Goal: Task Accomplishment & Management: Manage account settings

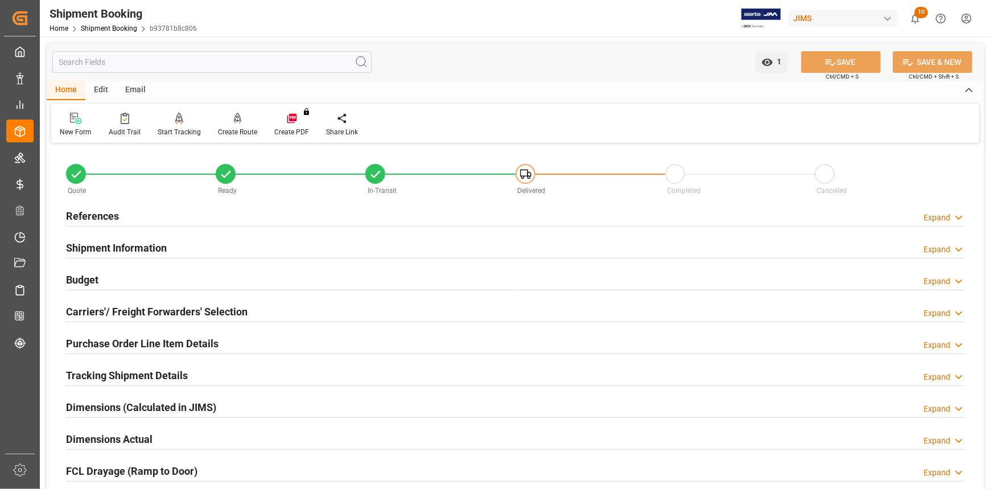
scroll to position [155, 0]
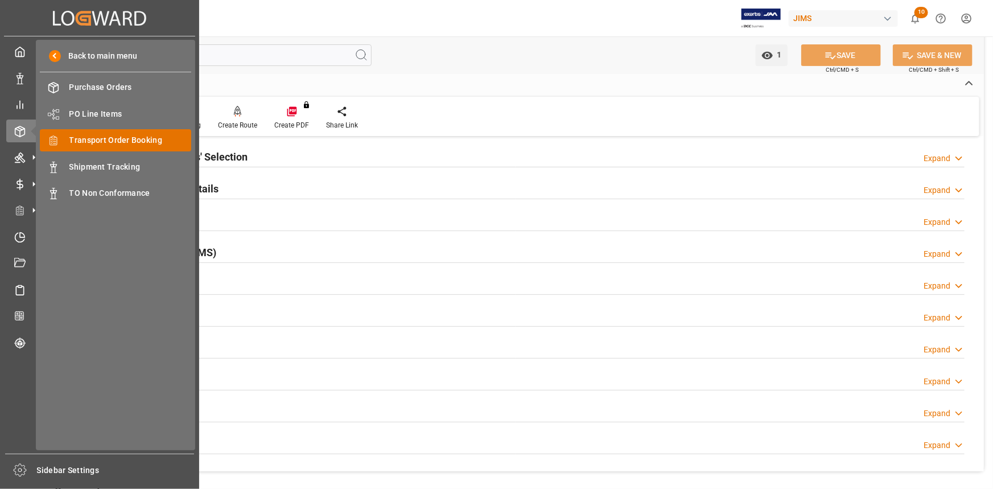
click at [129, 135] on span "Transport Order Booking" at bounding box center [130, 140] width 122 height 12
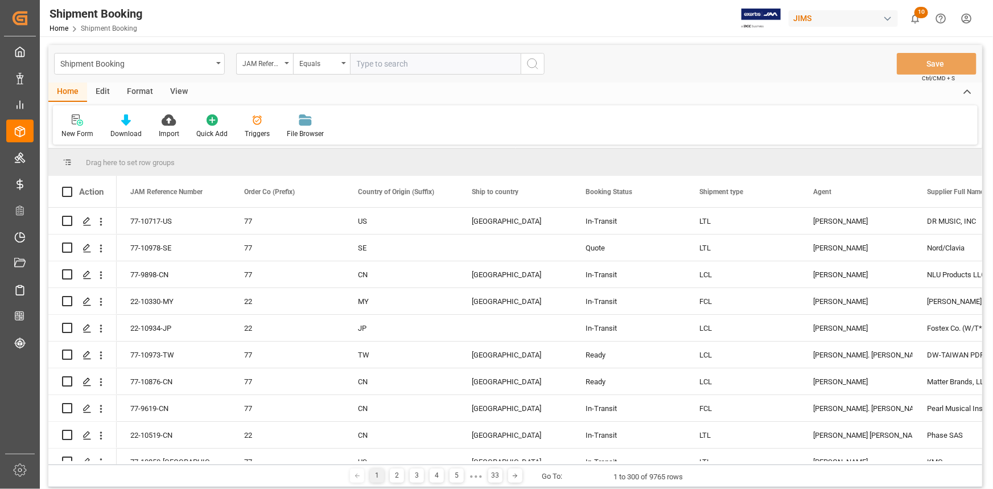
click at [378, 65] on input "text" at bounding box center [435, 64] width 171 height 22
type input "22-10820-CN"
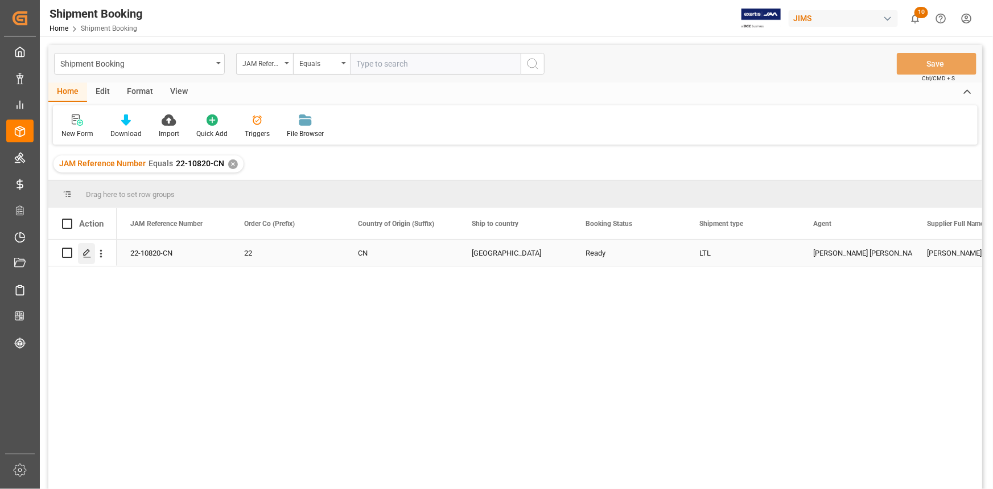
click at [87, 254] on icon "Press SPACE to select this row." at bounding box center [87, 253] width 9 height 9
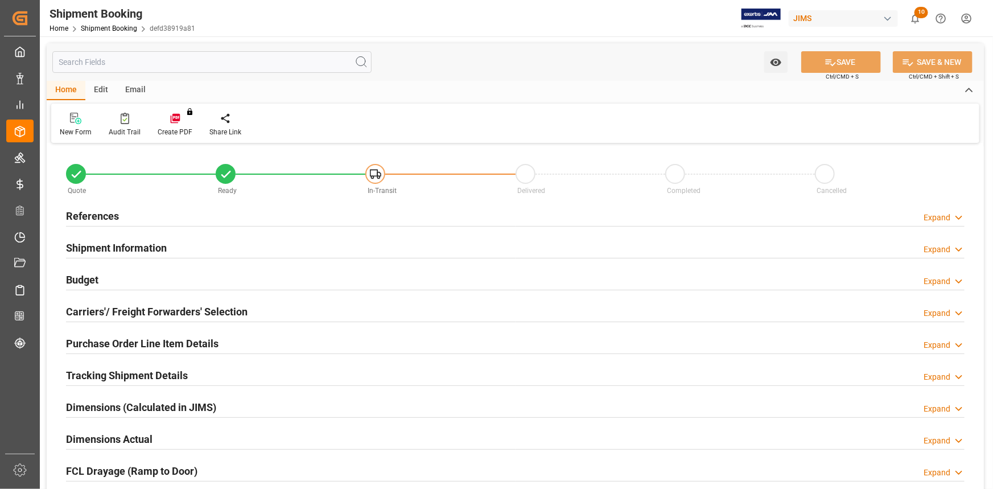
type input "2109.9073"
type input "0"
type input "350"
type input "4380"
click at [187, 215] on div "References Expand" at bounding box center [515, 215] width 899 height 22
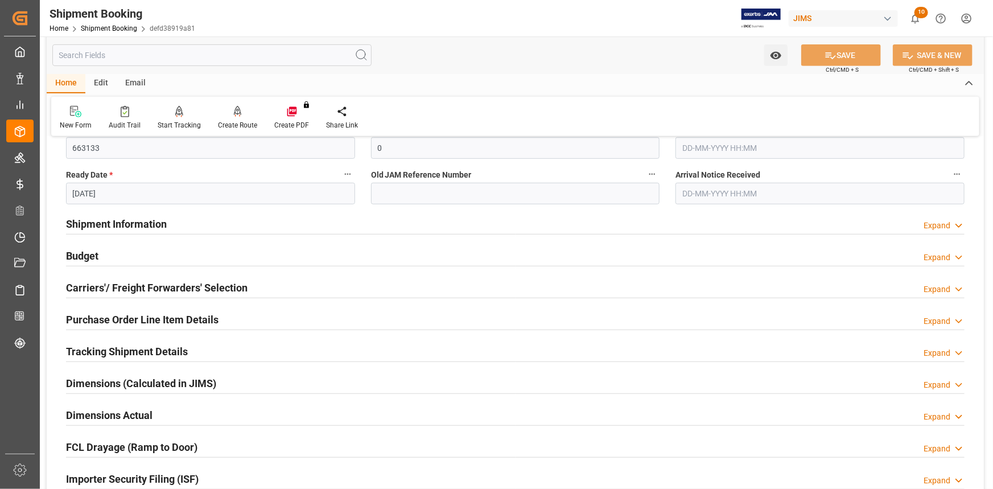
scroll to position [258, 0]
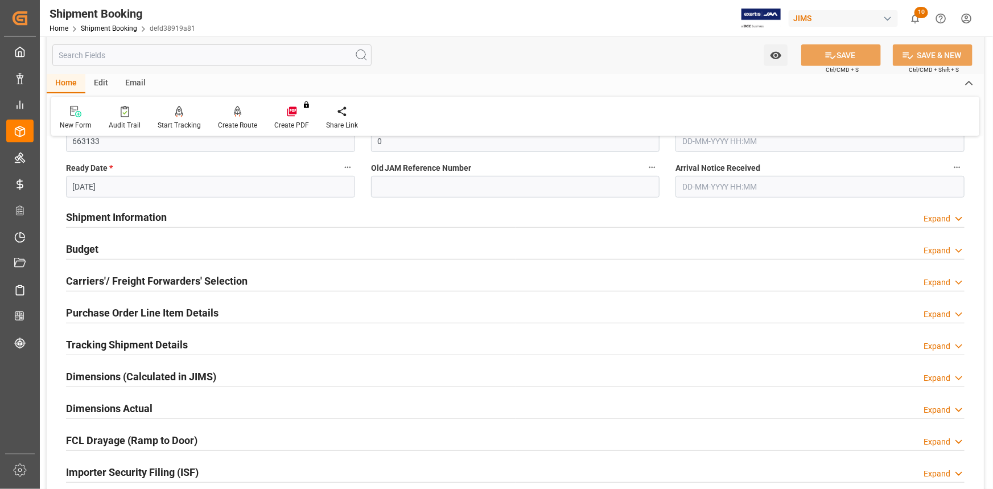
click at [221, 218] on div "Shipment Information Expand" at bounding box center [515, 216] width 899 height 22
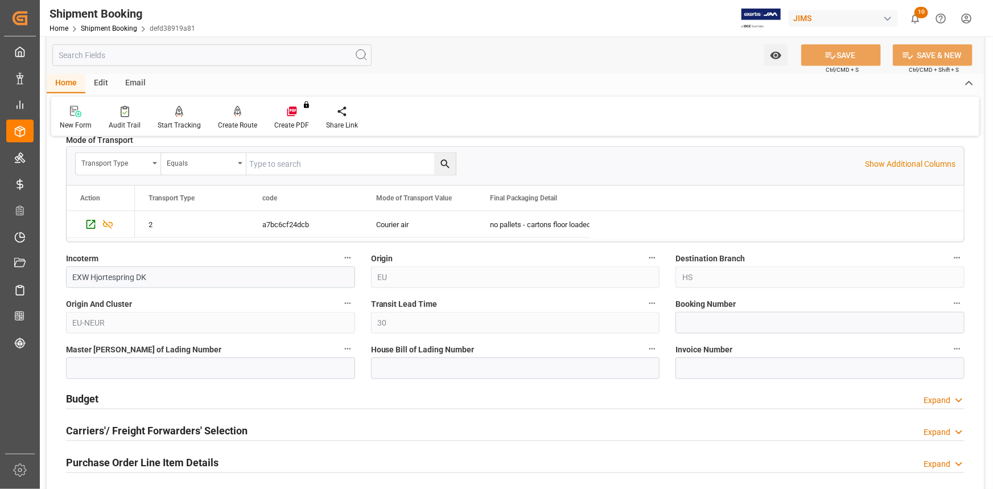
scroll to position [569, 0]
click at [715, 313] on input at bounding box center [820, 322] width 289 height 22
paste input "472590126450"
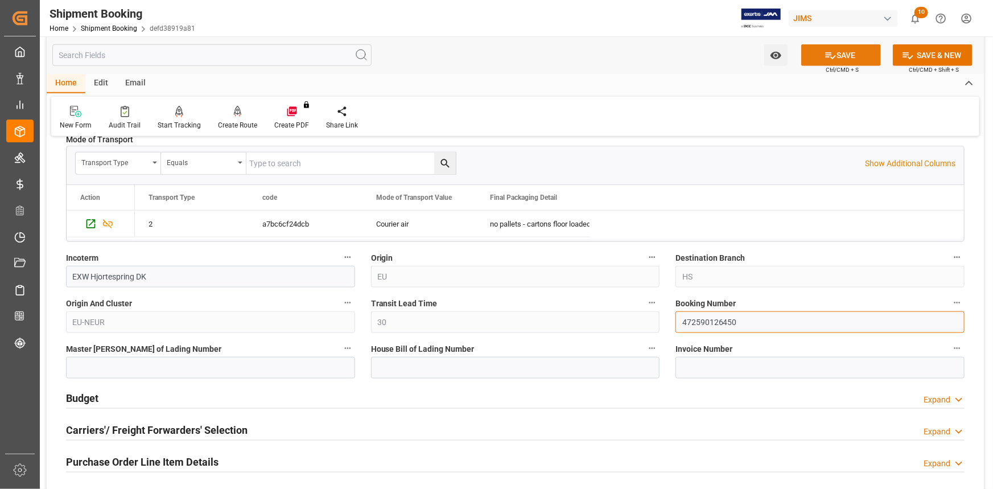
type input "472590126450"
click at [837, 54] on button "SAVE" at bounding box center [841, 55] width 80 height 22
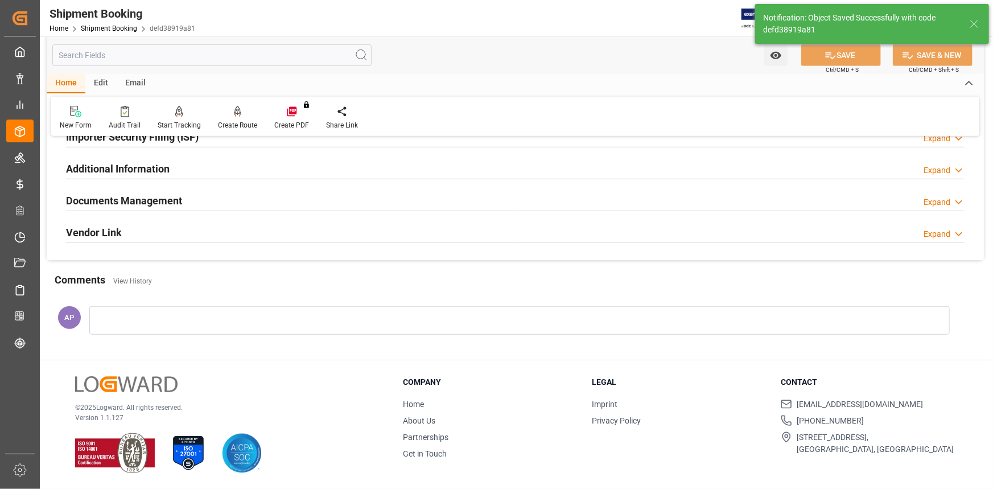
scroll to position [0, 0]
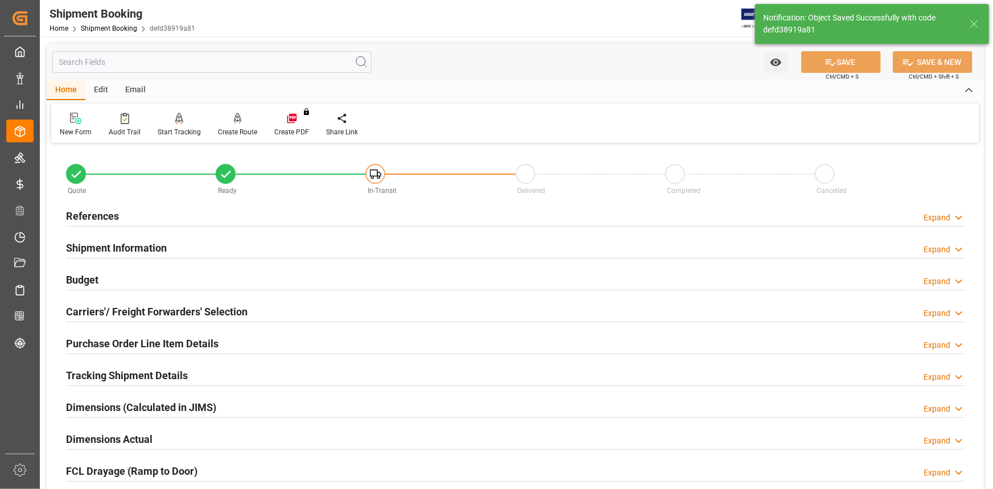
click at [188, 279] on div "Budget Expand" at bounding box center [515, 279] width 899 height 22
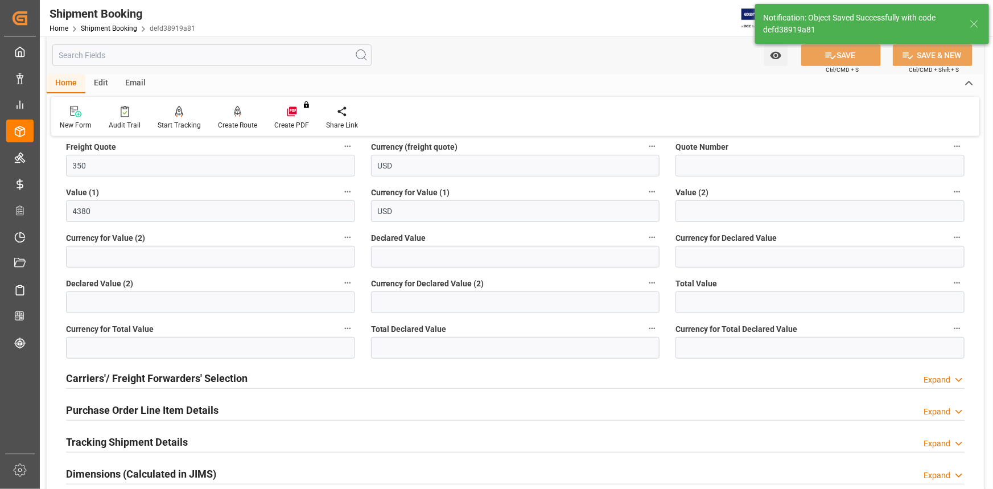
scroll to position [362, 0]
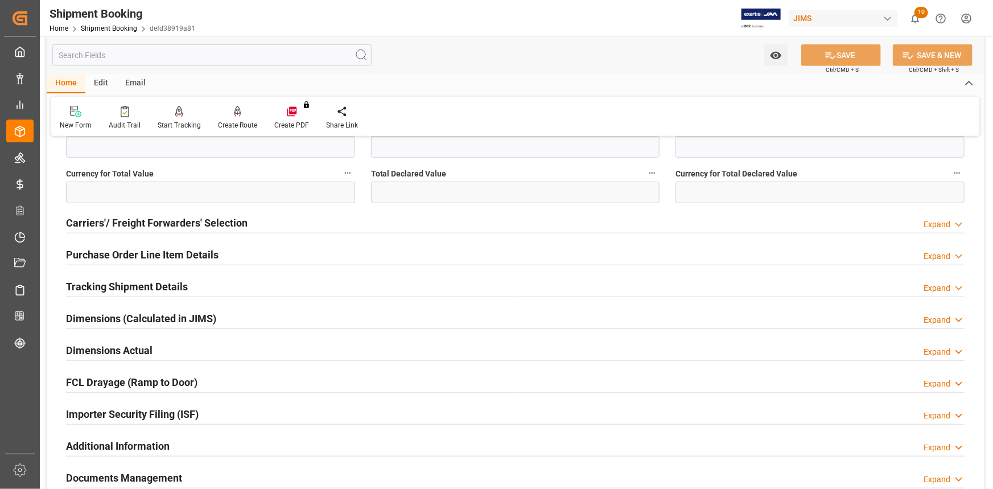
click at [211, 277] on div "Tracking Shipment Details Expand" at bounding box center [515, 286] width 899 height 22
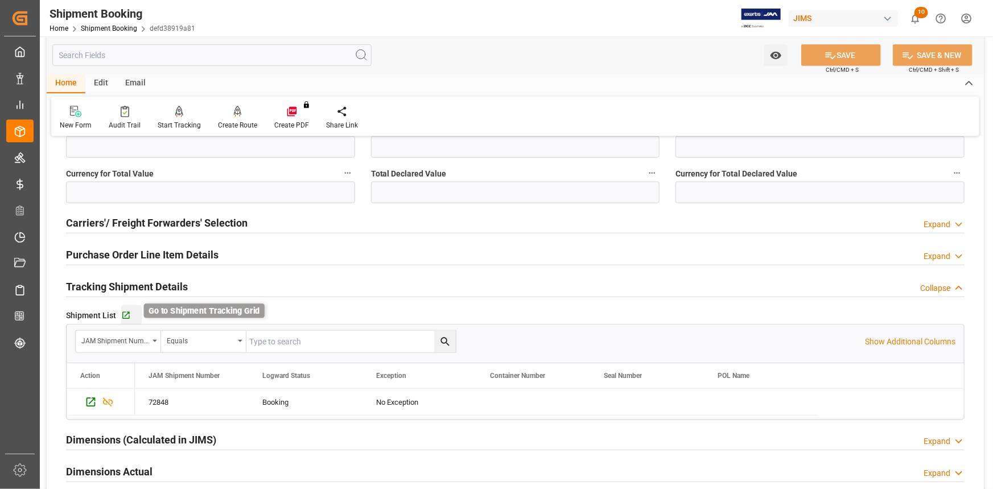
click at [124, 312] on icon "button" at bounding box center [126, 316] width 10 height 10
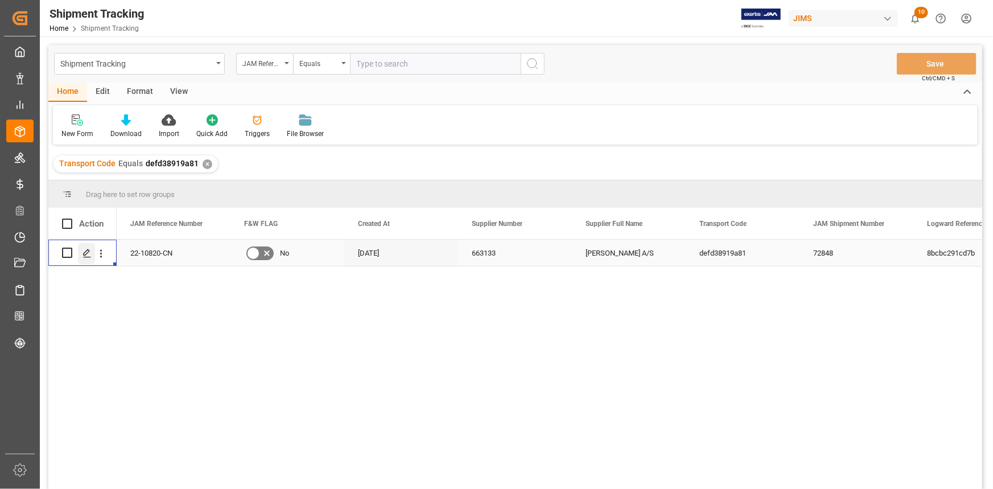
click at [87, 254] on icon "Press SPACE to select this row." at bounding box center [87, 253] width 9 height 9
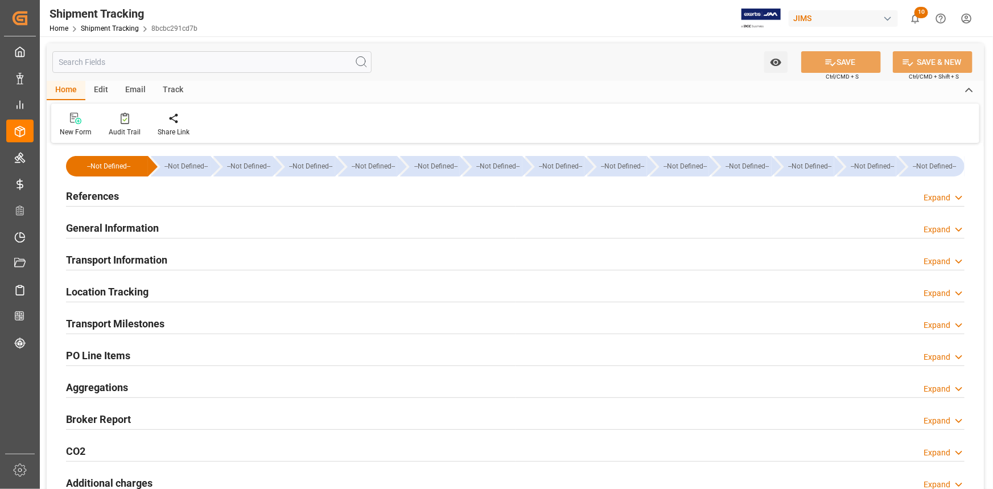
type input "4380"
type input "02-09-2025"
click at [202, 195] on div "References Expand" at bounding box center [515, 195] width 899 height 22
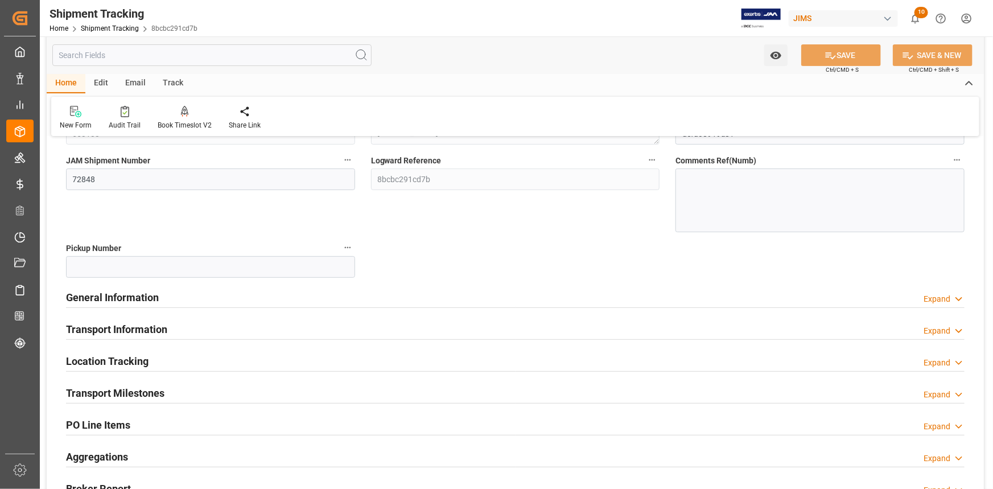
click at [200, 290] on div "General Information Expand" at bounding box center [515, 297] width 899 height 22
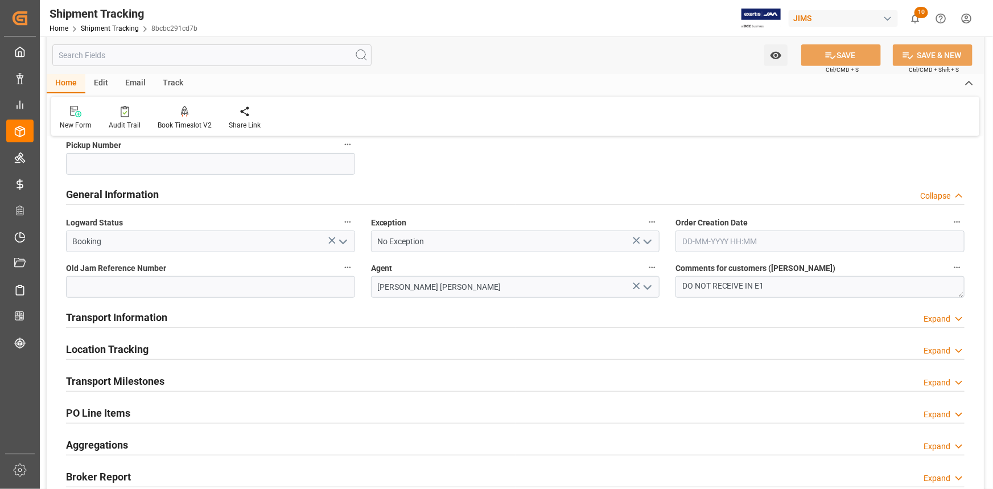
scroll to position [258, 0]
click at [239, 310] on div "Transport Information Expand" at bounding box center [515, 316] width 899 height 22
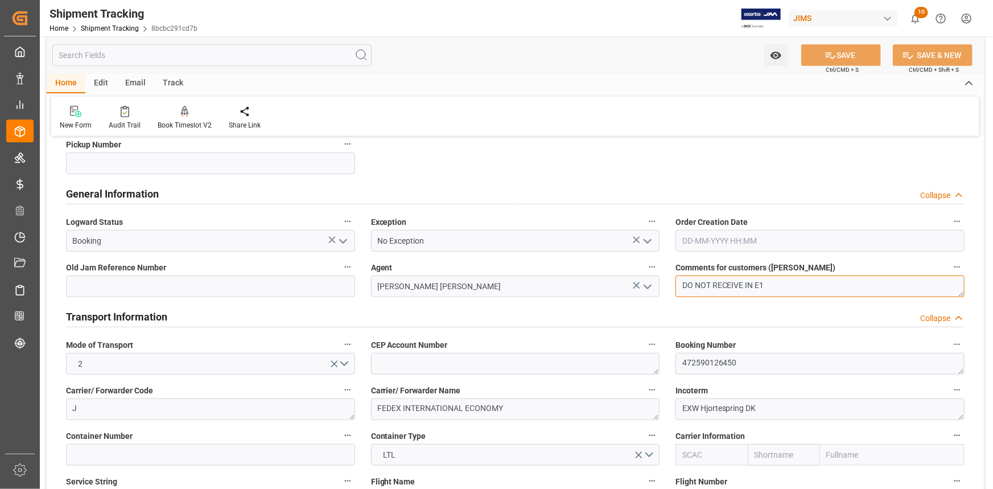
drag, startPoint x: 773, startPoint y: 283, endPoint x: 676, endPoint y: 280, distance: 97.4
click at [676, 280] on textarea "DO NOT RECEIVE IN E1" at bounding box center [820, 286] width 289 height 22
type textarea "OK TO RECEIVE IN E1"
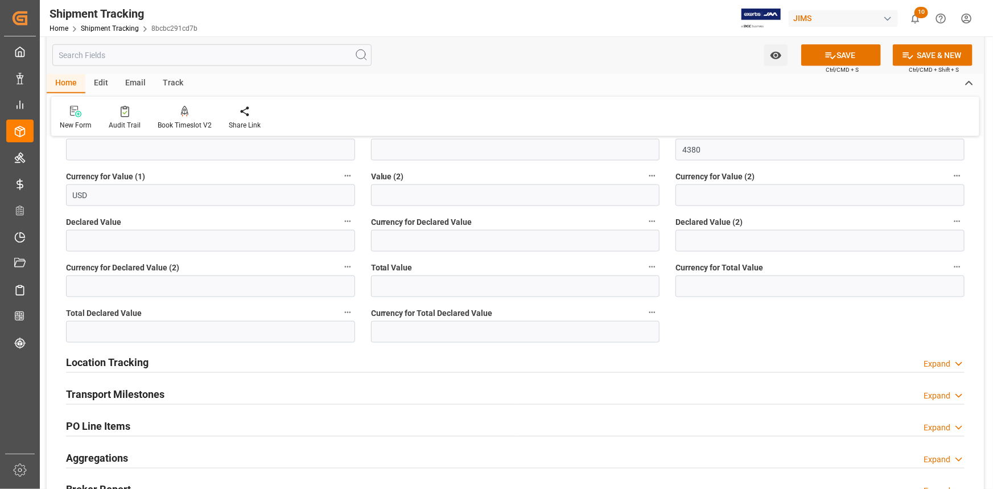
scroll to position [672, 0]
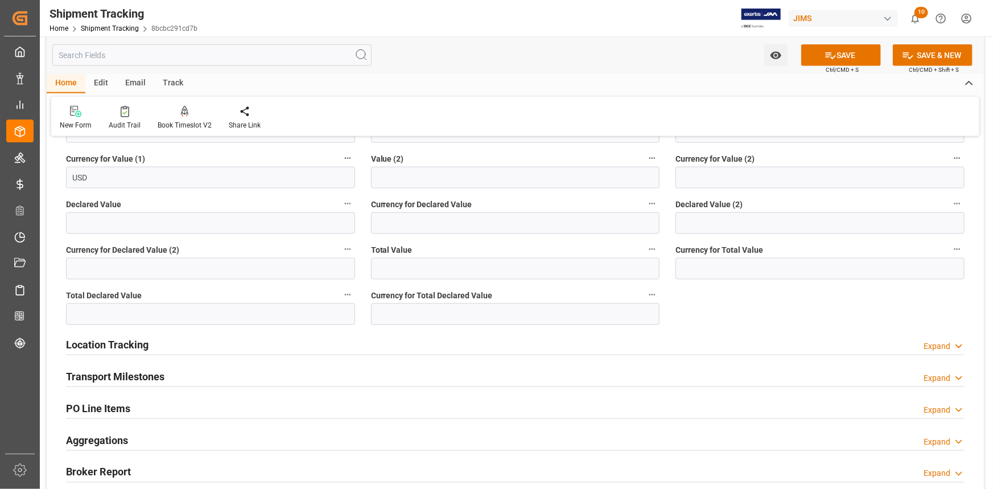
click at [227, 370] on div "Transport Milestones Expand" at bounding box center [515, 376] width 899 height 22
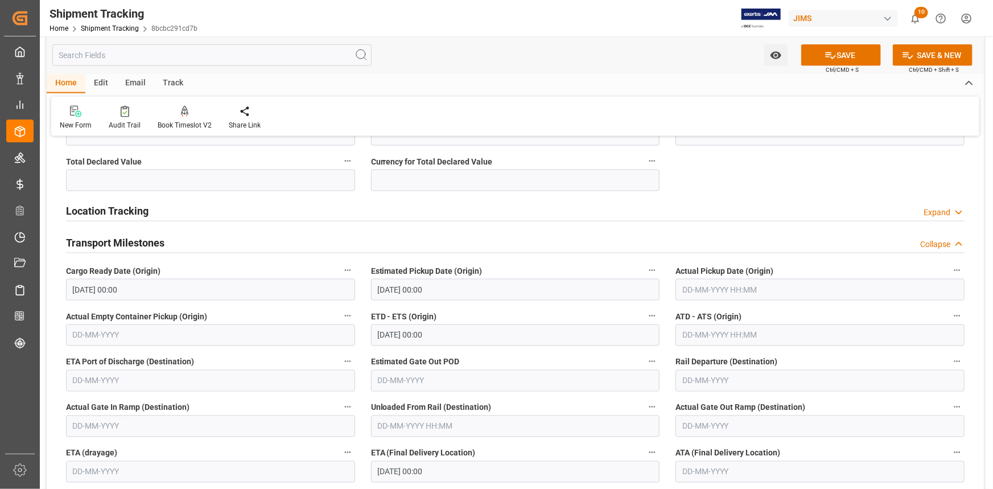
scroll to position [828, 0]
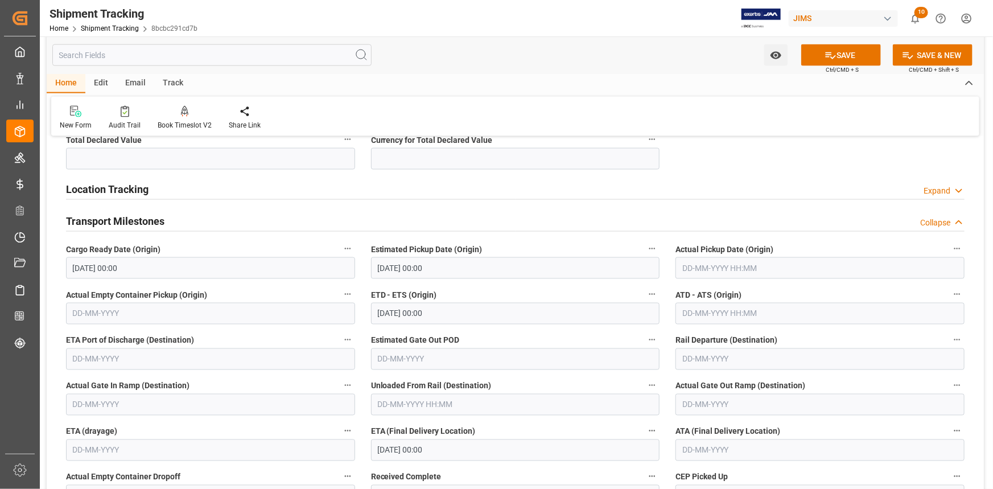
click at [694, 268] on input "text" at bounding box center [820, 268] width 289 height 22
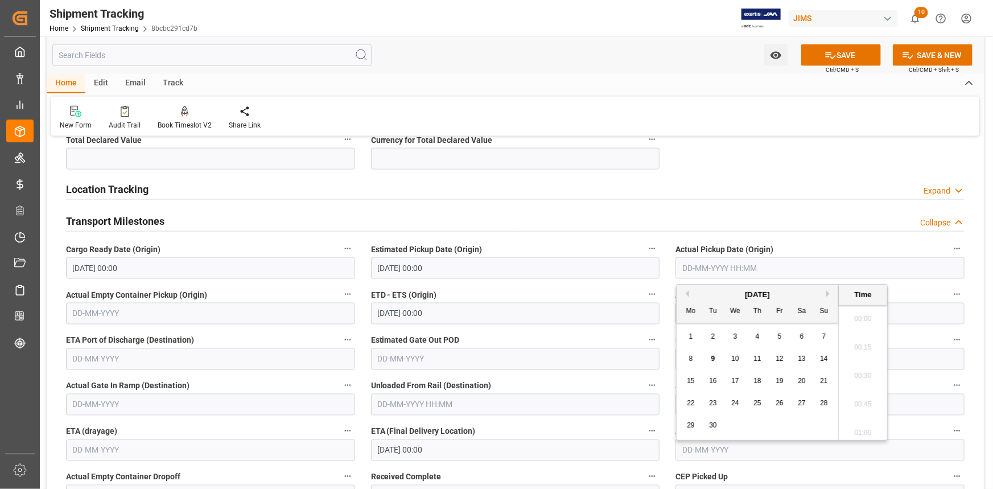
scroll to position [1199, 0]
click at [713, 357] on span "9" at bounding box center [713, 359] width 4 height 8
type input "09-09-2025 00:00"
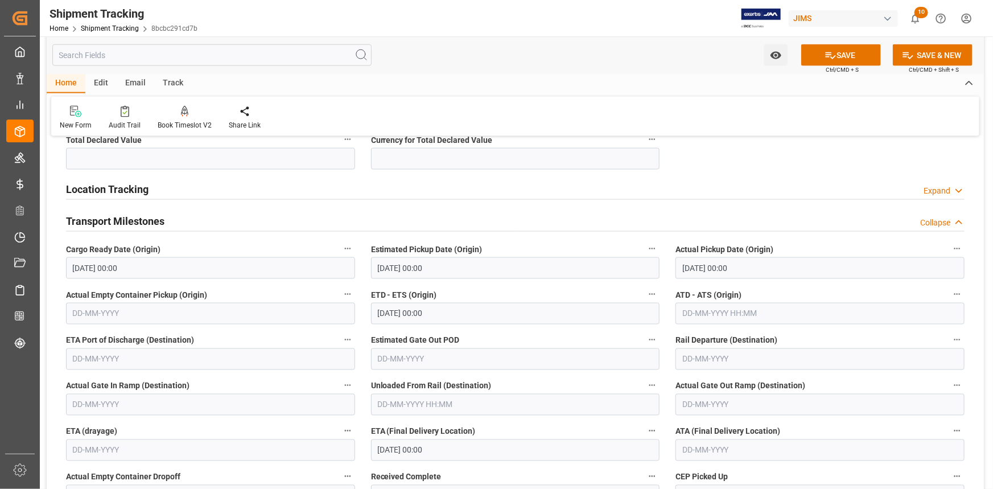
click at [529, 291] on label "ETD - ETS (Origin)" at bounding box center [515, 295] width 289 height 16
click at [645, 291] on button "ETD - ETS (Origin)" at bounding box center [652, 294] width 15 height 15
click at [466, 310] on div at bounding box center [496, 244] width 993 height 489
click at [461, 312] on input "05-09-2025 00:00" at bounding box center [515, 314] width 289 height 22
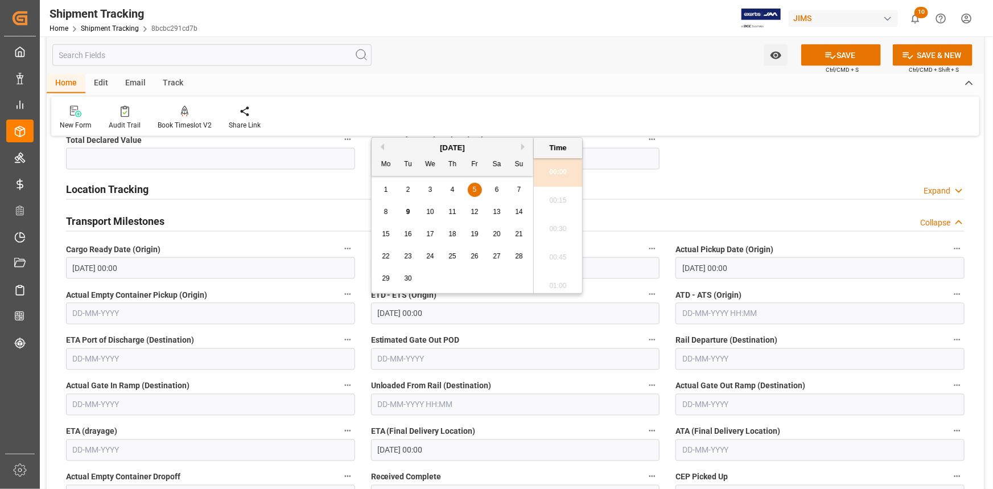
click at [410, 213] on div "9" at bounding box center [408, 212] width 14 height 14
type input "09-09-2025 00:00"
click at [749, 318] on input "text" at bounding box center [820, 314] width 289 height 22
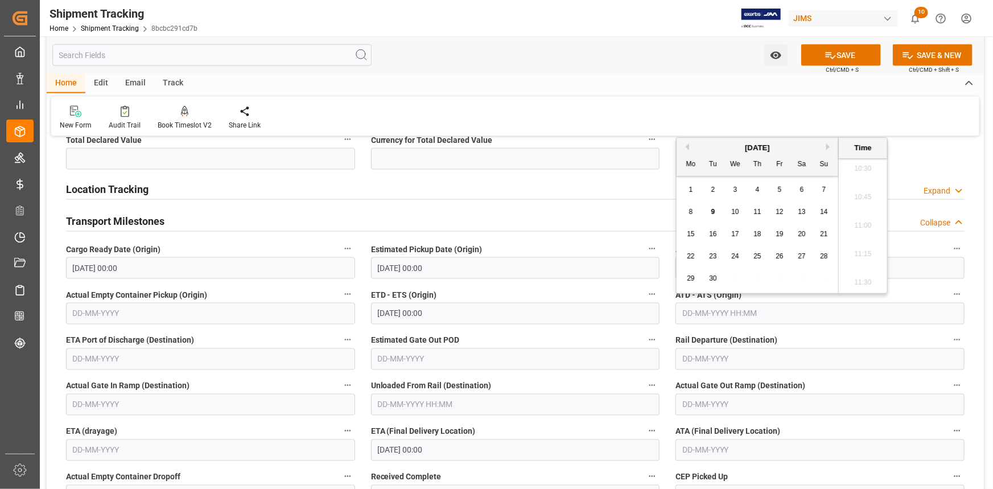
click at [706, 205] on div "8 9 10 11 12 13 14" at bounding box center [757, 212] width 155 height 22
click at [718, 211] on div "9" at bounding box center [713, 212] width 14 height 14
type input "09-09-2025 00:00"
click at [524, 283] on div "ETD - ETS (Origin) 09-09-2025 00:00" at bounding box center [515, 306] width 305 height 46
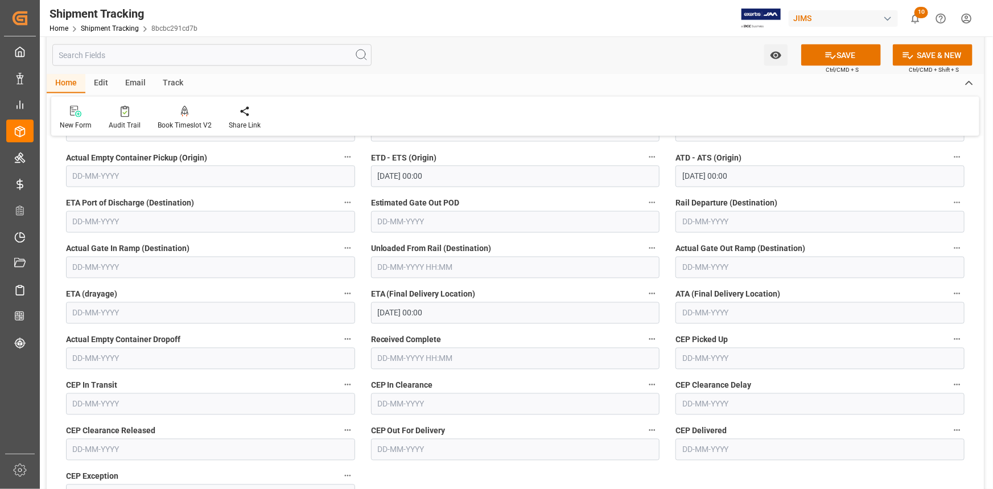
scroll to position [983, 0]
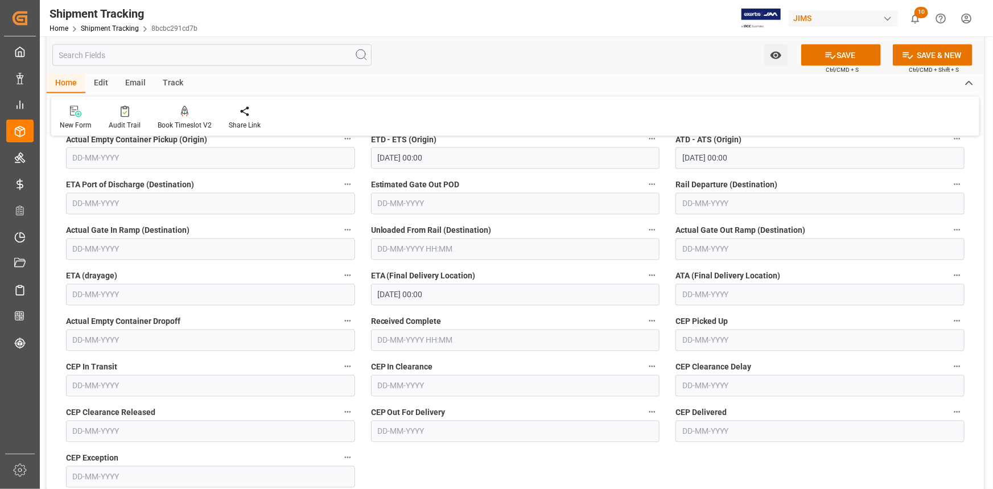
click at [455, 295] on input "20-09-2025 00:00" at bounding box center [515, 295] width 289 height 22
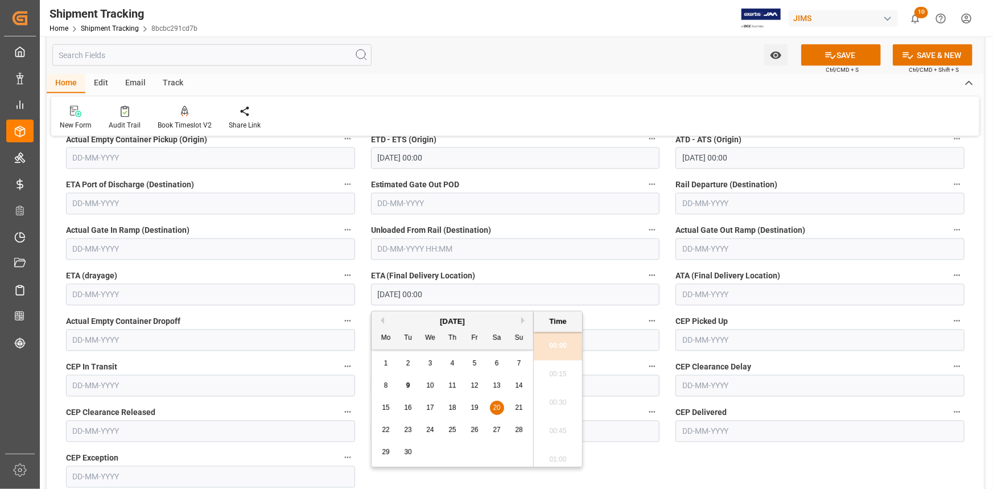
click at [476, 384] on span "12" at bounding box center [474, 385] width 7 height 8
type input "12-09-2025 00:00"
click at [599, 320] on label "Received Complete" at bounding box center [515, 322] width 289 height 16
click at [645, 320] on button "Received Complete" at bounding box center [652, 321] width 15 height 15
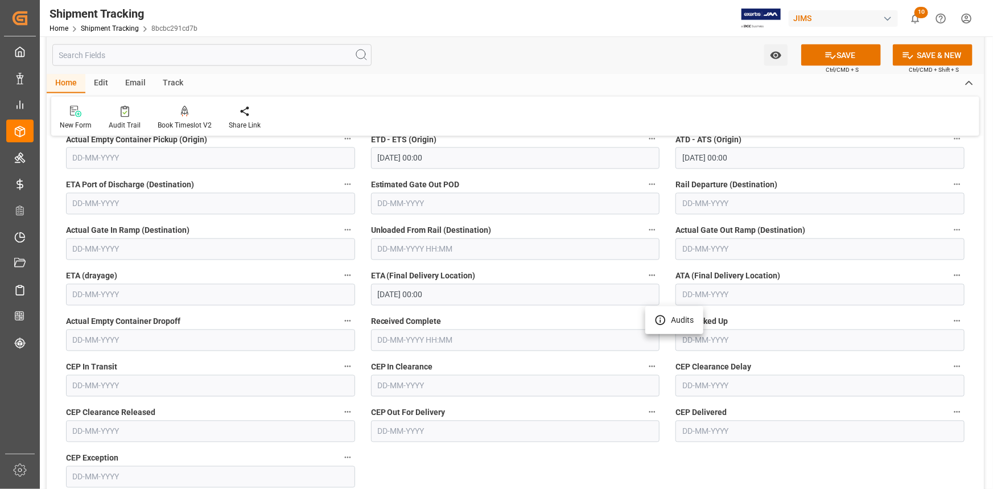
click at [837, 54] on div at bounding box center [496, 244] width 993 height 489
click at [847, 56] on button "SAVE" at bounding box center [841, 55] width 80 height 22
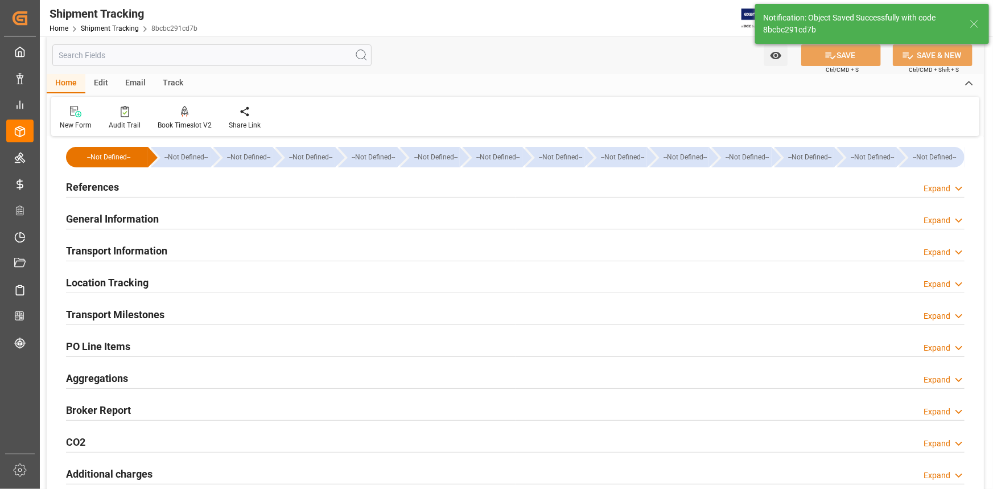
scroll to position [0, 0]
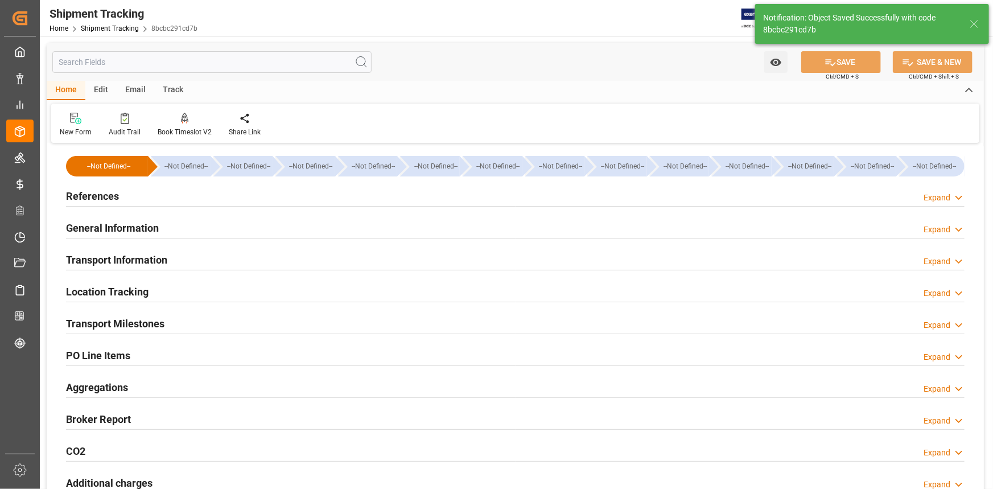
click at [136, 192] on div "References Expand" at bounding box center [515, 195] width 899 height 22
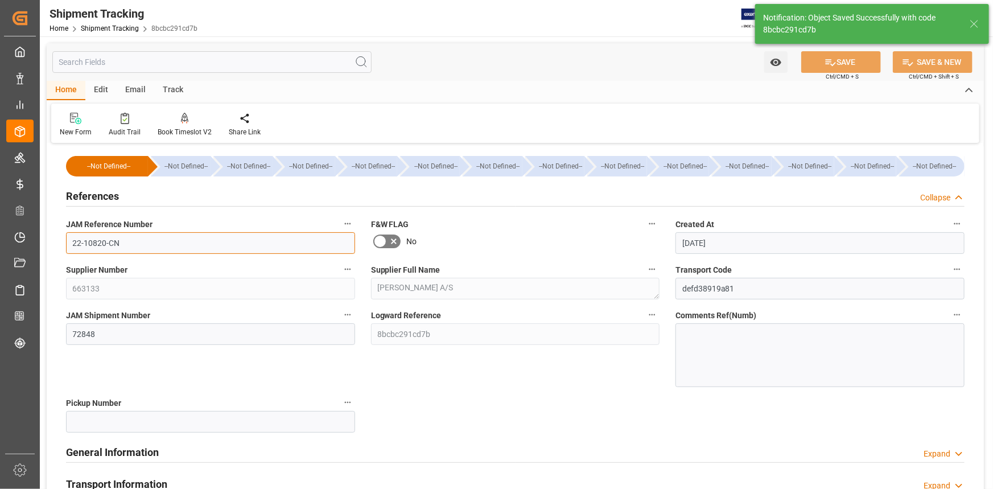
drag, startPoint x: 128, startPoint y: 239, endPoint x: 52, endPoint y: 238, distance: 76.3
click at [52, 238] on div "--Not Defined-- --Not Defined-- --Not Defined-- --Not Defined-- --Not Defined--…" at bounding box center [515, 440] width 937 height 589
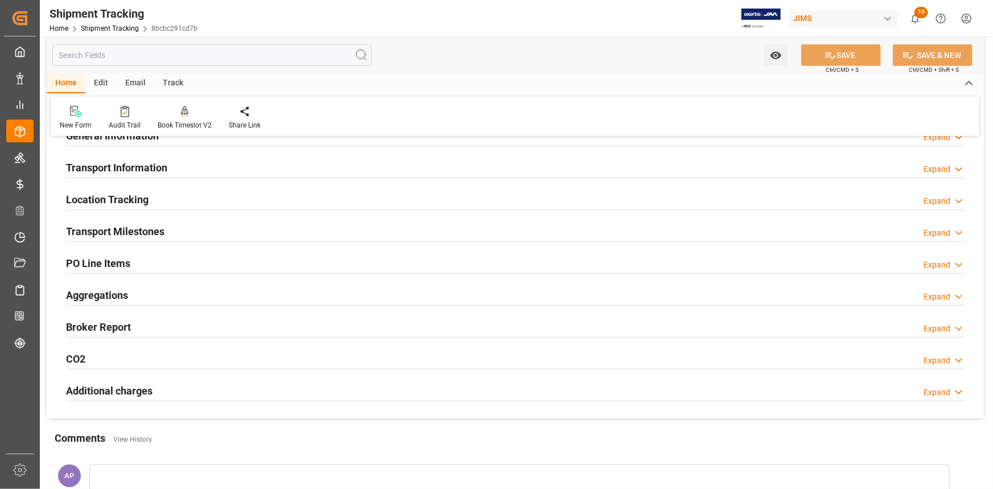
scroll to position [258, 0]
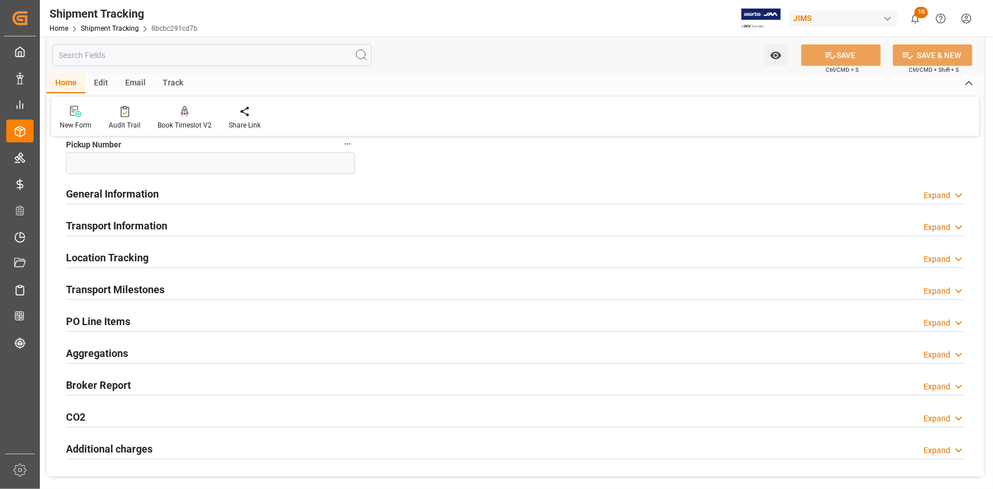
click at [208, 190] on div "General Information Expand" at bounding box center [515, 193] width 899 height 22
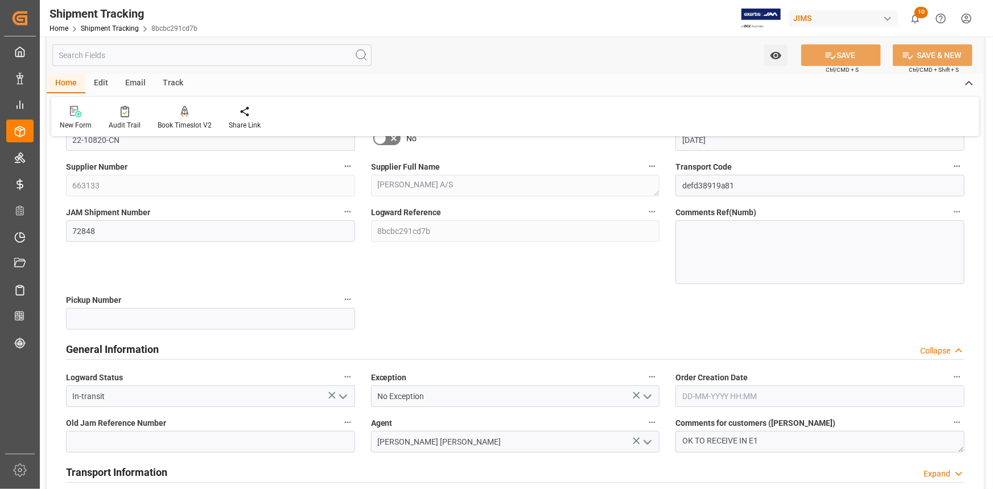
scroll to position [51, 0]
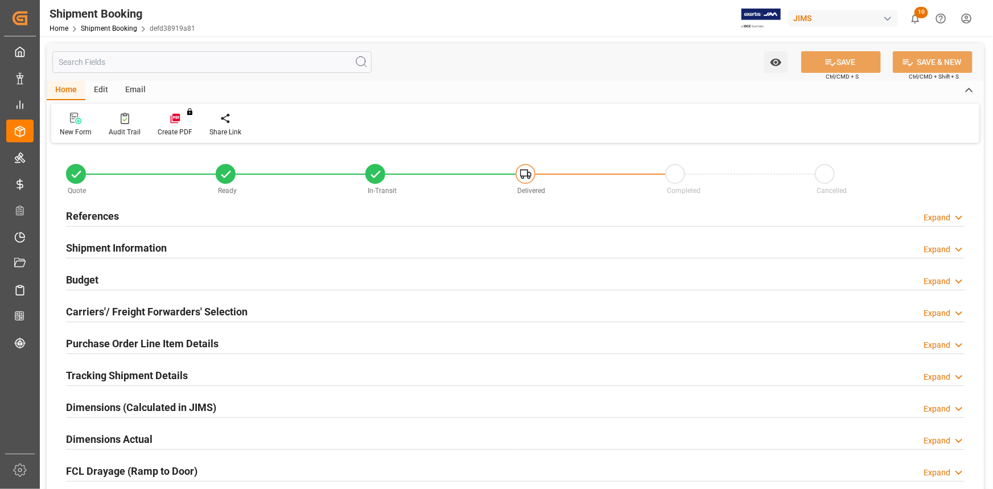
type input "0"
type input "30"
type input "03-09-2025"
click at [178, 210] on div "References Expand" at bounding box center [515, 215] width 899 height 22
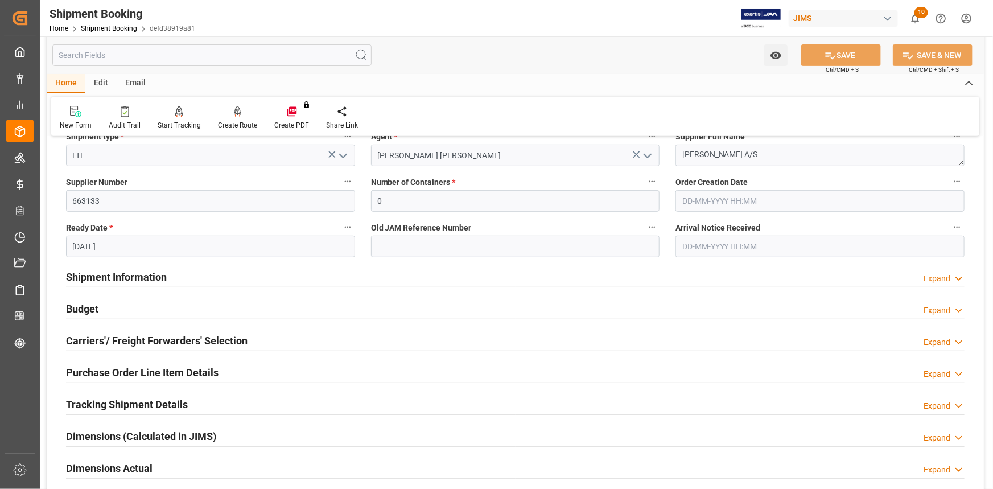
scroll to position [207, 0]
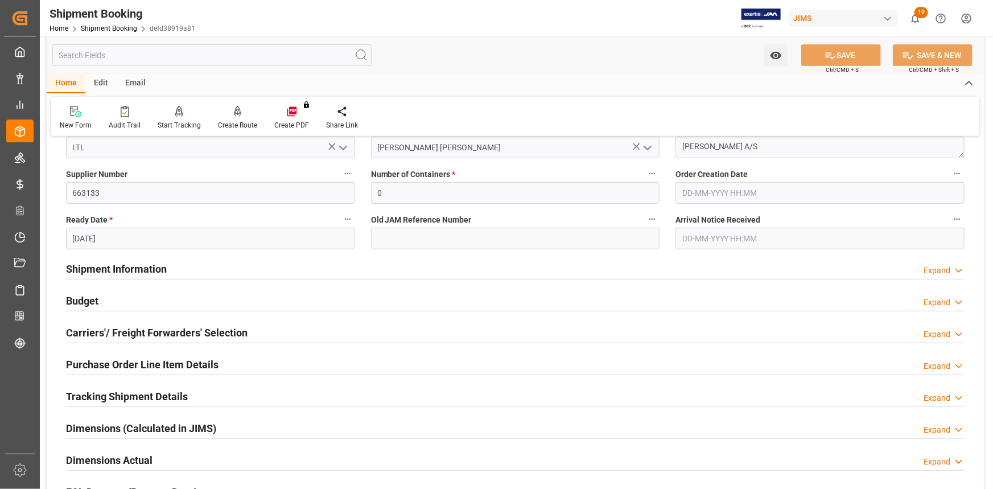
click at [211, 273] on div "Shipment Information Expand" at bounding box center [515, 268] width 899 height 22
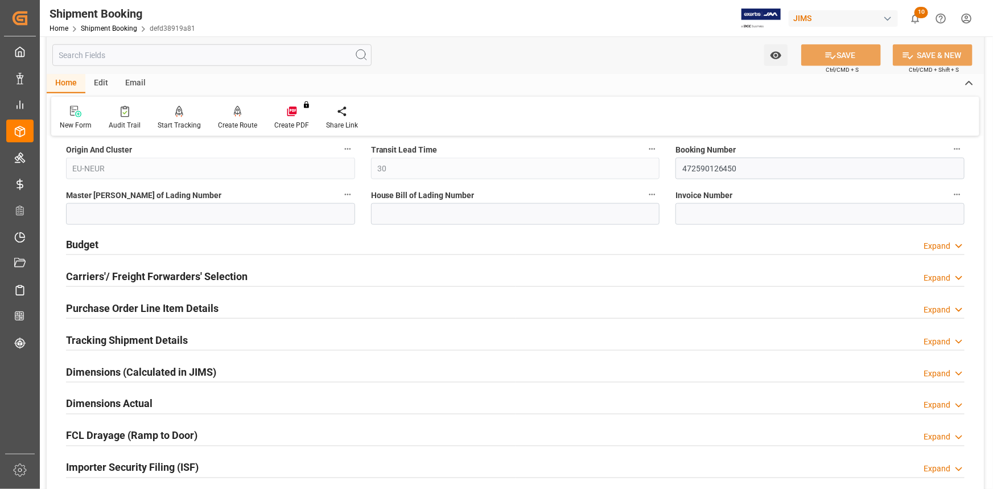
scroll to position [724, 0]
click at [223, 336] on div "Tracking Shipment Details Expand" at bounding box center [515, 338] width 899 height 22
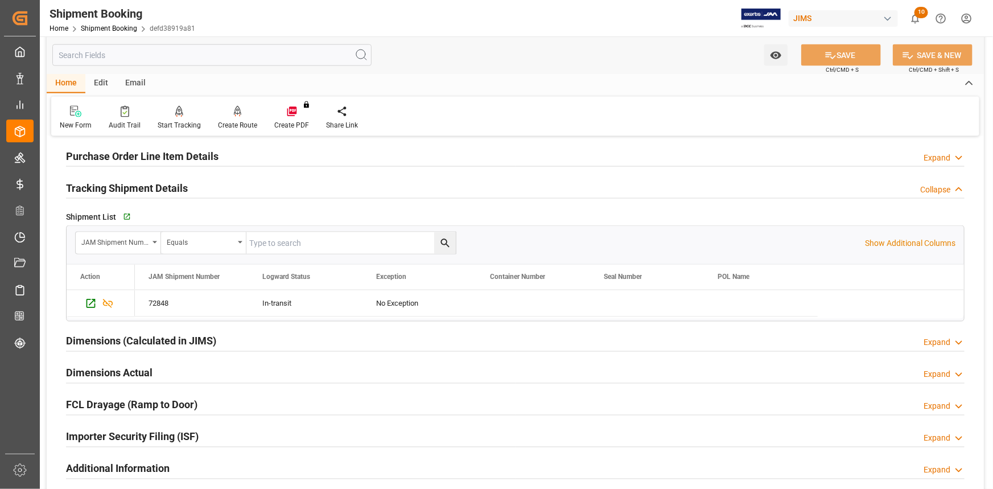
scroll to position [931, 0]
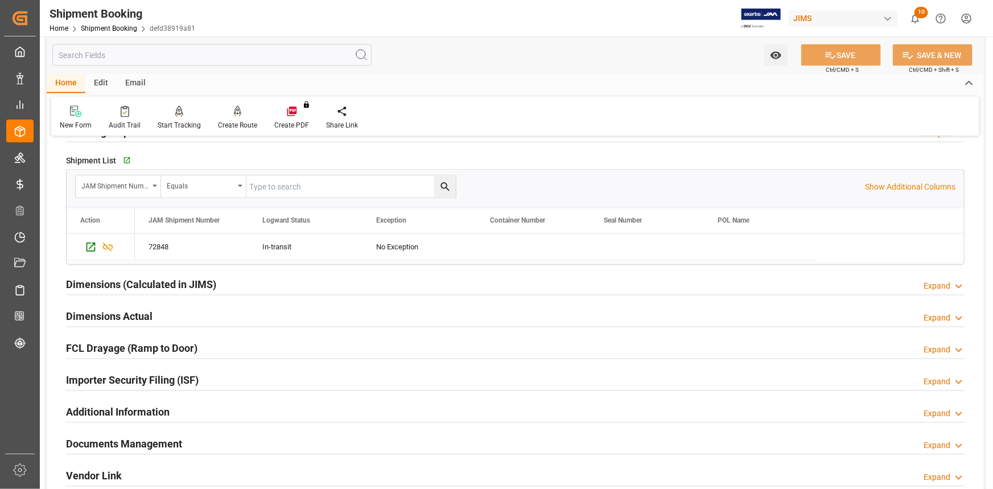
click at [219, 316] on div "Dimensions Actual Expand" at bounding box center [515, 316] width 899 height 22
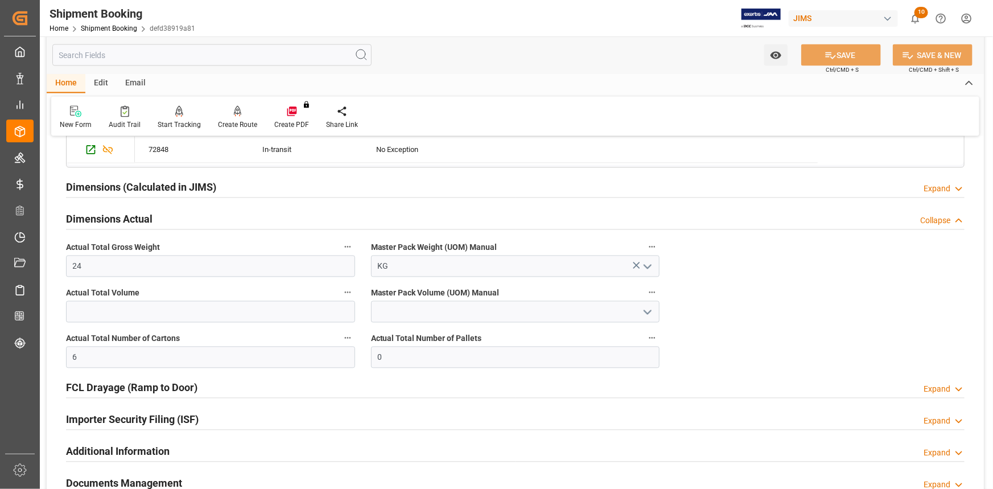
scroll to position [1035, 0]
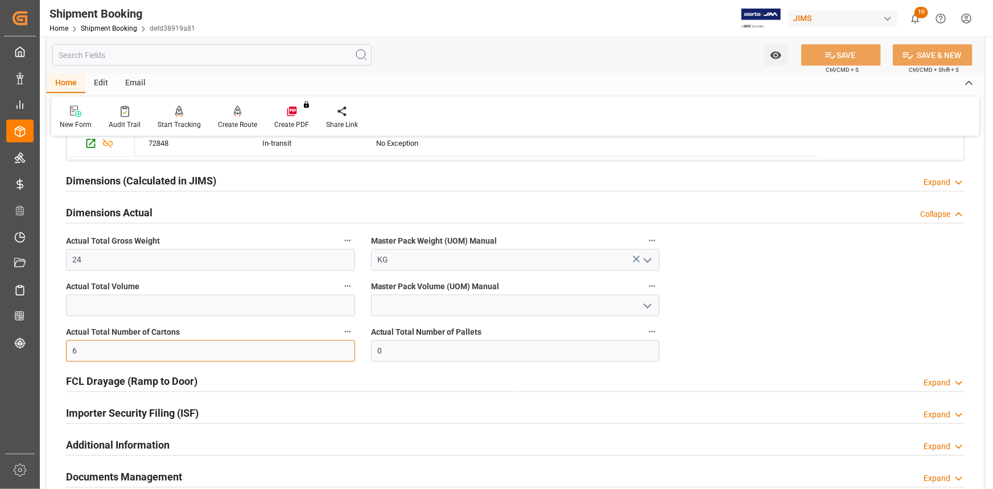
drag, startPoint x: 79, startPoint y: 348, endPoint x: 51, endPoint y: 347, distance: 27.3
type input "10"
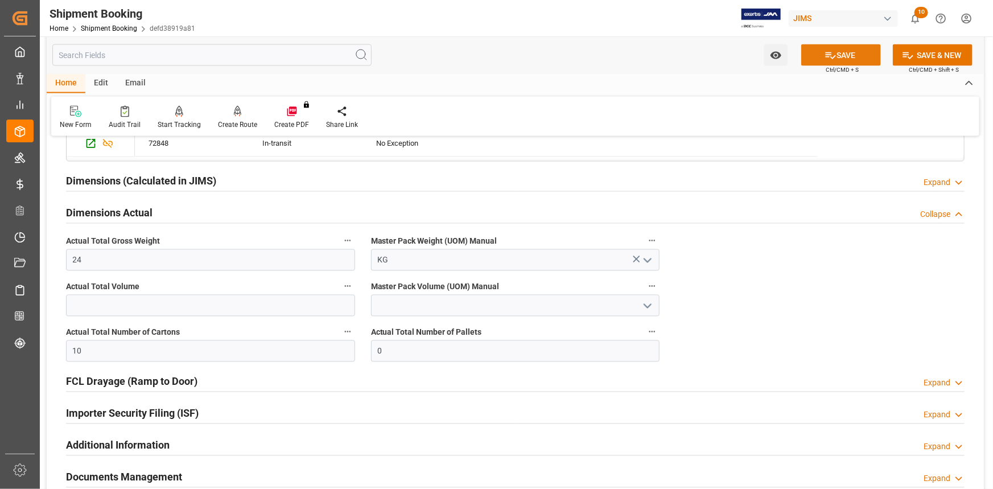
click at [825, 56] on icon at bounding box center [831, 56] width 12 height 12
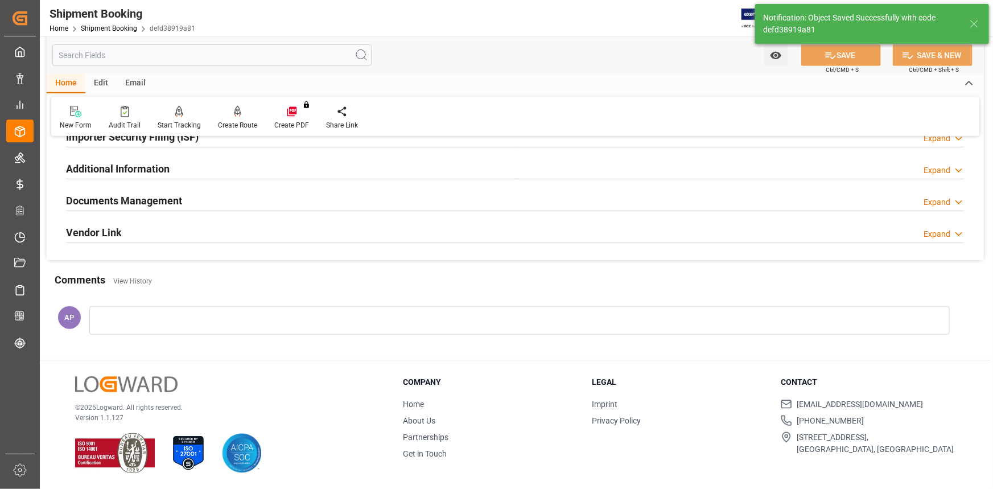
scroll to position [347, 0]
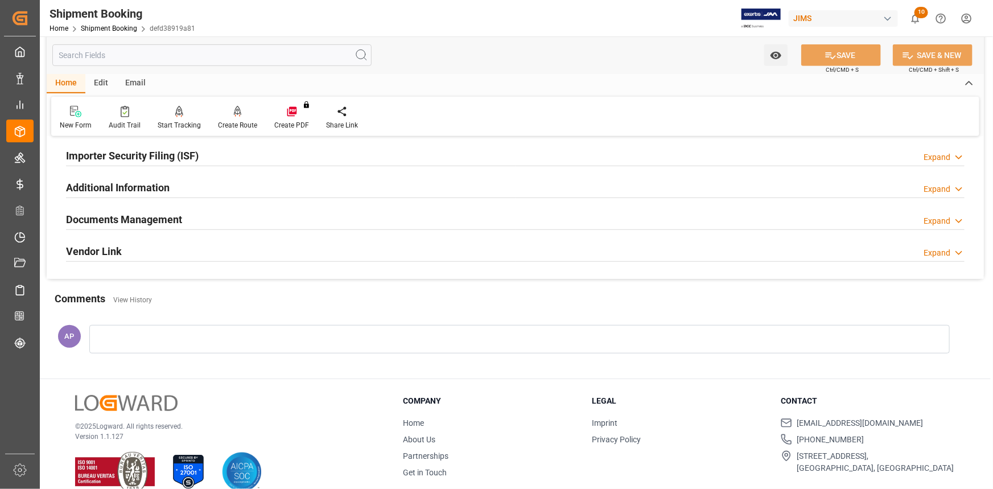
drag, startPoint x: 217, startPoint y: 215, endPoint x: 236, endPoint y: 220, distance: 20.0
click at [217, 215] on div "Documents Management Expand" at bounding box center [515, 219] width 899 height 22
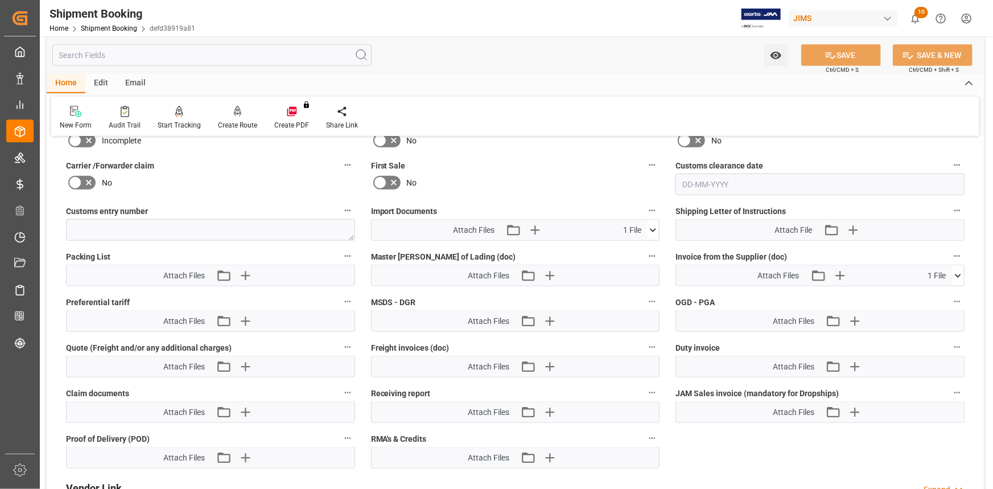
scroll to position [606, 0]
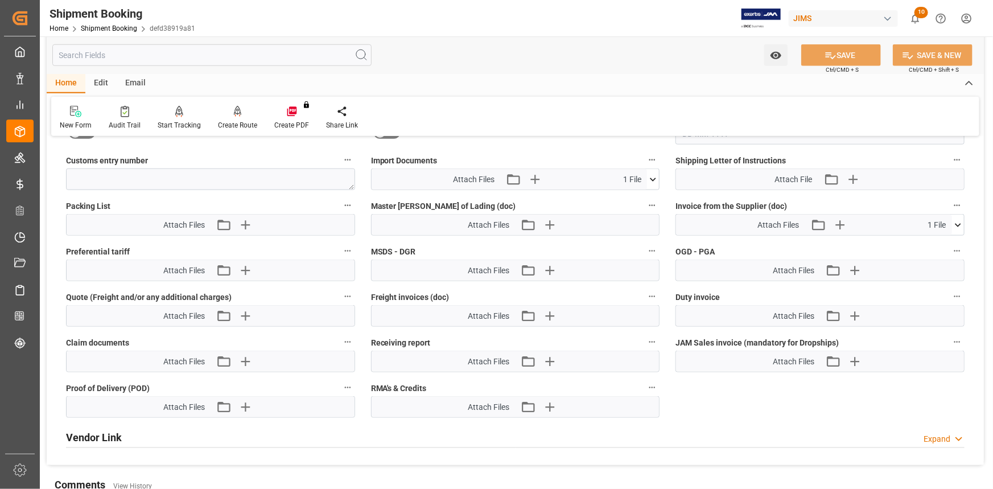
click at [657, 179] on icon at bounding box center [653, 180] width 12 height 12
click at [532, 174] on icon "button" at bounding box center [534, 179] width 18 height 18
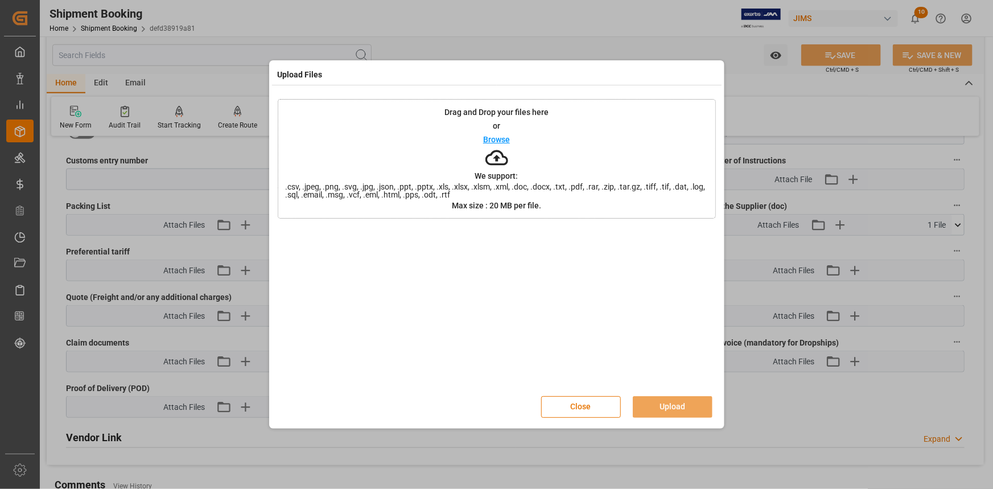
click at [496, 141] on p "Browse" at bounding box center [496, 139] width 27 height 8
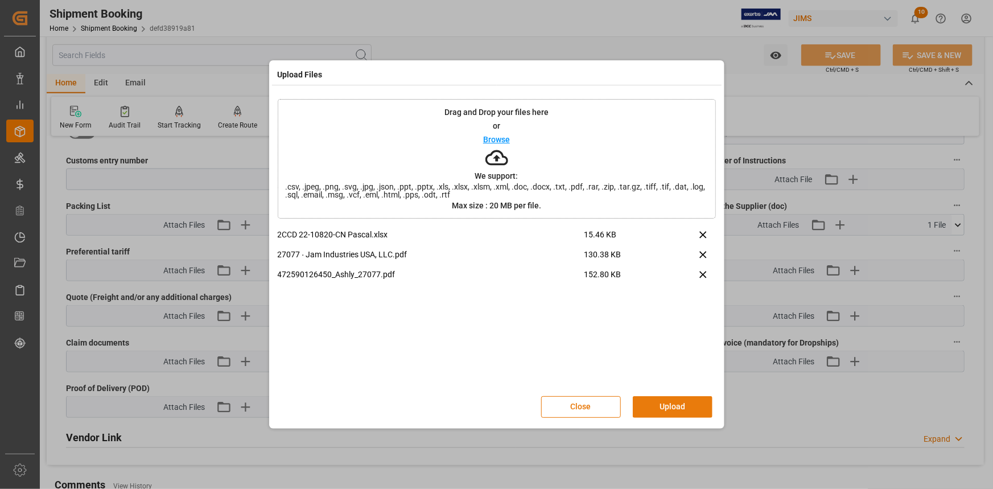
click at [665, 408] on button "Upload" at bounding box center [673, 407] width 80 height 22
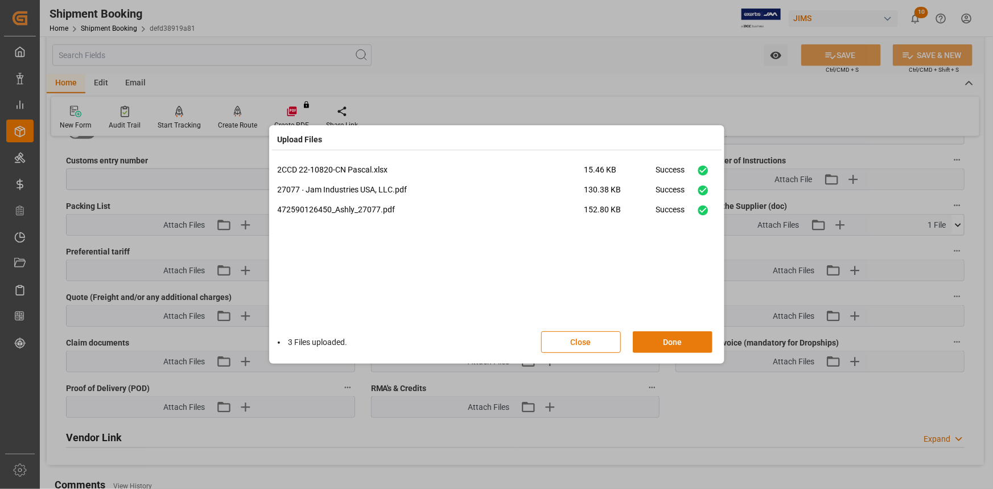
click at [680, 339] on button "Done" at bounding box center [673, 342] width 80 height 22
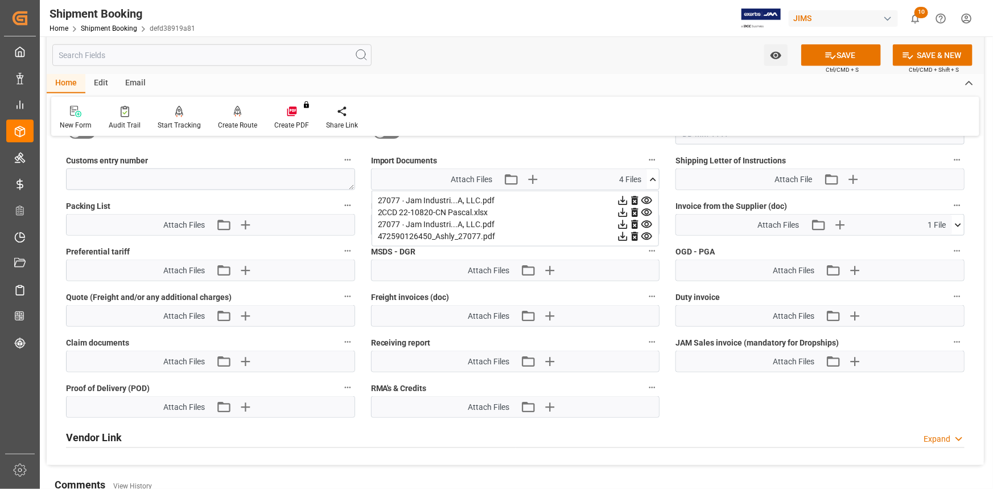
click at [653, 174] on icon at bounding box center [653, 180] width 12 height 12
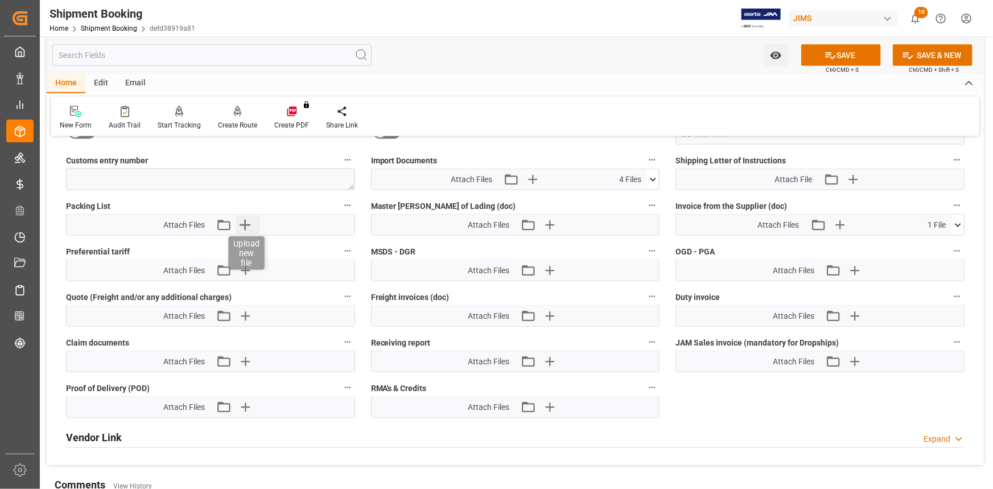
click at [250, 221] on icon "button" at bounding box center [245, 225] width 18 height 18
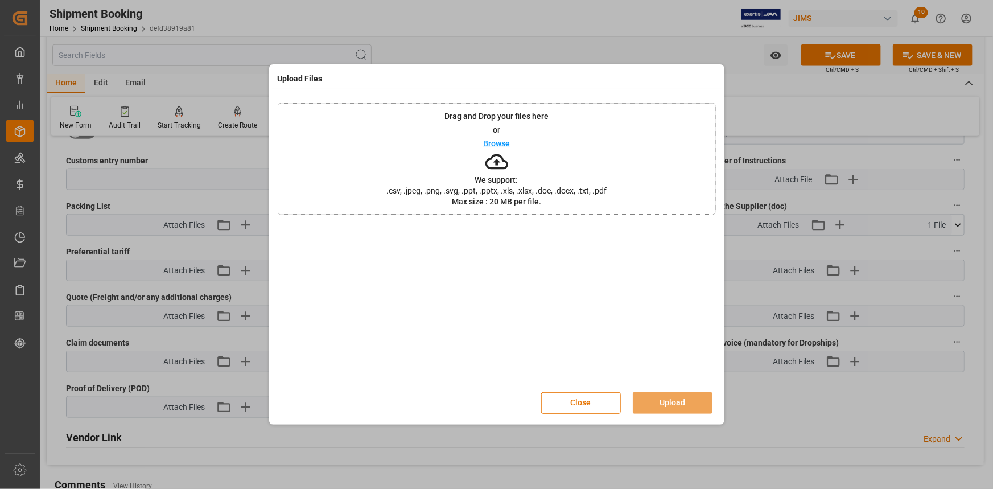
click at [499, 140] on p "Browse" at bounding box center [496, 143] width 27 height 8
click at [669, 398] on button "Upload" at bounding box center [673, 403] width 80 height 22
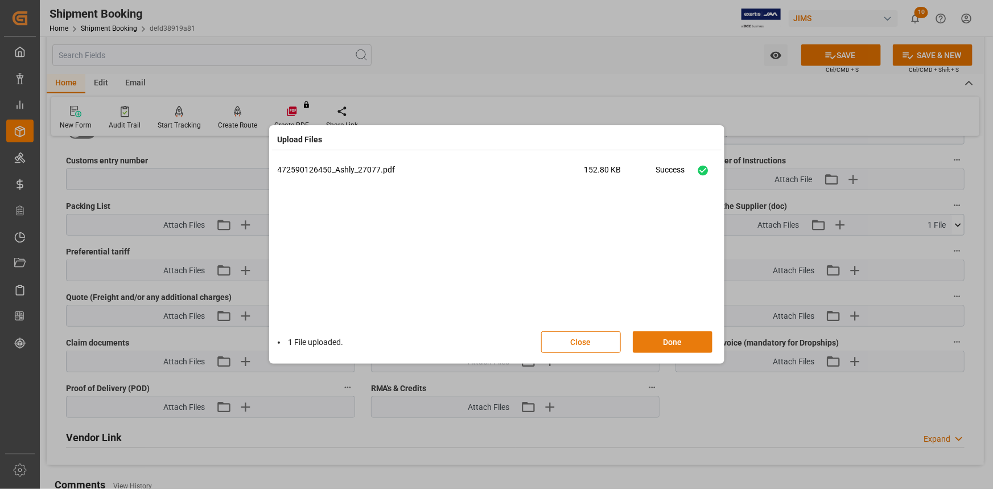
click at [672, 342] on button "Done" at bounding box center [673, 342] width 80 height 22
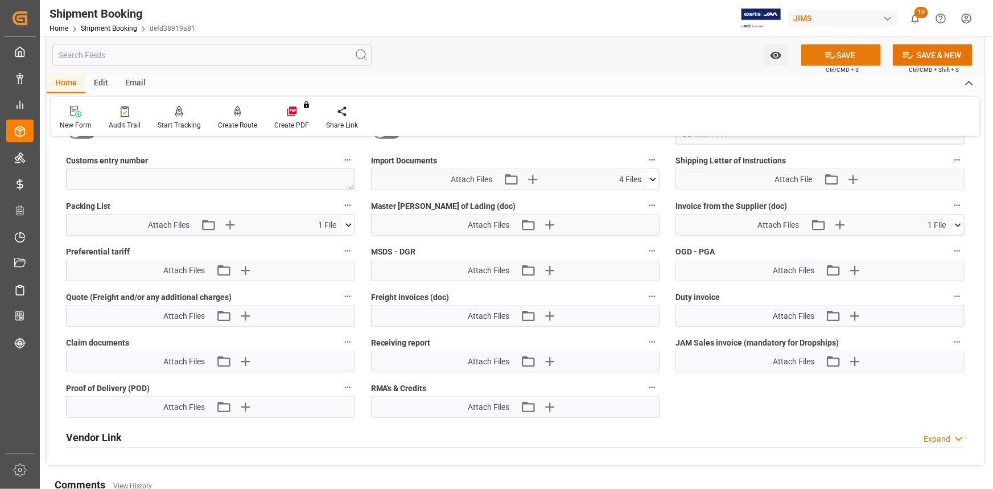
click at [840, 57] on button "SAVE" at bounding box center [841, 55] width 80 height 22
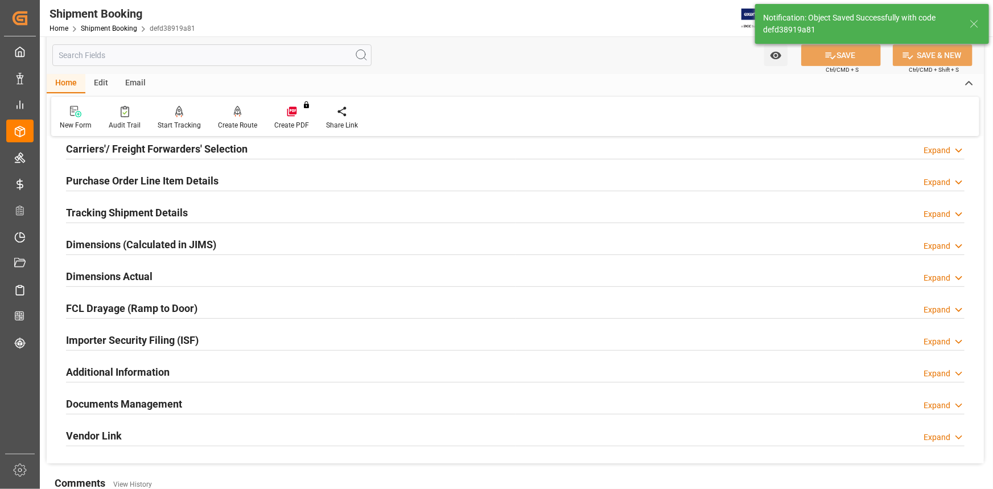
scroll to position [266, 0]
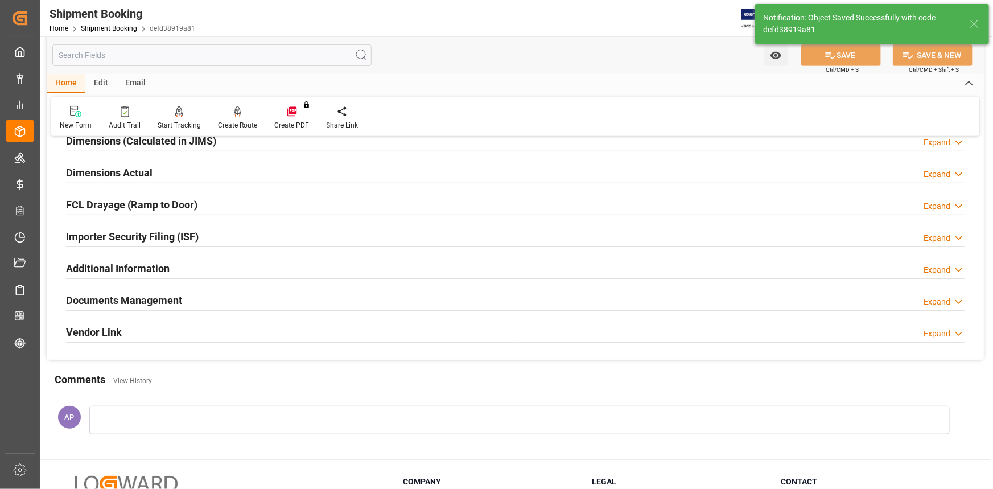
click at [213, 291] on div "Documents Management Expand" at bounding box center [515, 300] width 899 height 22
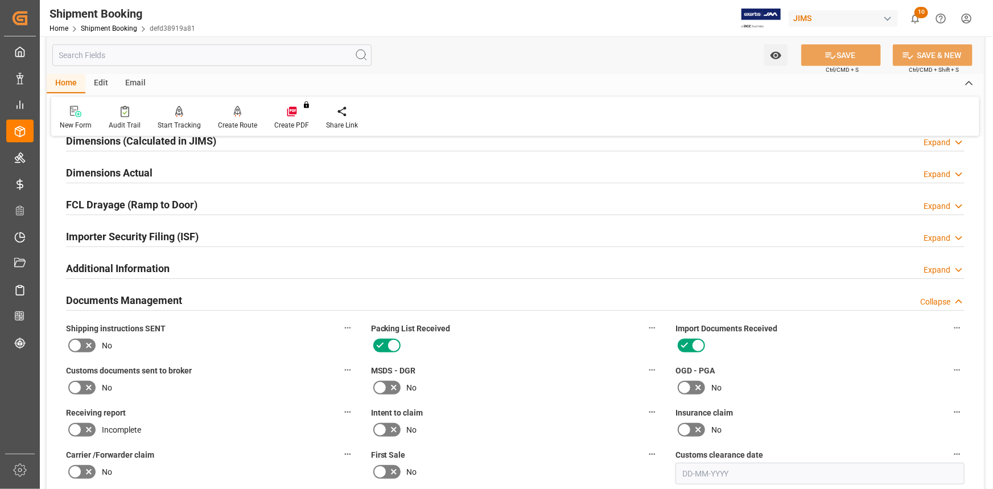
click at [220, 296] on div "Documents Management Collapse" at bounding box center [515, 300] width 899 height 22
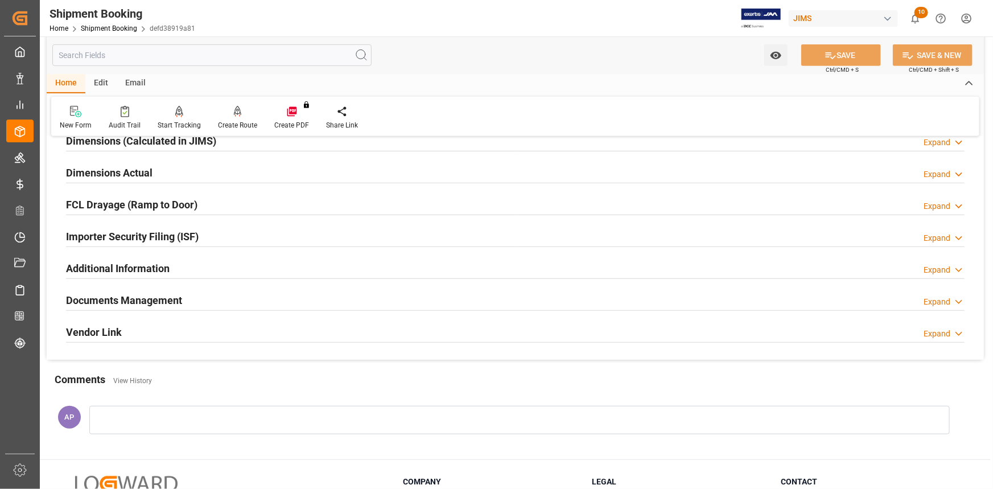
click at [220, 296] on div "Documents Management Expand" at bounding box center [515, 300] width 899 height 22
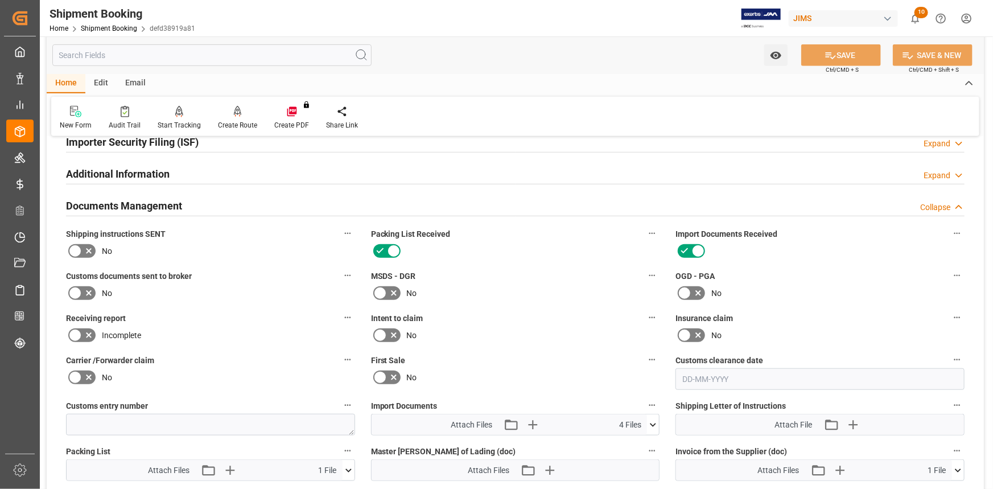
scroll to position [370, 0]
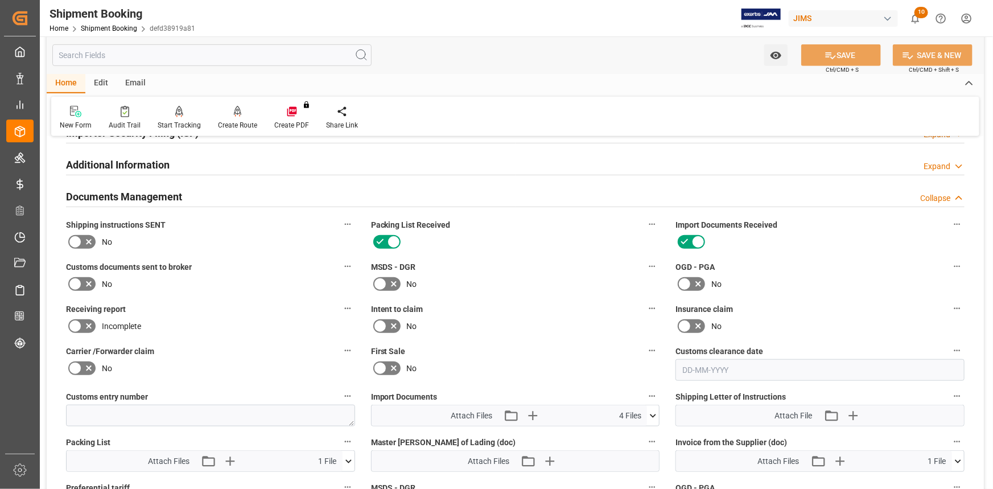
click at [88, 284] on icon at bounding box center [89, 284] width 14 height 14
click at [0, 0] on input "checkbox" at bounding box center [0, 0] width 0 height 0
click at [842, 56] on button "SAVE" at bounding box center [841, 55] width 80 height 22
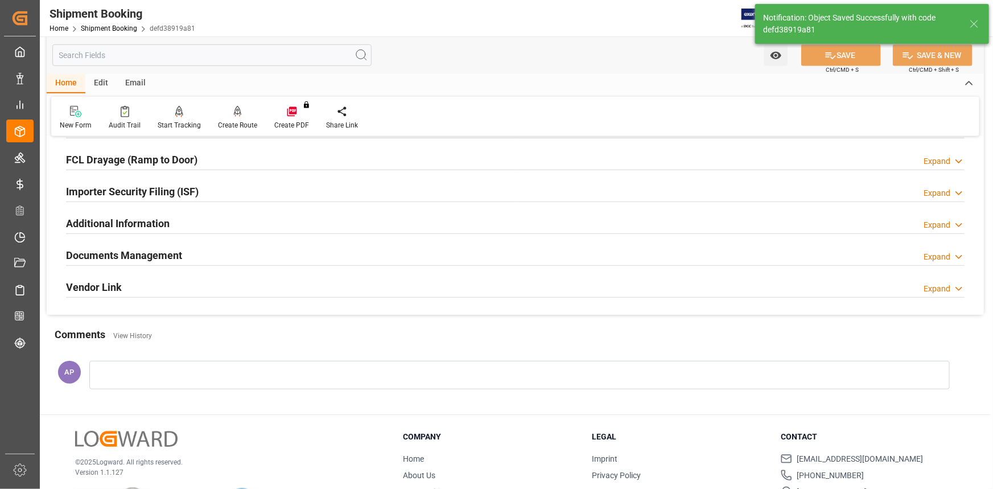
scroll to position [262, 0]
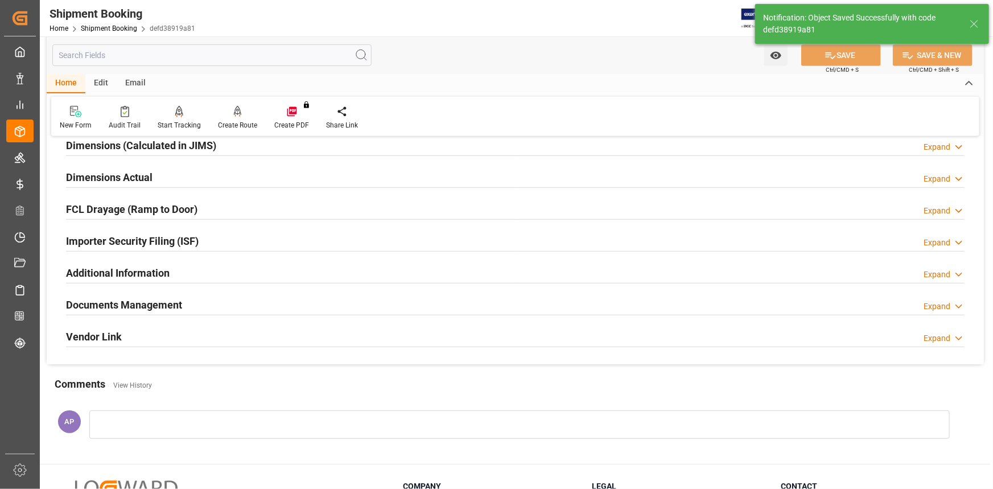
drag, startPoint x: 289, startPoint y: 298, endPoint x: 331, endPoint y: 304, distance: 43.1
click at [289, 299] on div "Documents Management Expand" at bounding box center [515, 304] width 899 height 22
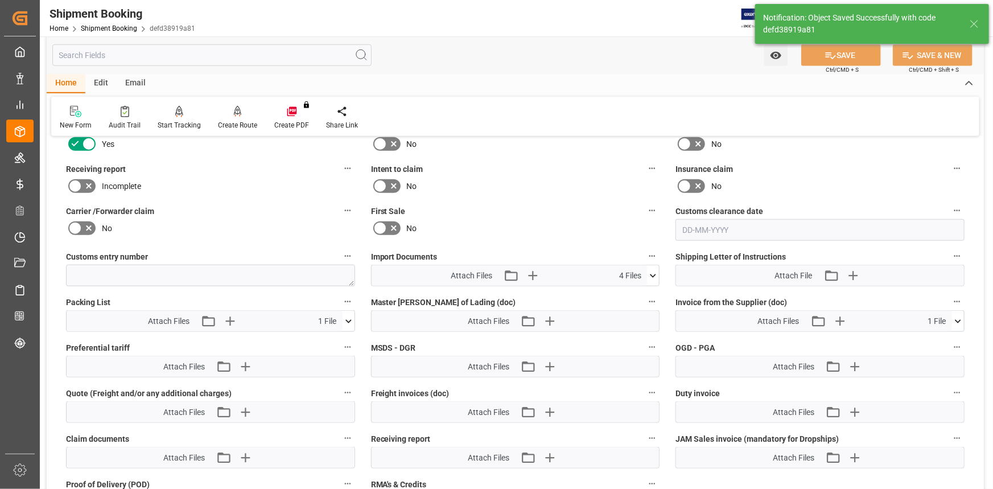
scroll to position [520, 0]
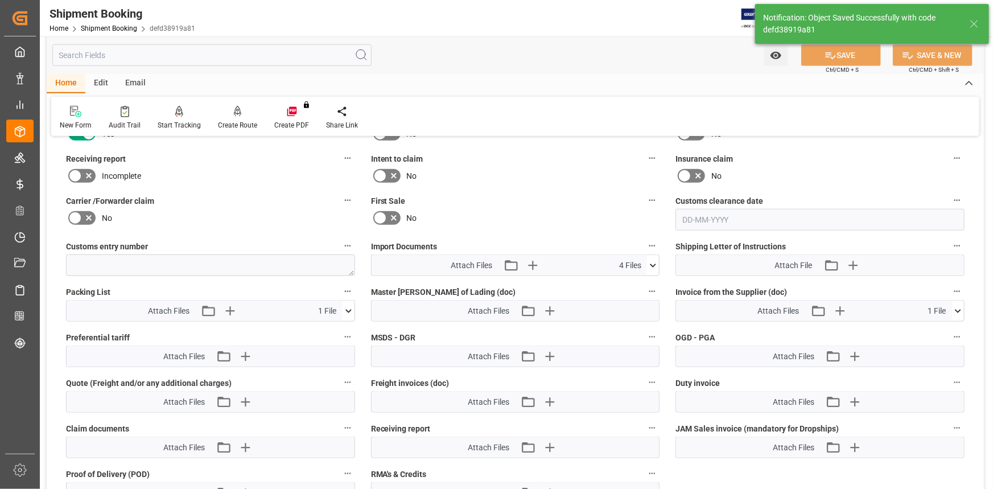
click at [652, 264] on icon at bounding box center [654, 265] width 6 height 3
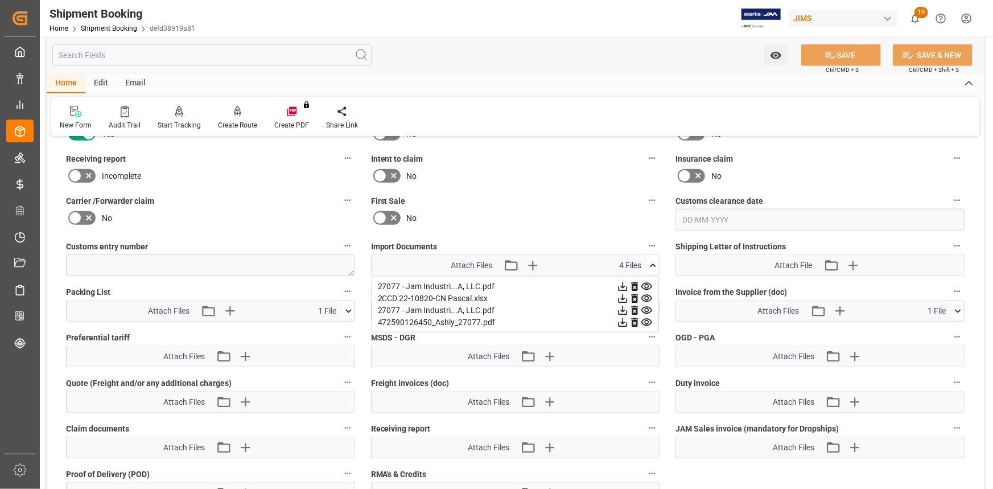
click at [652, 264] on icon at bounding box center [654, 265] width 6 height 3
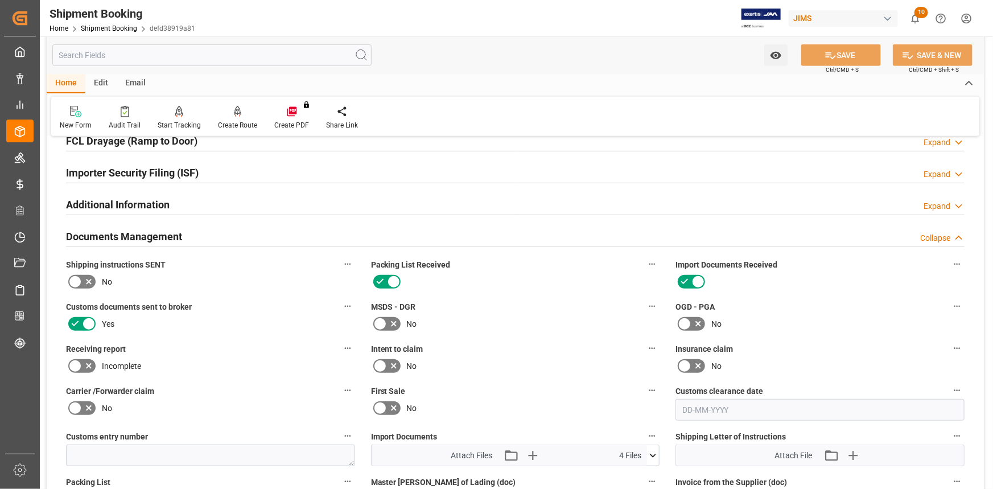
scroll to position [210, 0]
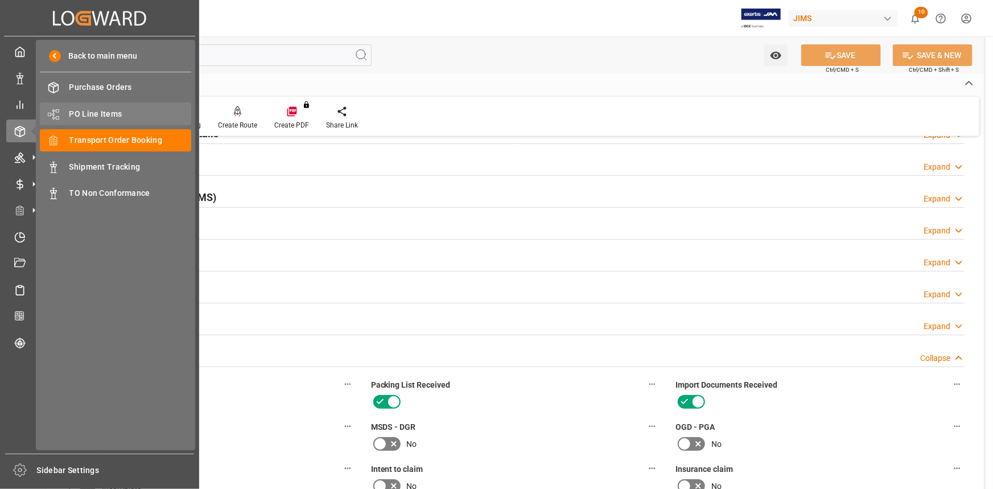
click at [110, 114] on span "PO Line Items" at bounding box center [130, 114] width 122 height 12
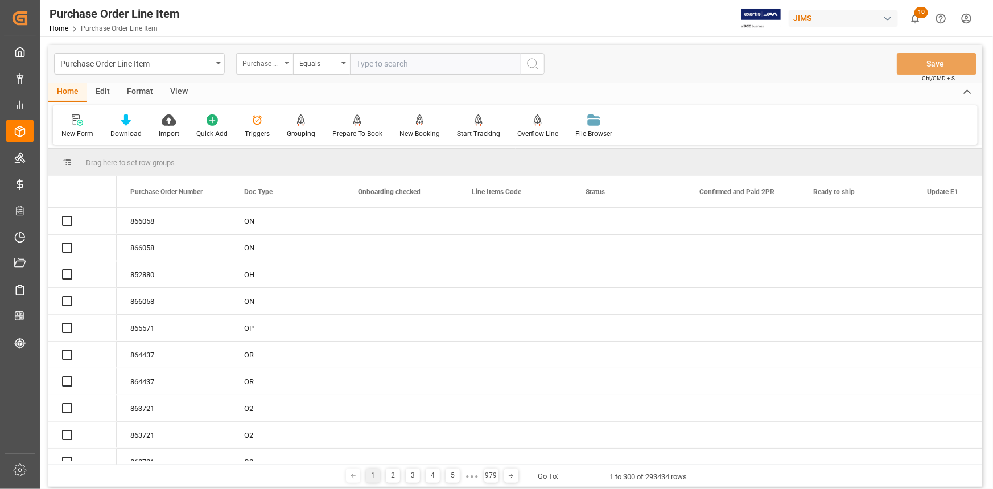
click at [277, 65] on div "Purchase Order Number" at bounding box center [261, 62] width 39 height 13
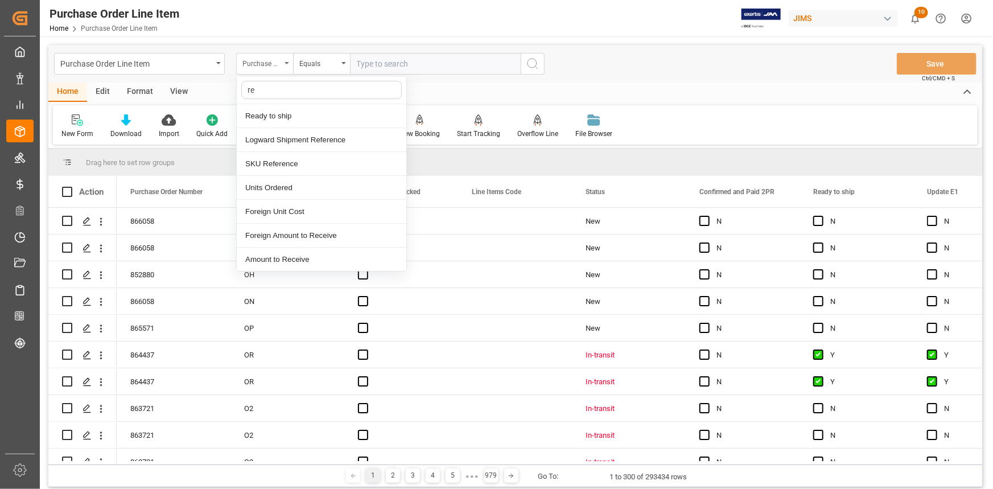
type input "ref"
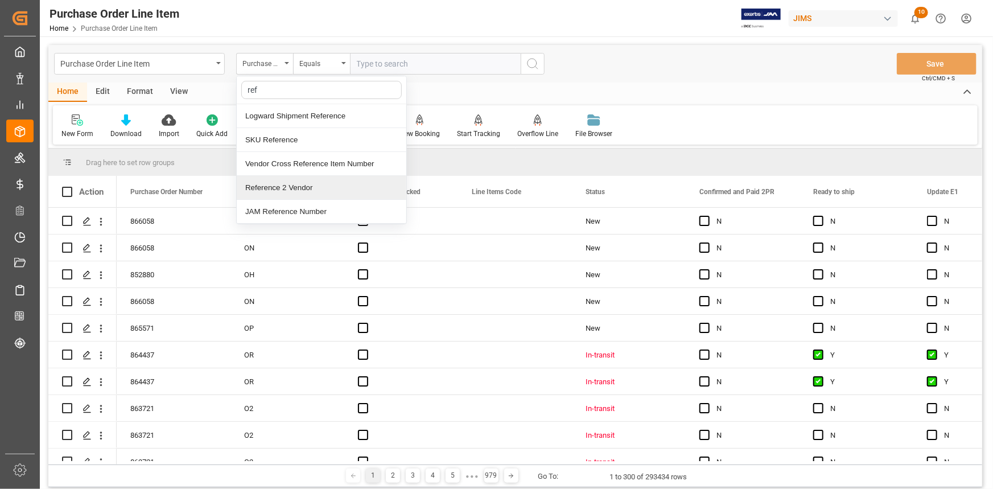
click at [302, 188] on div "Reference 2 Vendor" at bounding box center [322, 188] width 170 height 24
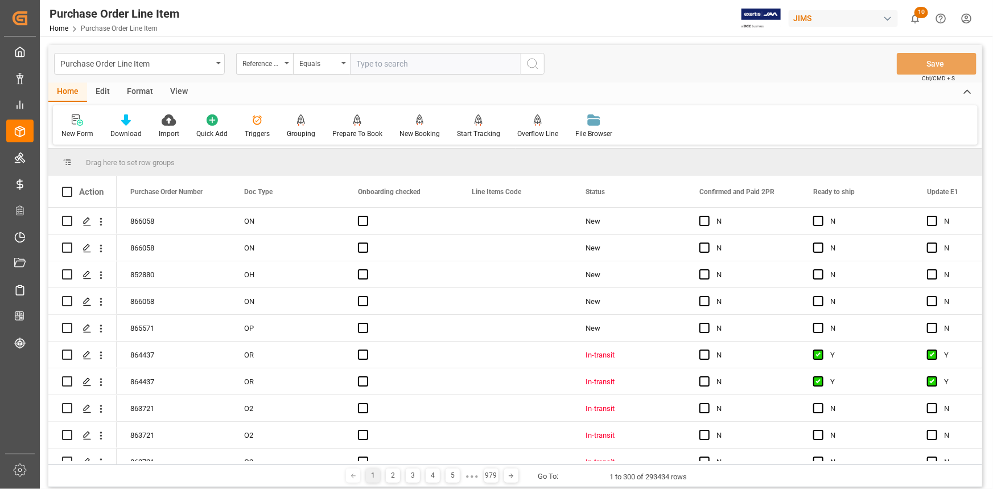
click at [381, 66] on input "text" at bounding box center [435, 64] width 171 height 22
paste input "22-10820-CN"
type input "22-10820-CN"
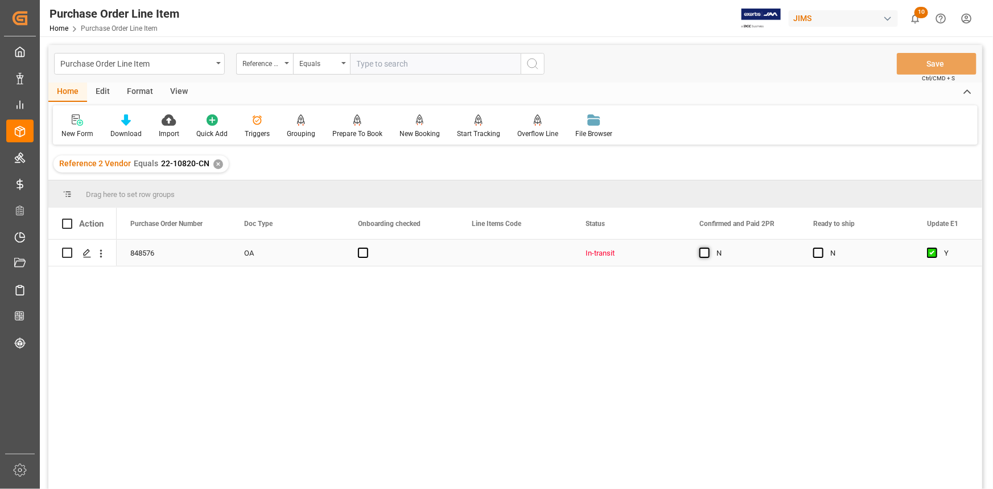
click at [702, 254] on span "Press SPACE to select this row." at bounding box center [704, 253] width 10 height 10
click at [708, 248] on input "Press SPACE to select this row." at bounding box center [708, 248] width 0 height 0
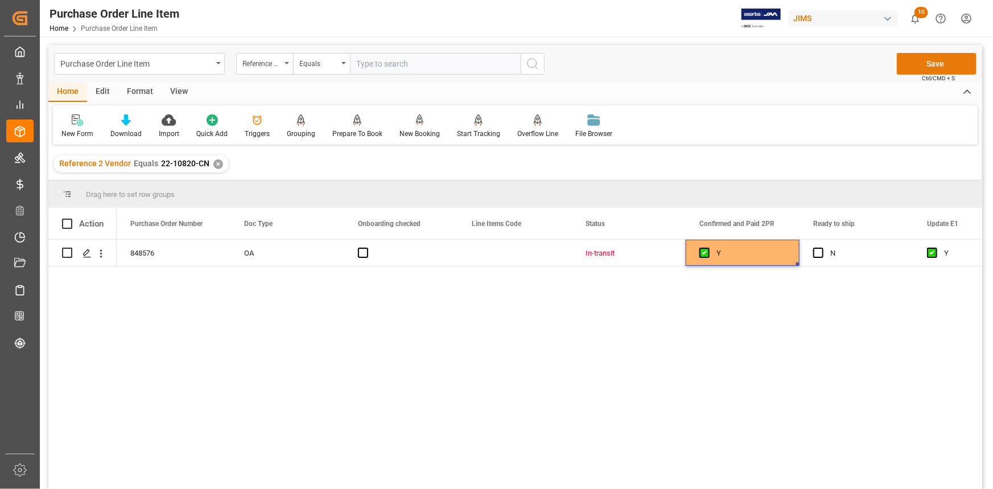
click at [939, 59] on button "Save" at bounding box center [937, 64] width 80 height 22
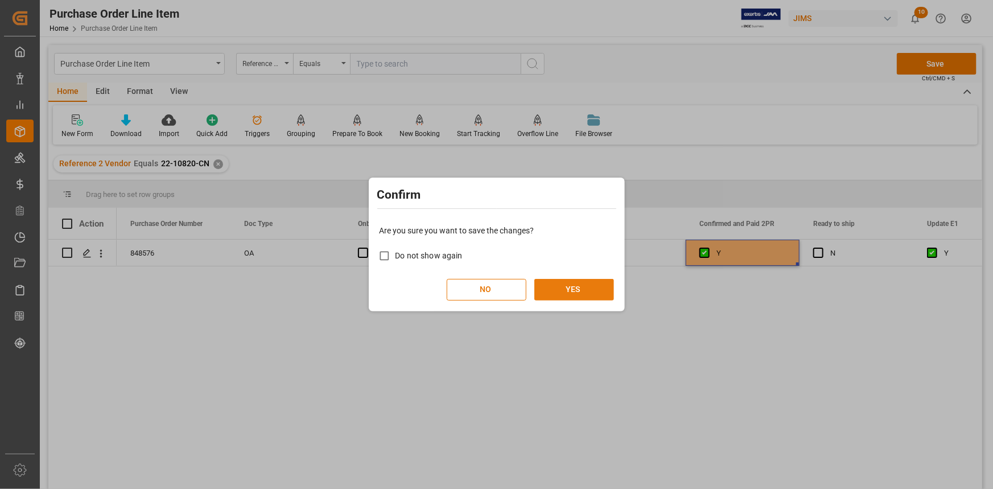
click at [584, 286] on button "YES" at bounding box center [574, 290] width 80 height 22
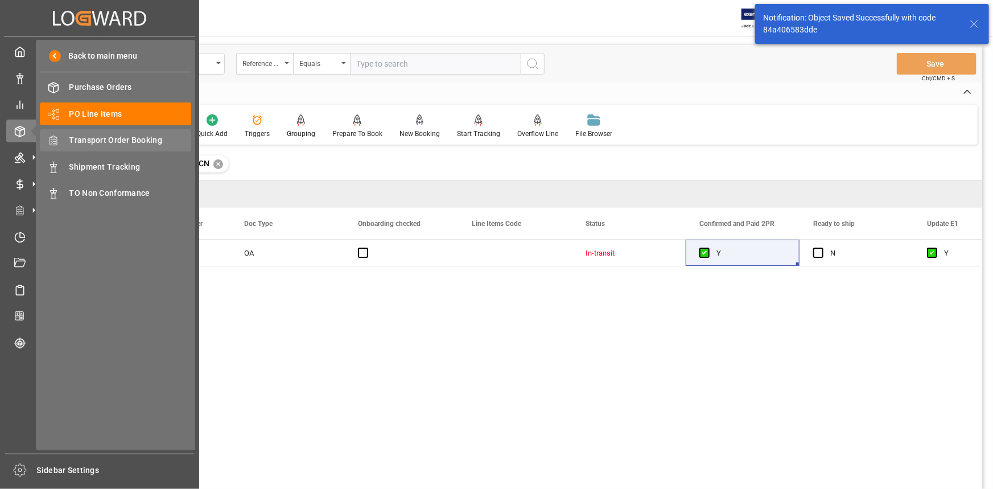
click at [112, 140] on span "Transport Order Booking" at bounding box center [130, 140] width 122 height 12
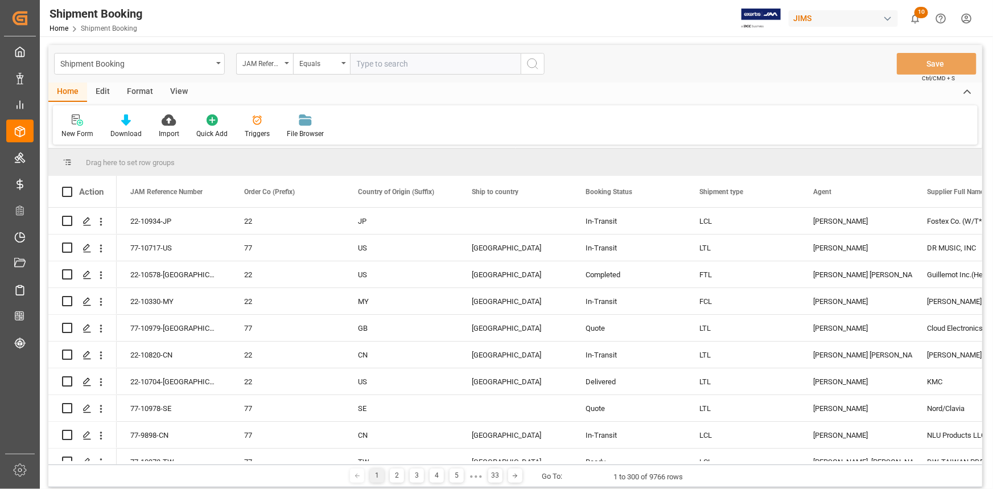
click at [383, 60] on input "text" at bounding box center [435, 64] width 171 height 22
paste input "22-10820-CN"
type input "22-10820-CN"
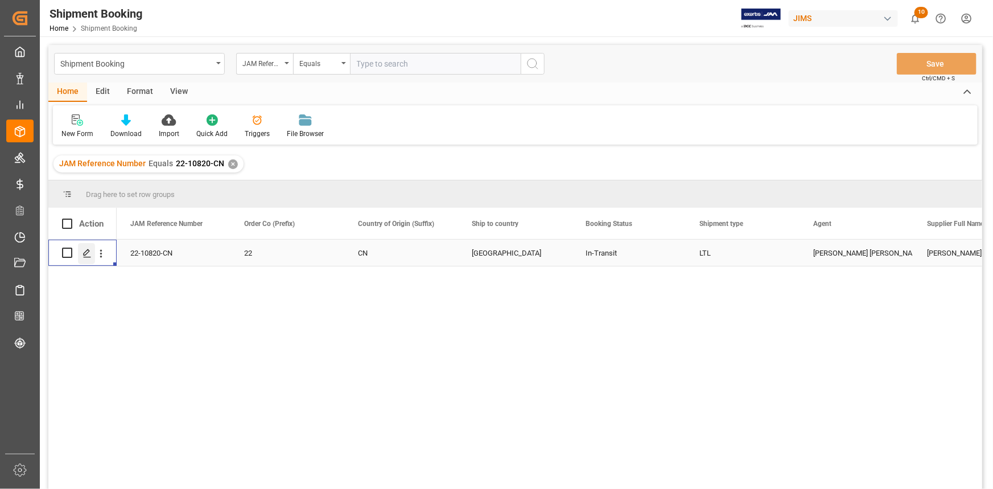
click at [88, 254] on icon "Press SPACE to select this row." at bounding box center [87, 253] width 9 height 9
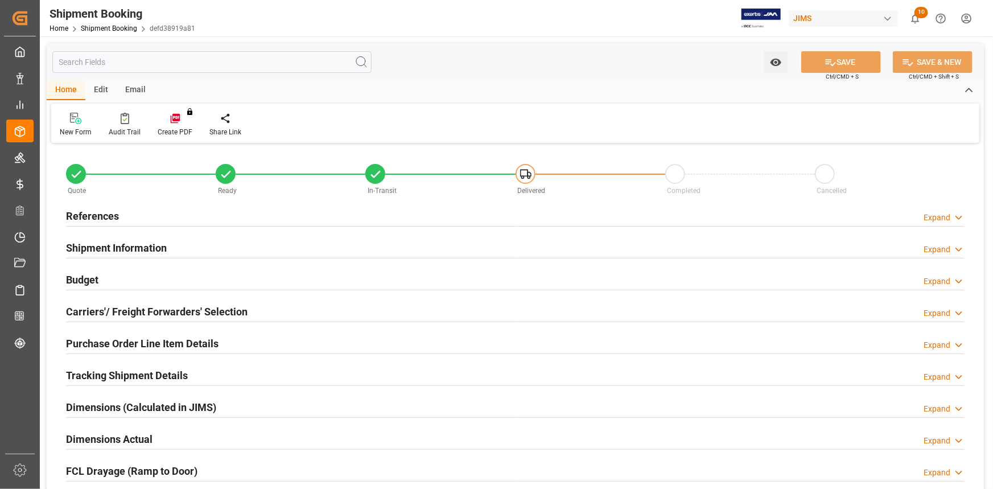
type input "0"
type input "30"
type input "2109.9073"
type input "0"
type input "350"
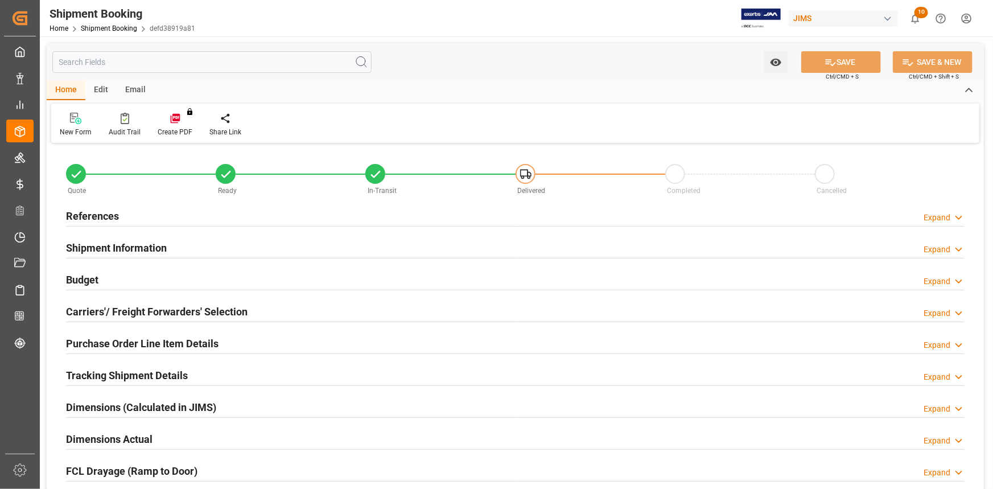
type input "4380"
type input "24"
type input "10"
type input "0"
type input "03-09-2025"
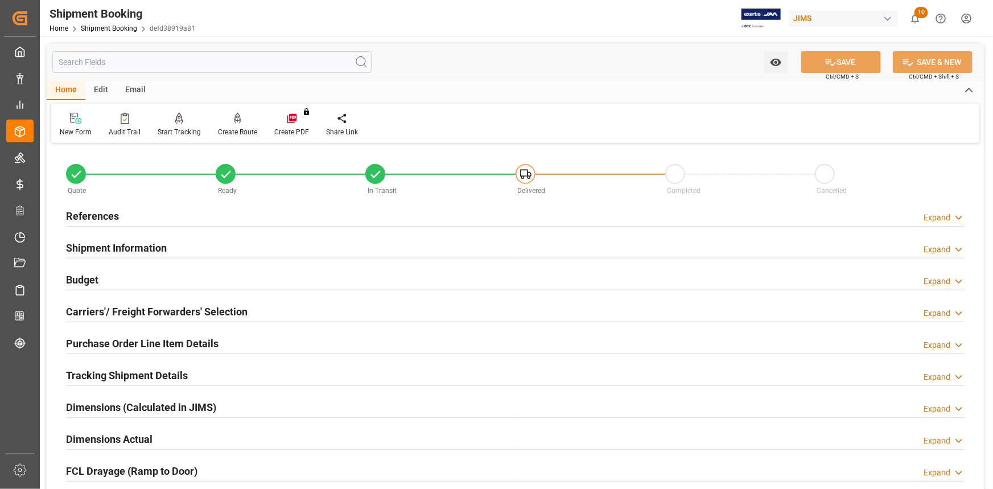
click at [186, 217] on div "References Expand" at bounding box center [515, 215] width 899 height 22
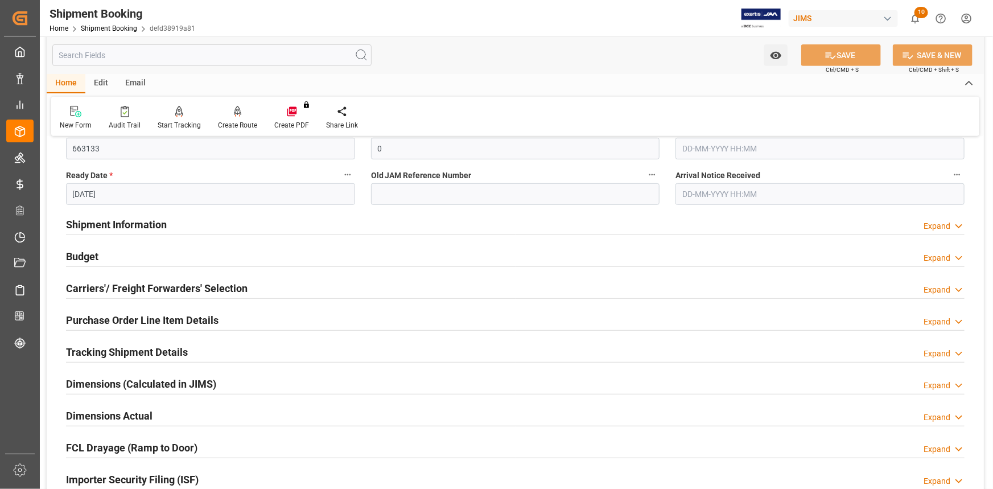
scroll to position [258, 0]
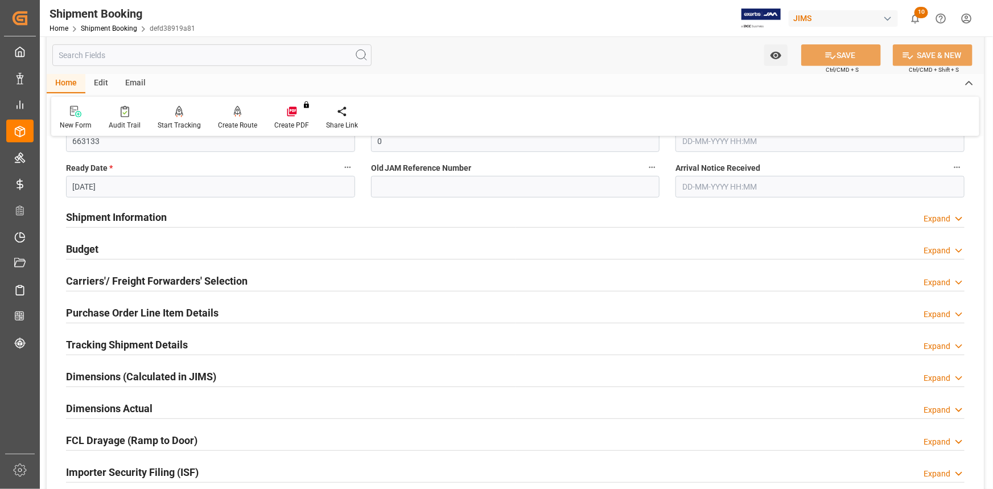
click at [189, 206] on div "Shipment Information Expand" at bounding box center [515, 216] width 899 height 22
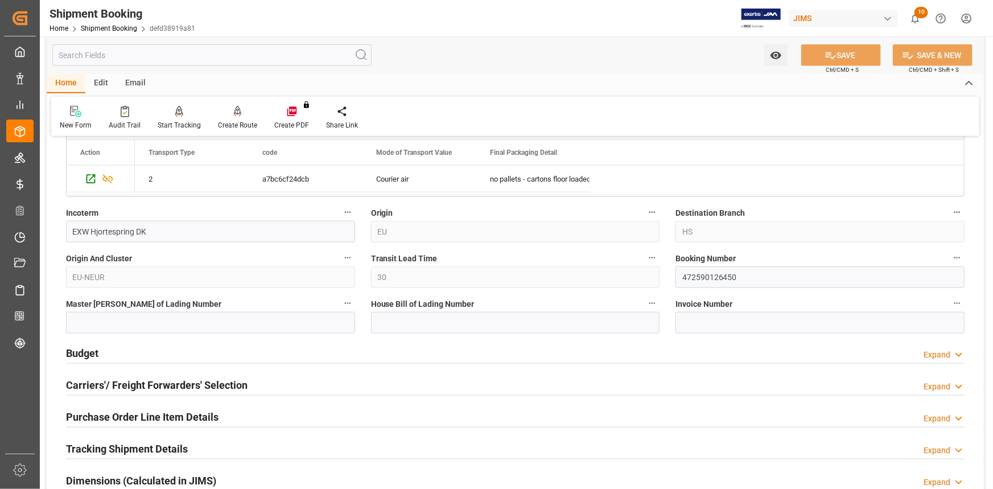
scroll to position [672, 0]
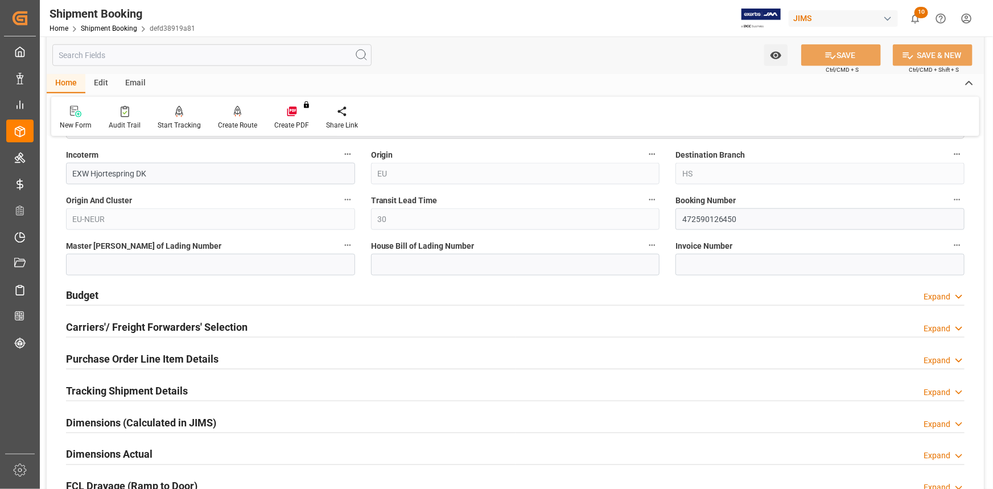
click at [237, 293] on div "Budget Expand" at bounding box center [515, 294] width 899 height 22
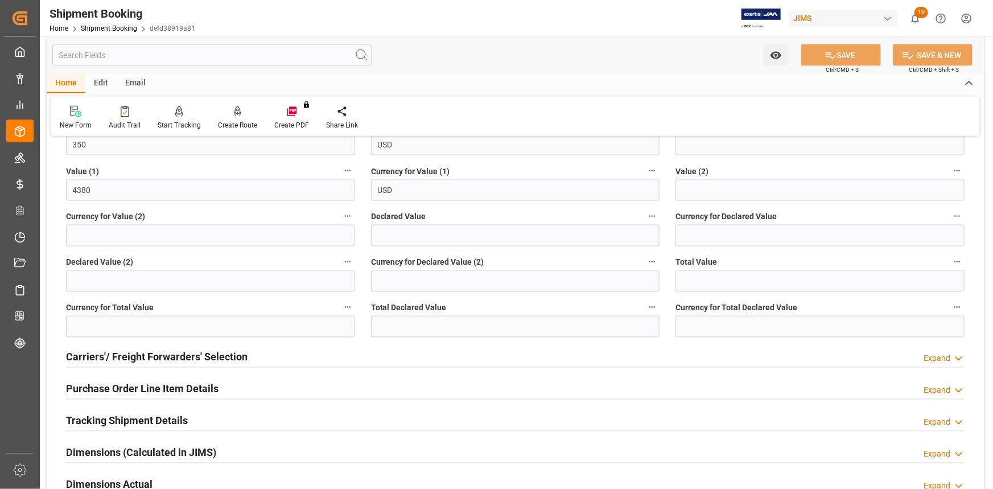
scroll to position [1035, 0]
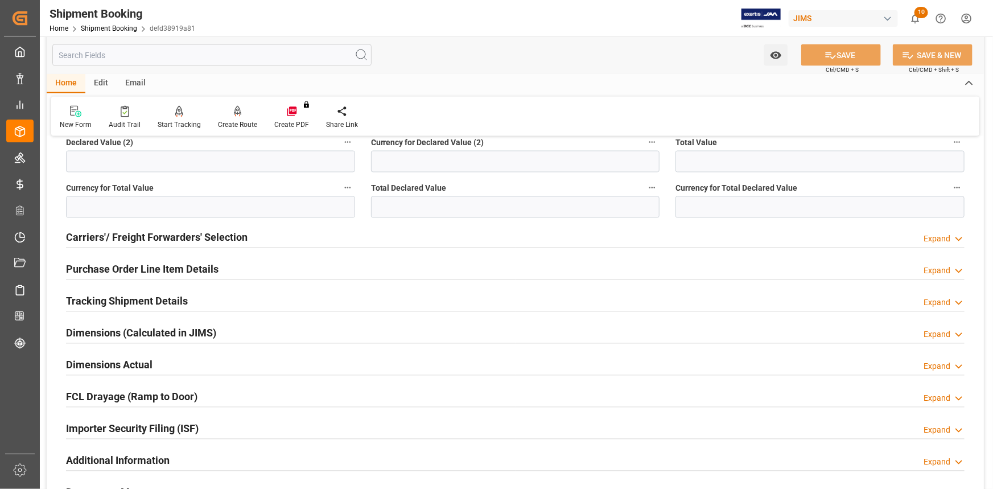
click at [248, 295] on div "Tracking Shipment Details Expand" at bounding box center [515, 301] width 899 height 22
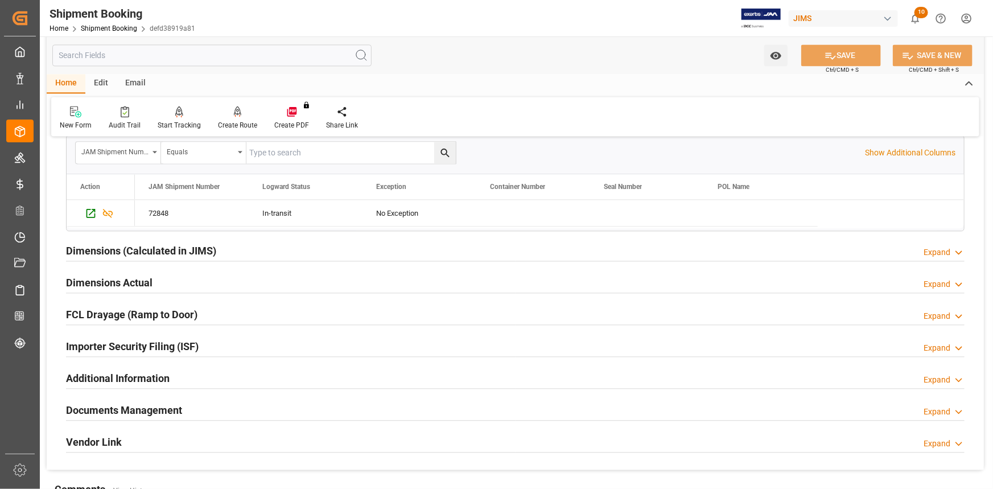
scroll to position [1241, 0]
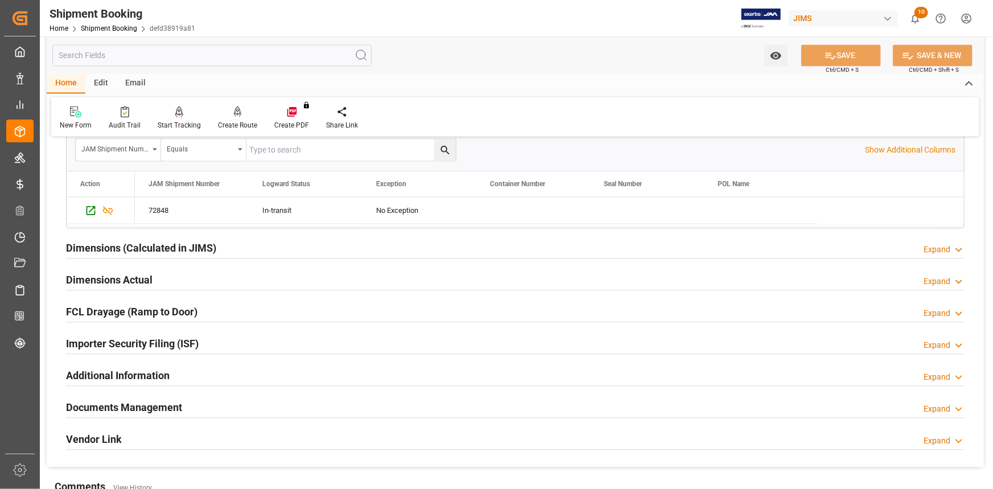
click at [194, 278] on div "Dimensions Actual Expand" at bounding box center [515, 279] width 899 height 22
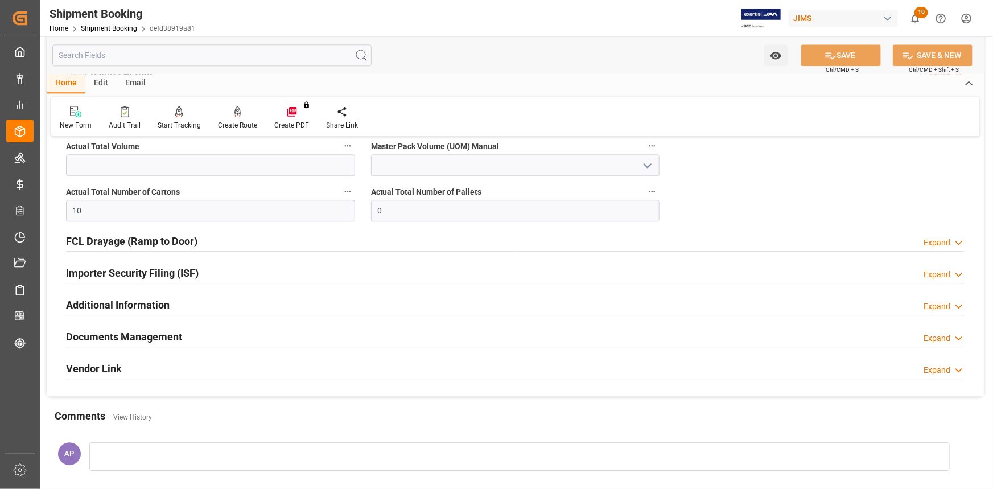
scroll to position [1500, 0]
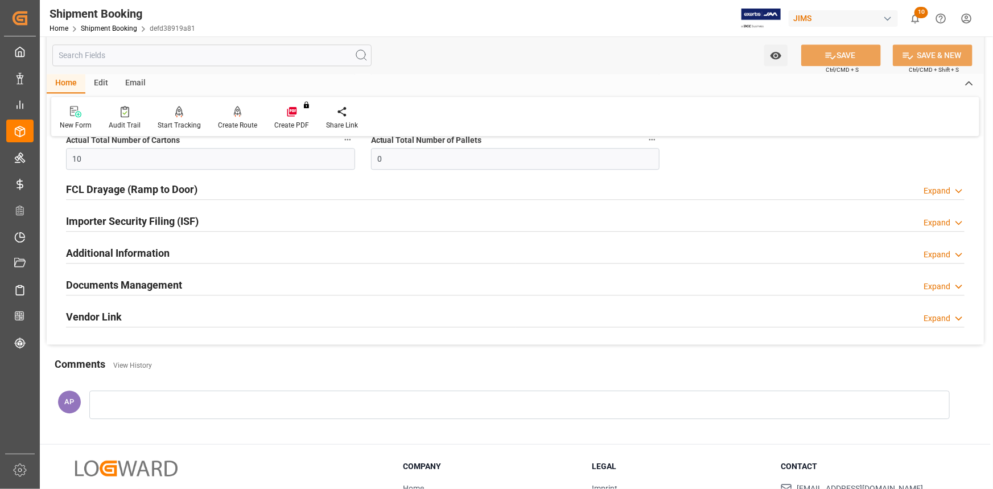
click at [209, 283] on div "Documents Management Expand" at bounding box center [515, 284] width 899 height 22
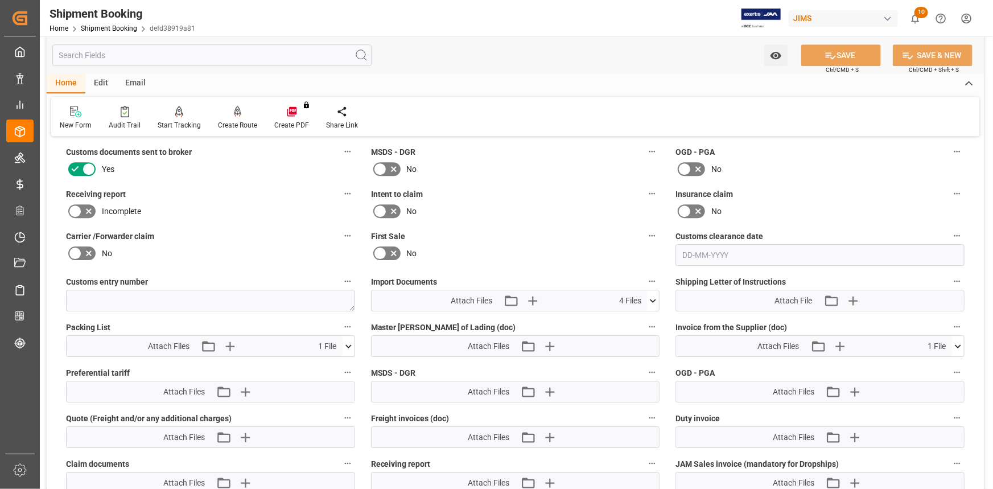
scroll to position [1759, 0]
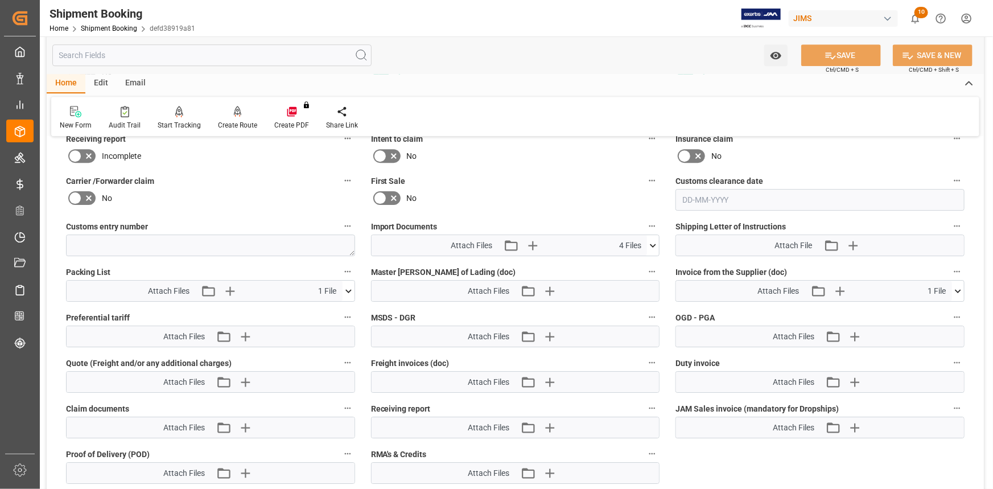
click at [346, 285] on icon at bounding box center [349, 291] width 12 height 12
click at [348, 285] on icon at bounding box center [349, 291] width 12 height 12
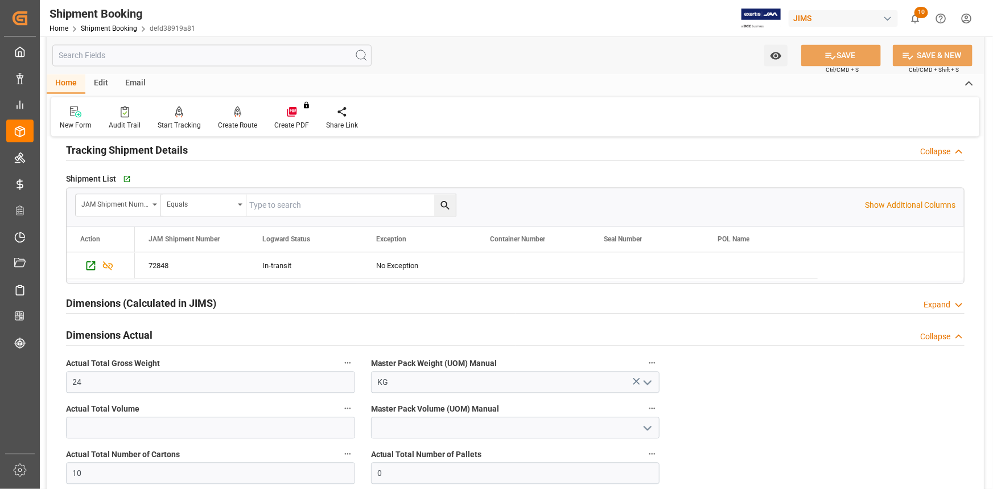
scroll to position [1087, 0]
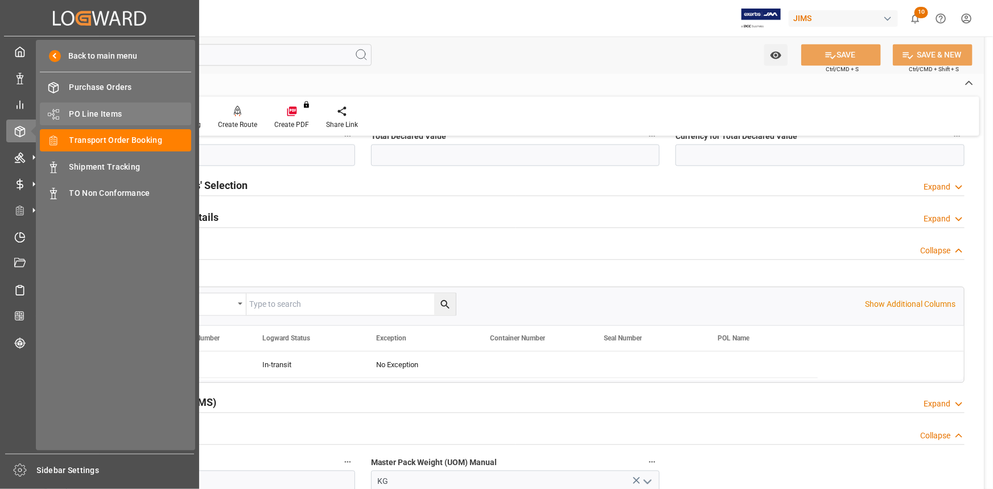
click at [107, 110] on span "PO Line Items" at bounding box center [130, 114] width 122 height 12
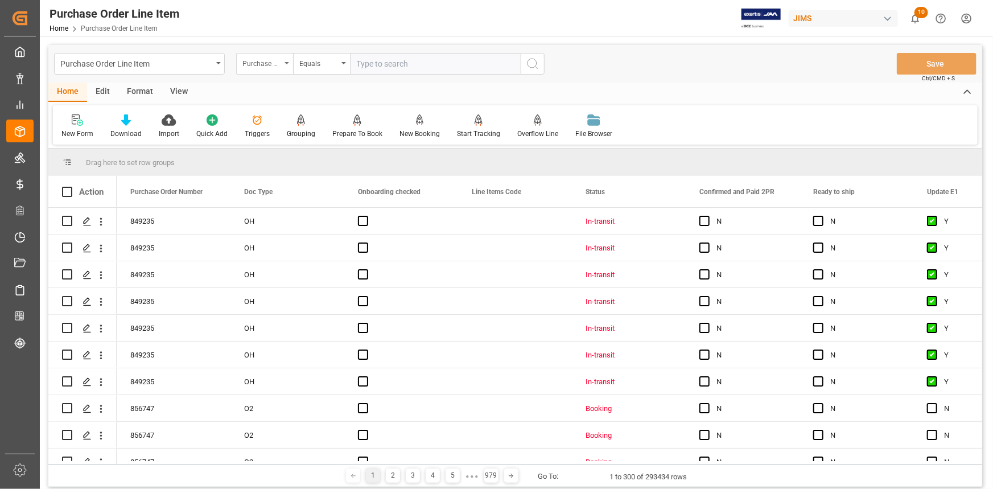
click at [281, 64] on div "Purchase Order Number" at bounding box center [261, 62] width 39 height 13
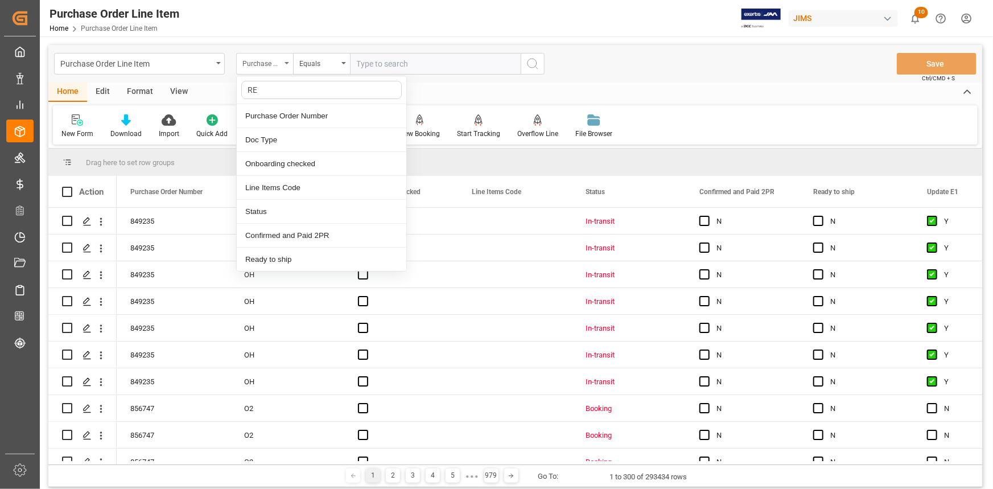
type input "REF"
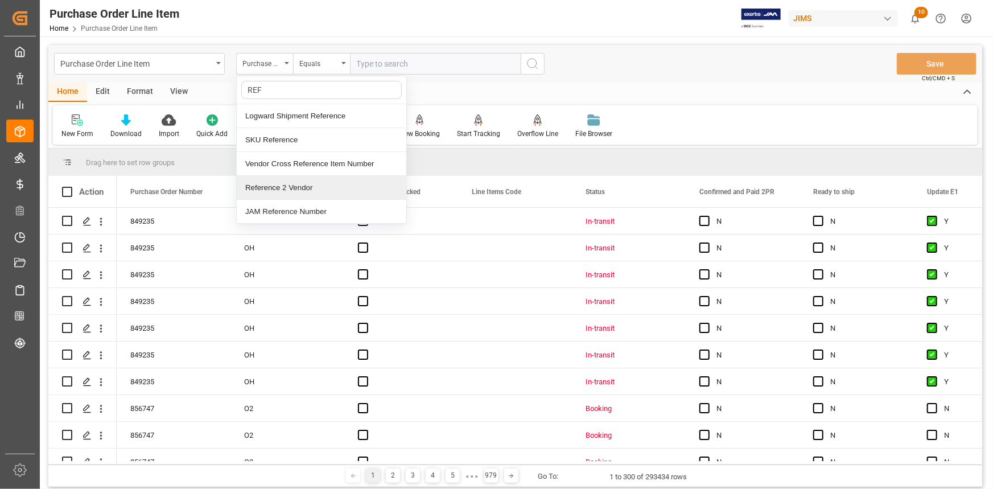
click at [293, 183] on div "Reference 2 Vendor" at bounding box center [322, 188] width 170 height 24
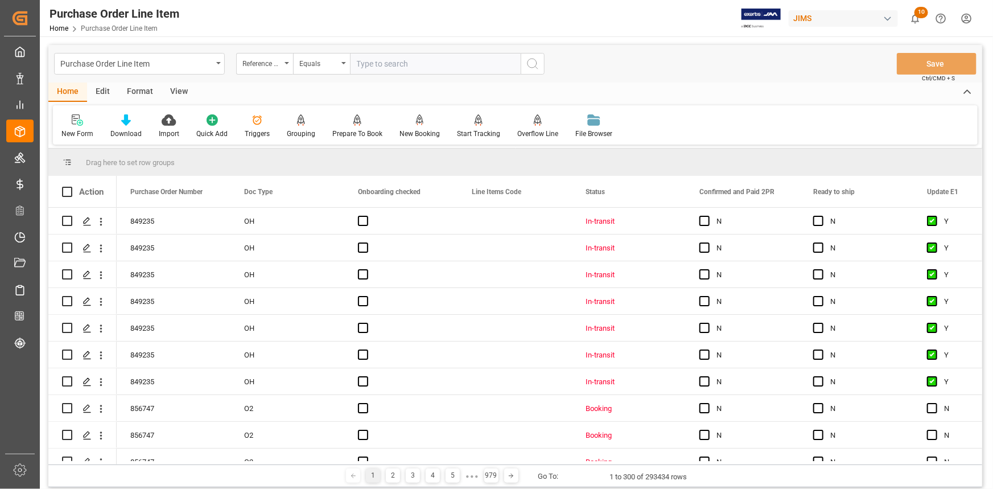
click at [349, 58] on div "Equals" at bounding box center [321, 64] width 57 height 22
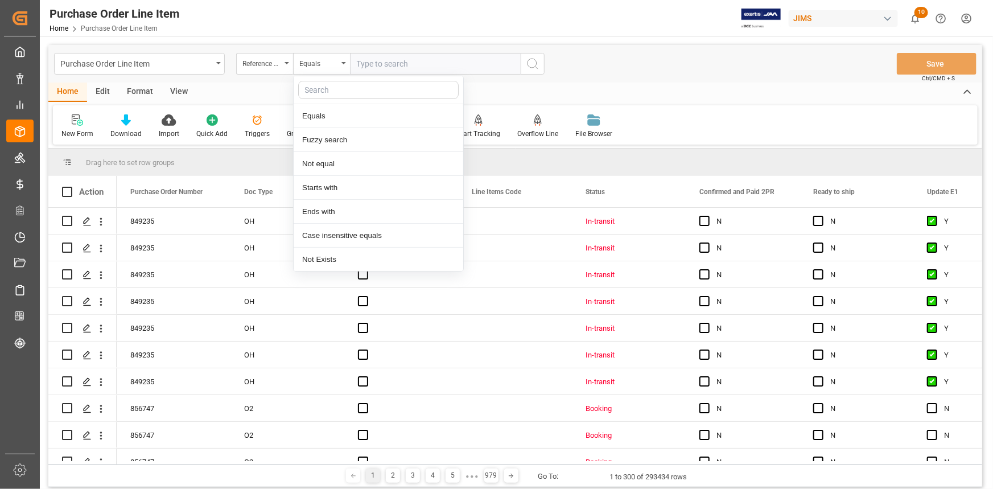
click at [360, 61] on input "text" at bounding box center [435, 64] width 171 height 22
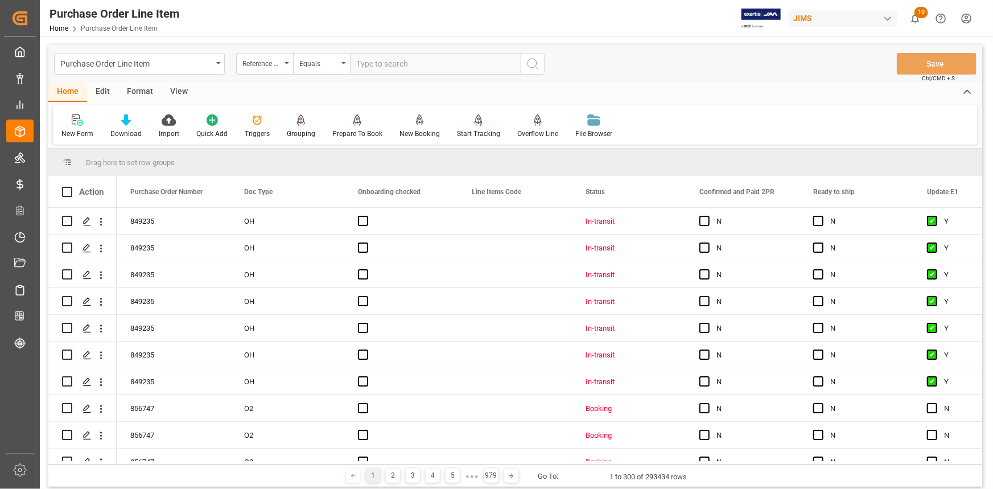
paste input "22-10808-CN"
type input "22-10808-CN"
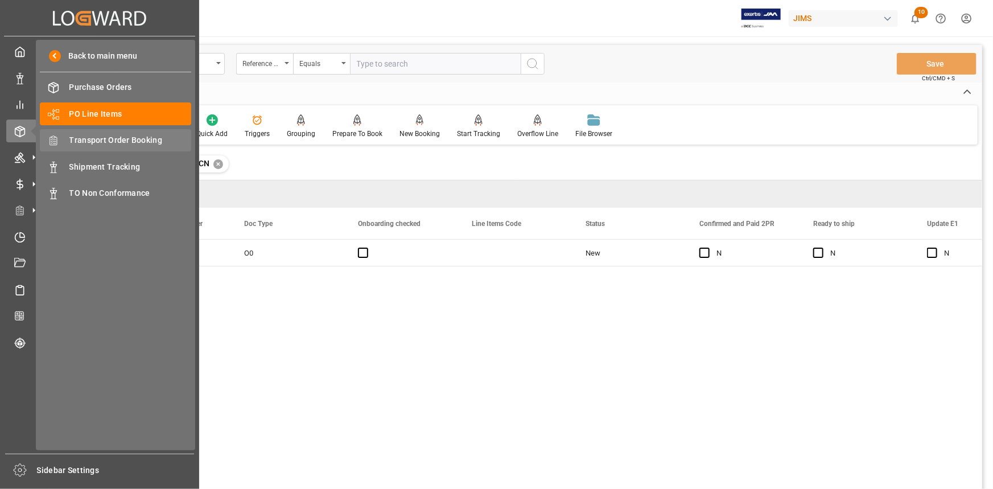
click at [104, 140] on span "Transport Order Booking" at bounding box center [130, 140] width 122 height 12
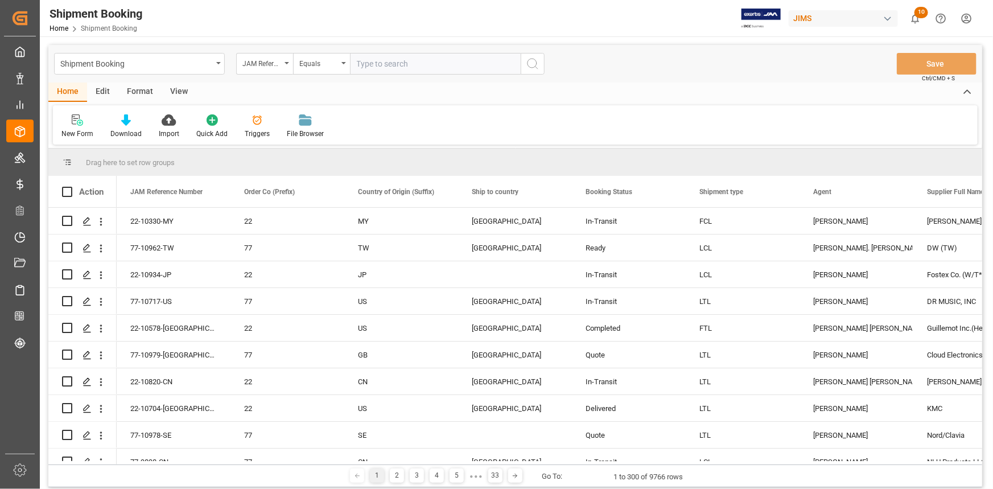
click at [385, 63] on input "text" at bounding box center [435, 64] width 171 height 22
paste input "22-10808-CN"
type input "22-10808-CN"
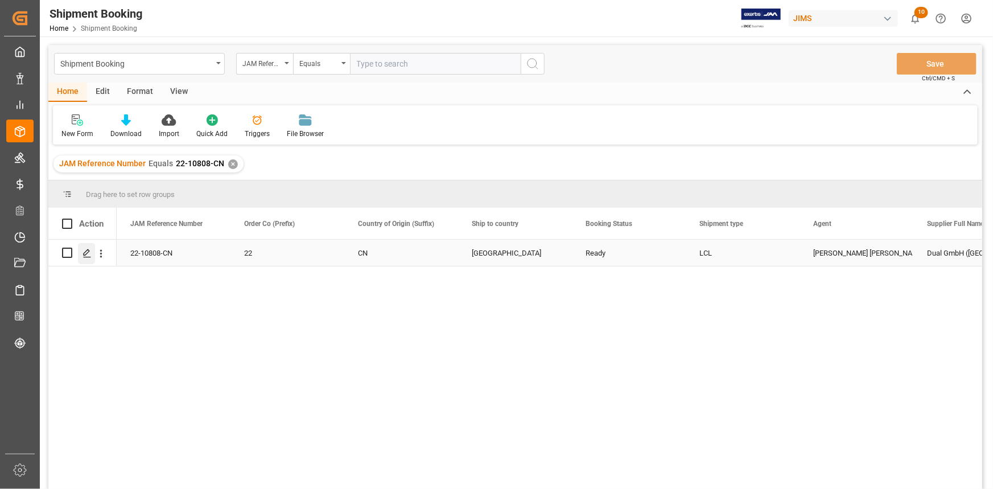
click at [84, 252] on icon "Press SPACE to select this row." at bounding box center [87, 253] width 9 height 9
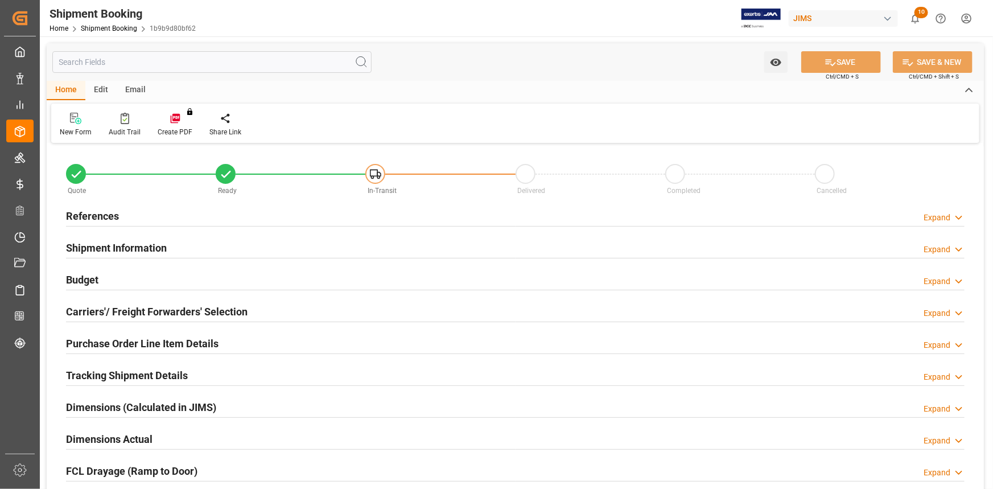
type input "0"
type input "45"
type input "56.568"
type input "2400"
type input "1500"
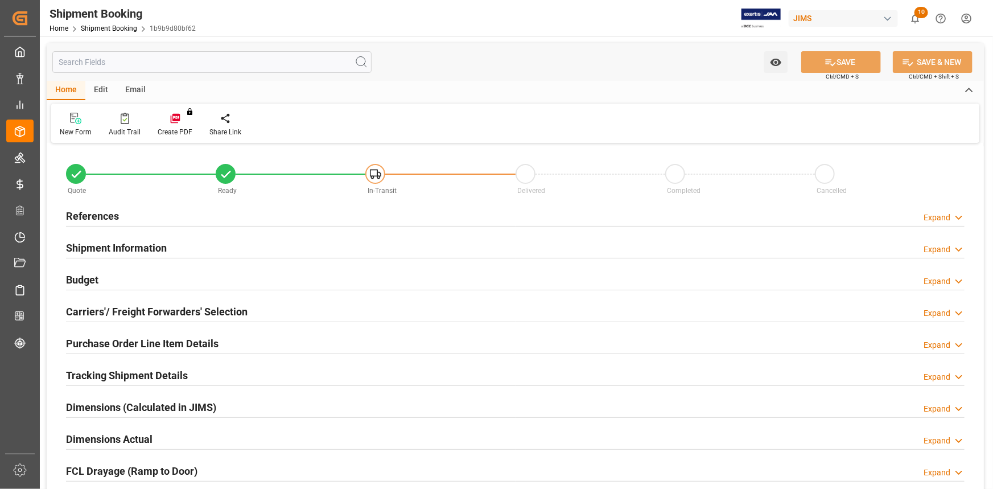
type input "12000"
type input "[DATE]"
click at [189, 223] on div "References Expand" at bounding box center [515, 215] width 899 height 22
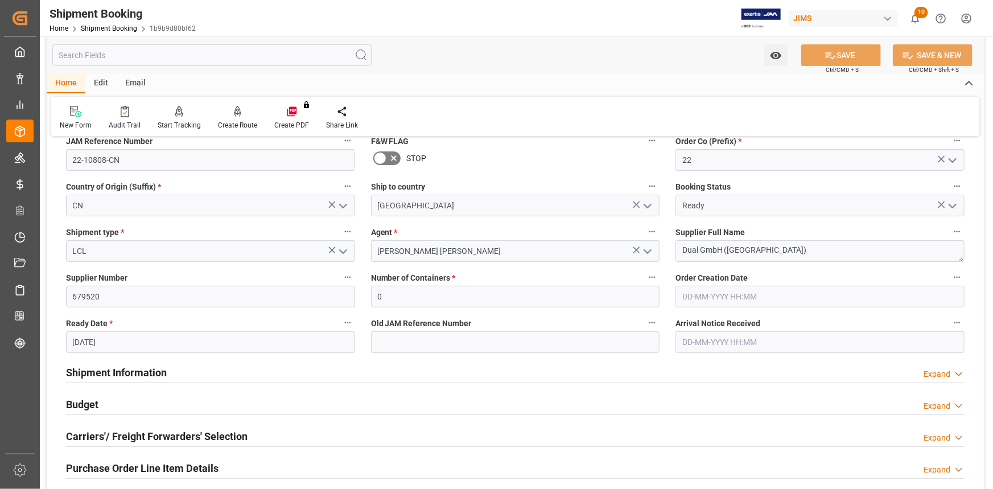
scroll to position [155, 0]
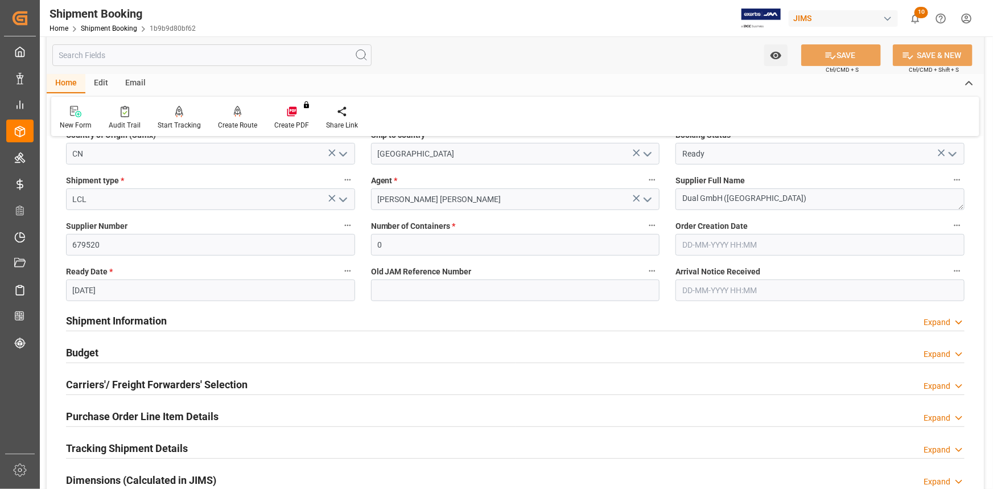
click at [229, 320] on div "Shipment Information Expand" at bounding box center [515, 320] width 899 height 22
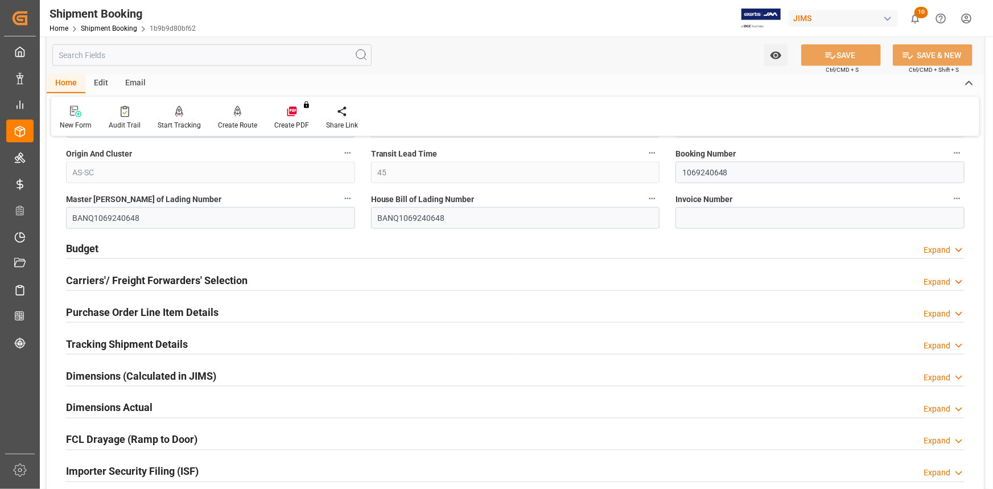
scroll to position [724, 0]
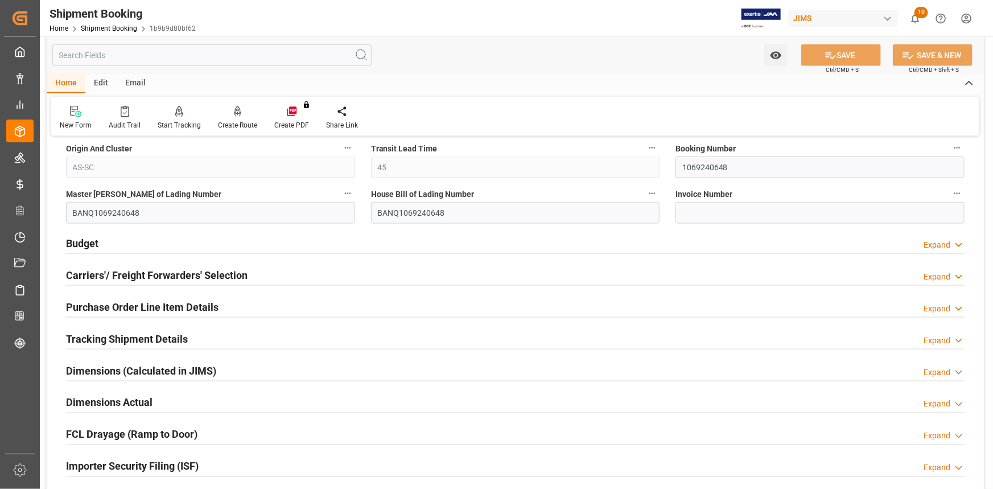
click at [212, 242] on div "Budget Expand" at bounding box center [515, 243] width 899 height 22
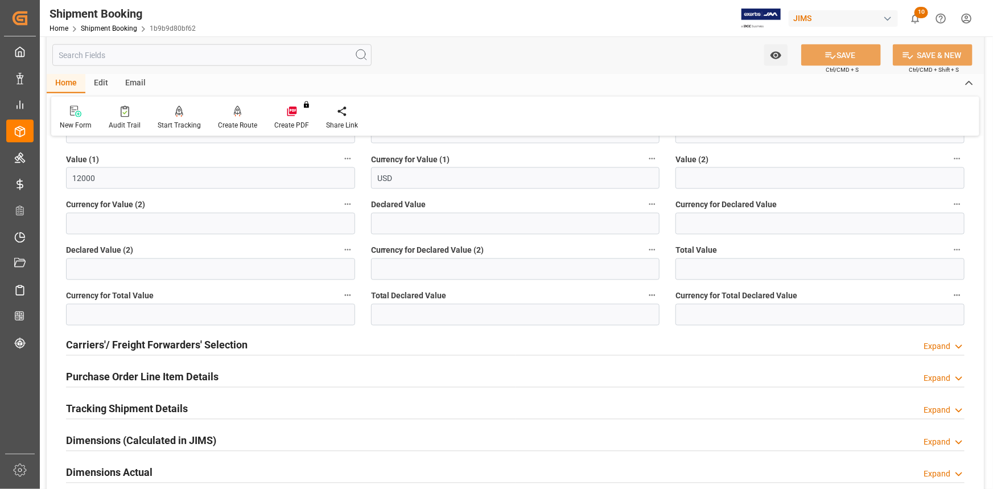
scroll to position [931, 0]
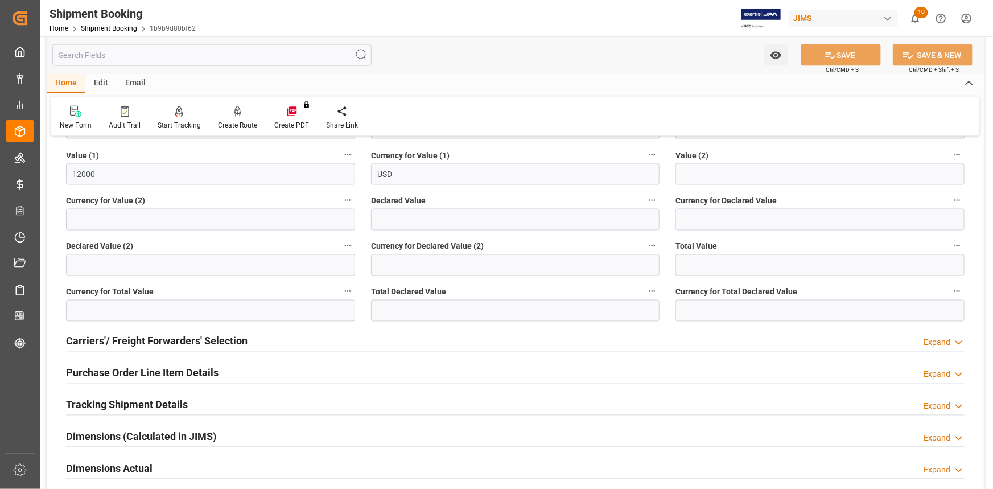
click at [276, 338] on div "Carriers'/ Freight Forwarders' Selection Expand" at bounding box center [515, 341] width 899 height 22
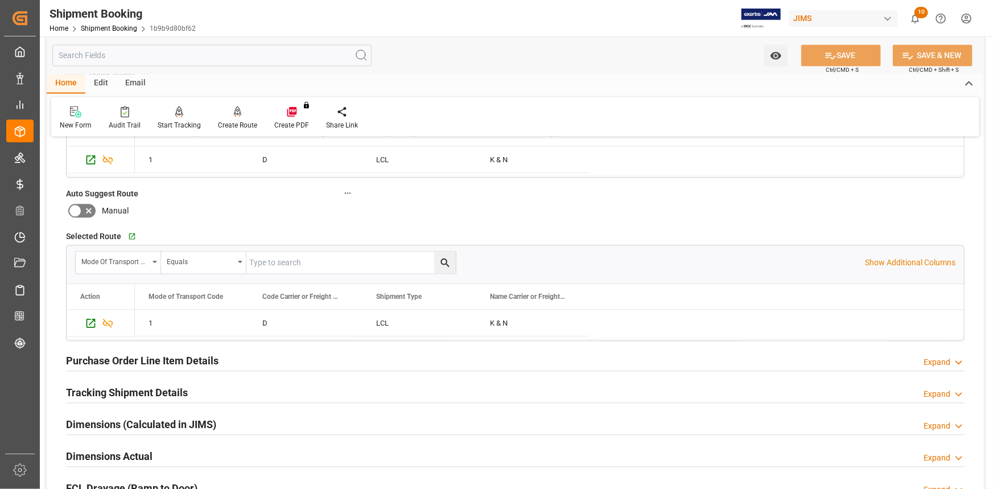
scroll to position [1293, 0]
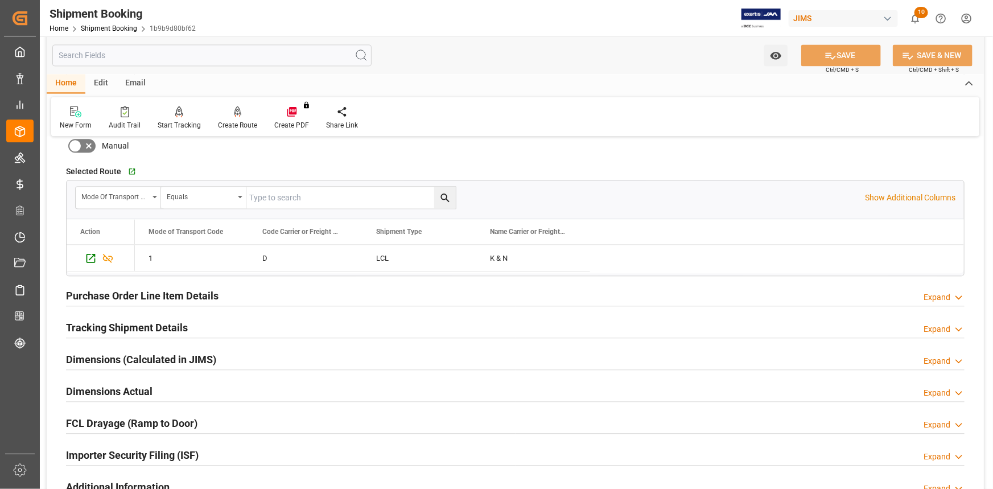
click at [233, 323] on div "Tracking Shipment Details Expand" at bounding box center [515, 327] width 899 height 22
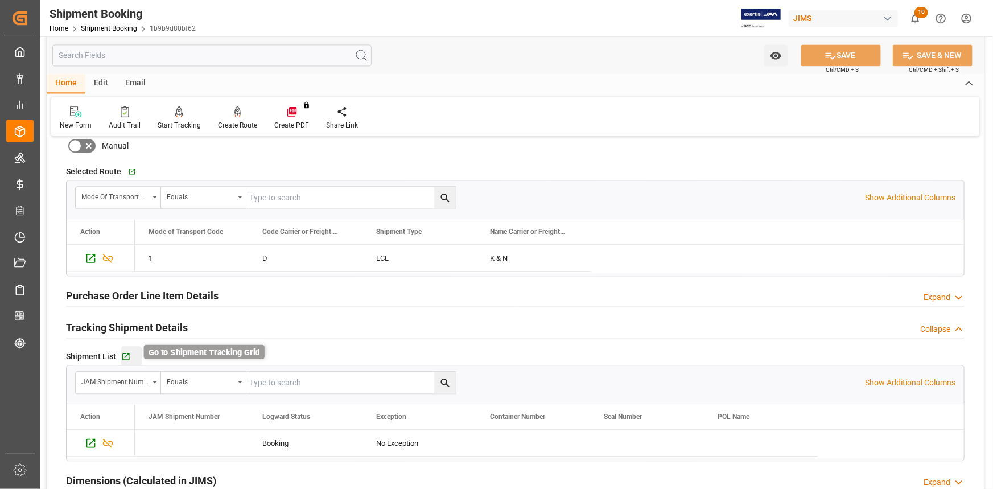
click at [125, 352] on icon "button" at bounding box center [126, 357] width 10 height 10
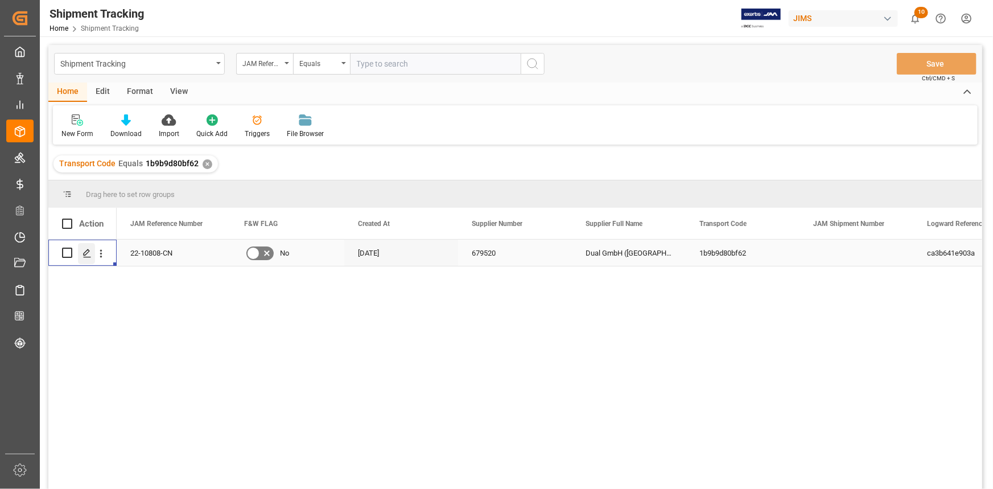
click at [87, 253] on polygon "Press SPACE to select this row." at bounding box center [87, 252] width 6 height 6
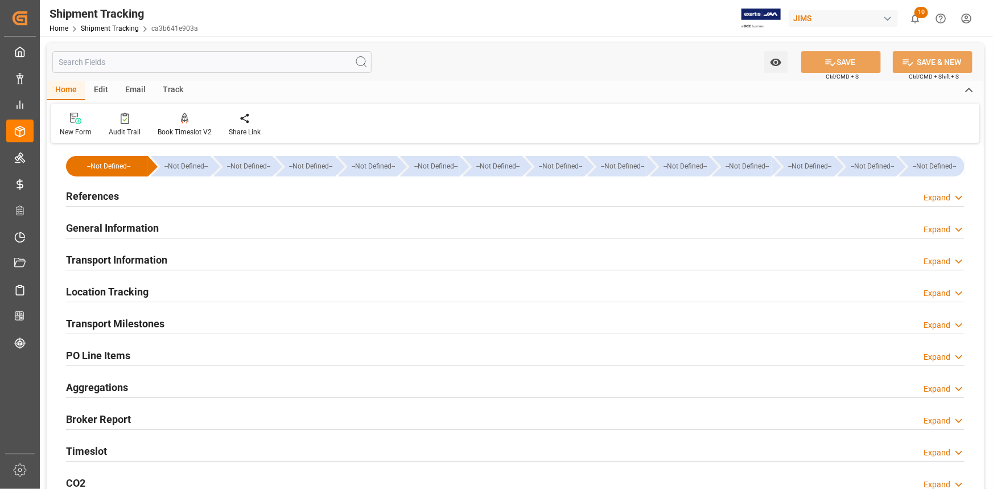
type input "[DATE]"
click at [183, 197] on div "References Expand" at bounding box center [515, 195] width 899 height 22
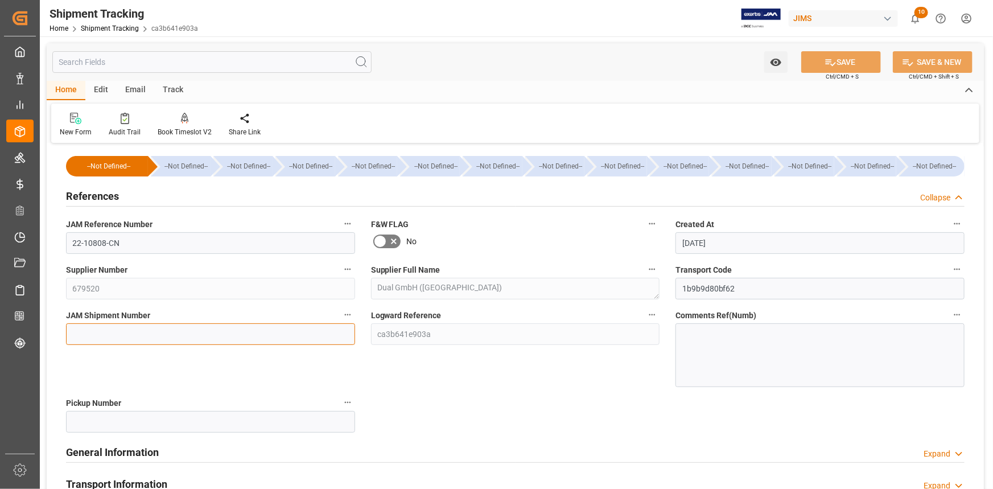
click at [113, 334] on input at bounding box center [210, 334] width 289 height 22
paste input "22-10808-CN"
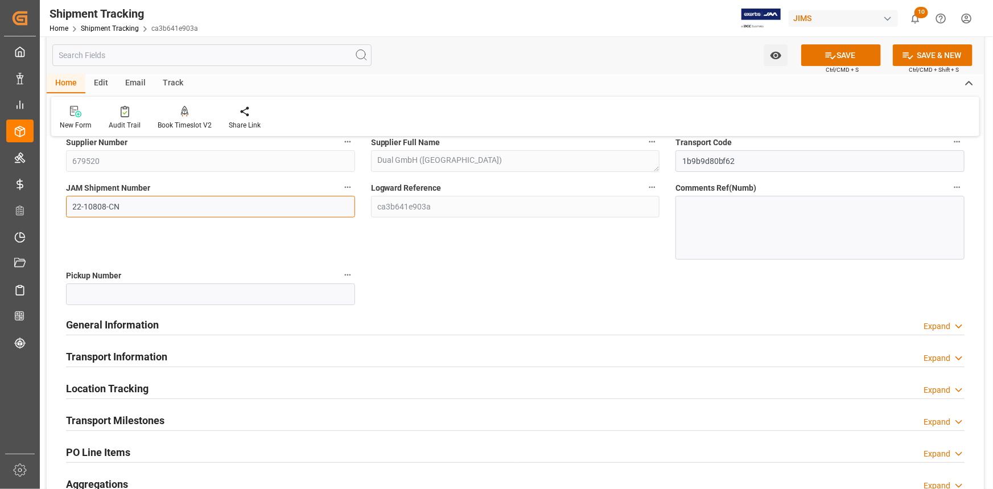
scroll to position [155, 0]
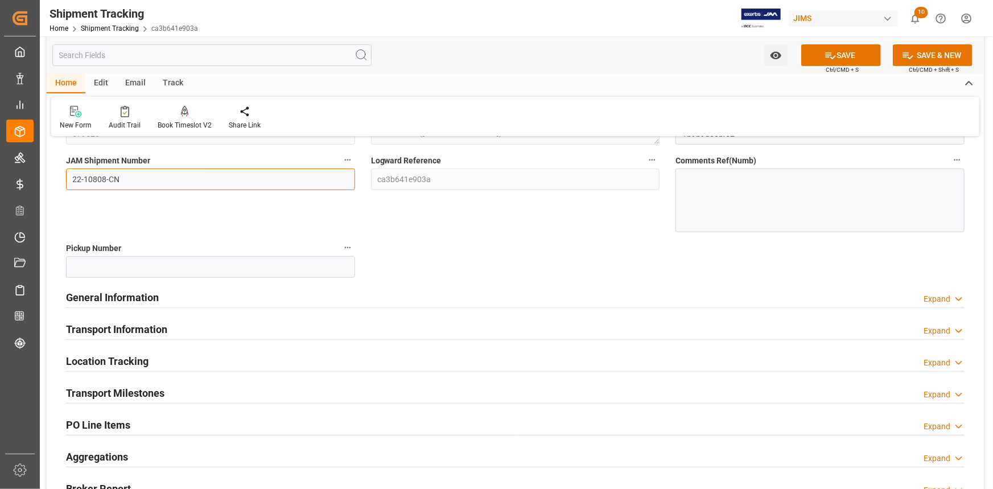
type input "22-10808-CN"
click at [271, 290] on div "General Information Expand" at bounding box center [515, 297] width 899 height 22
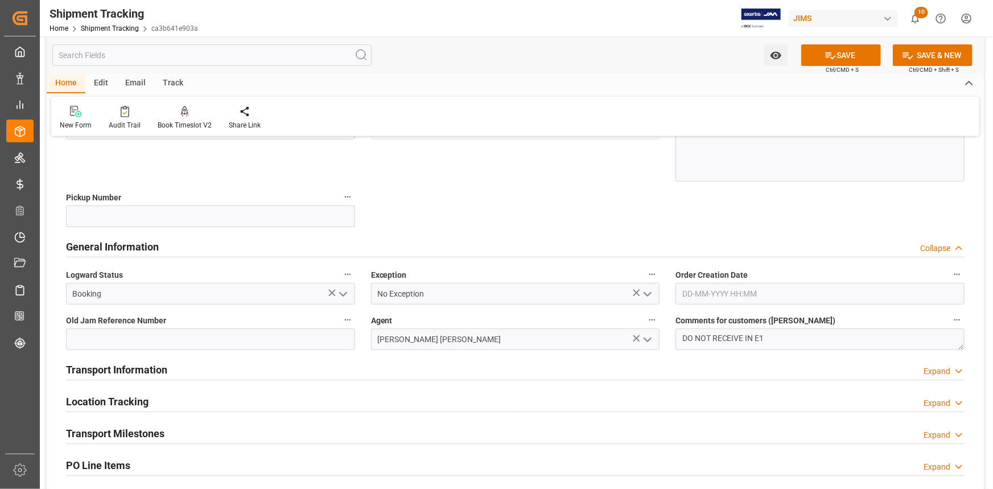
scroll to position [258, 0]
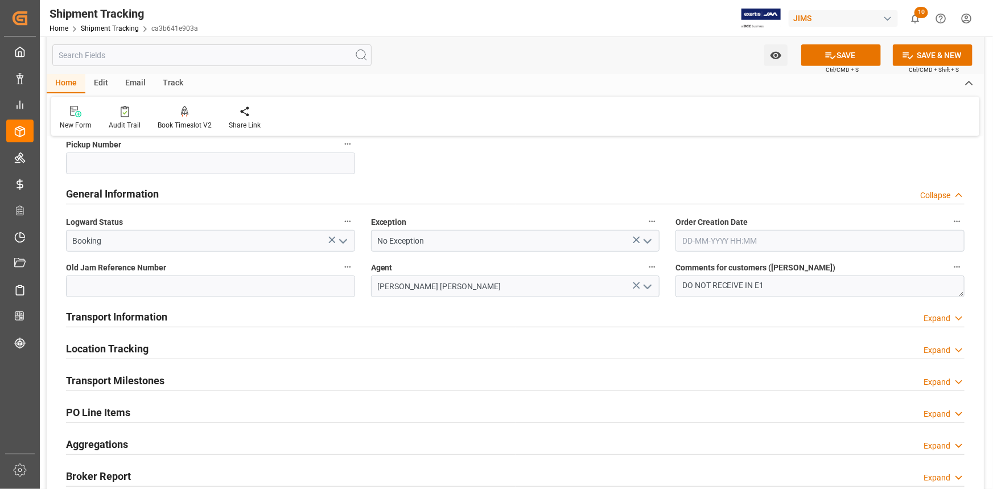
click at [263, 318] on div "Transport Information Expand" at bounding box center [515, 316] width 899 height 22
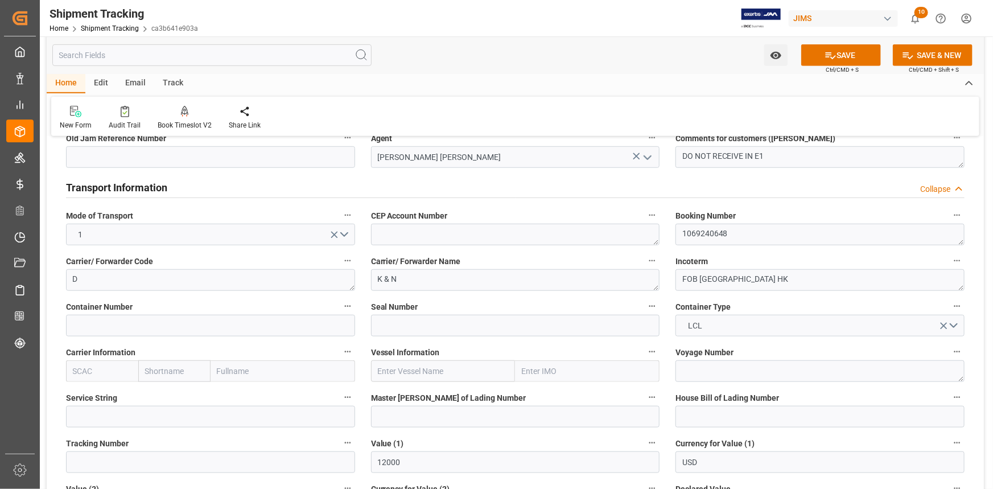
scroll to position [414, 0]
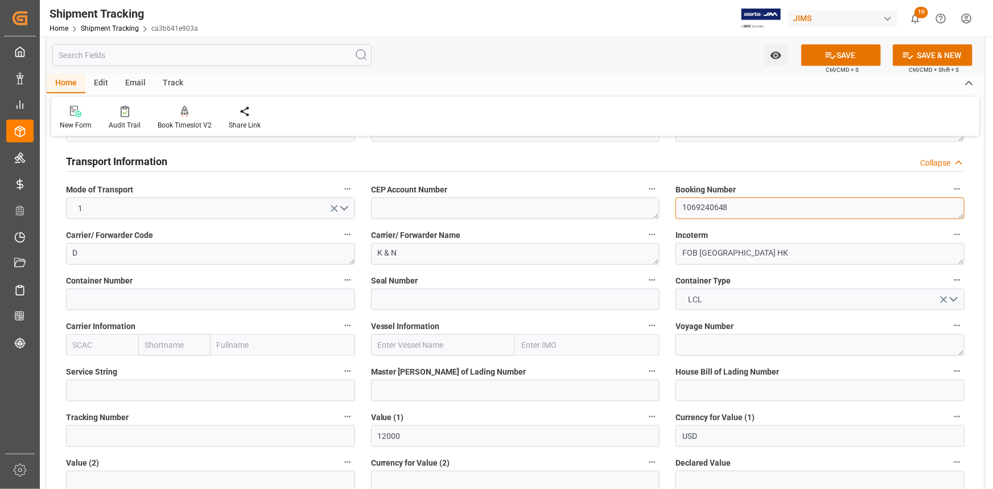
drag, startPoint x: 732, startPoint y: 206, endPoint x: 678, endPoint y: 213, distance: 53.9
click at [682, 208] on textarea "1069240648" at bounding box center [820, 208] width 289 height 22
click at [699, 388] on input at bounding box center [820, 391] width 289 height 22
paste input "1069240648"
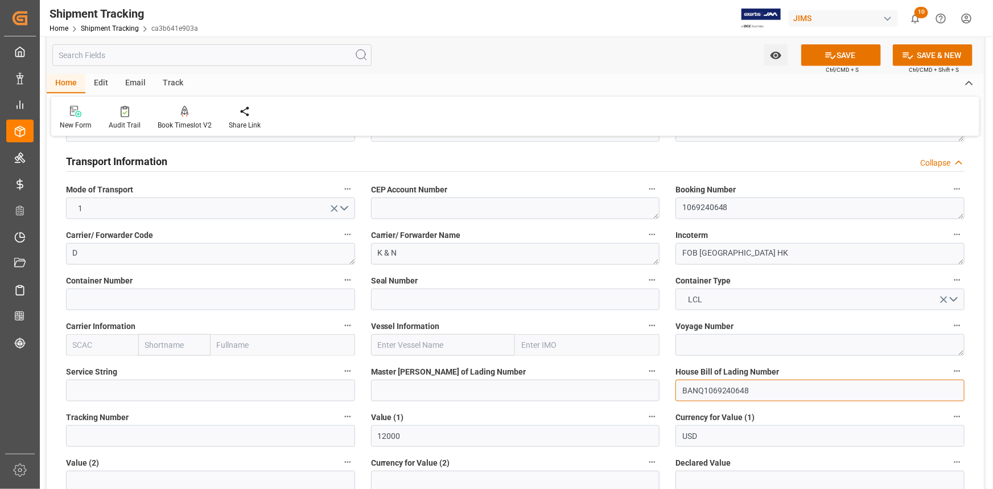
drag, startPoint x: 705, startPoint y: 389, endPoint x: 657, endPoint y: 389, distance: 47.2
click at [657, 389] on div "--Not Defined-- --Not Defined-- --Not Defined-- --Not Defined-- --Not Defined--…" at bounding box center [515, 315] width 937 height 1167
type input "BANQ1069240648"
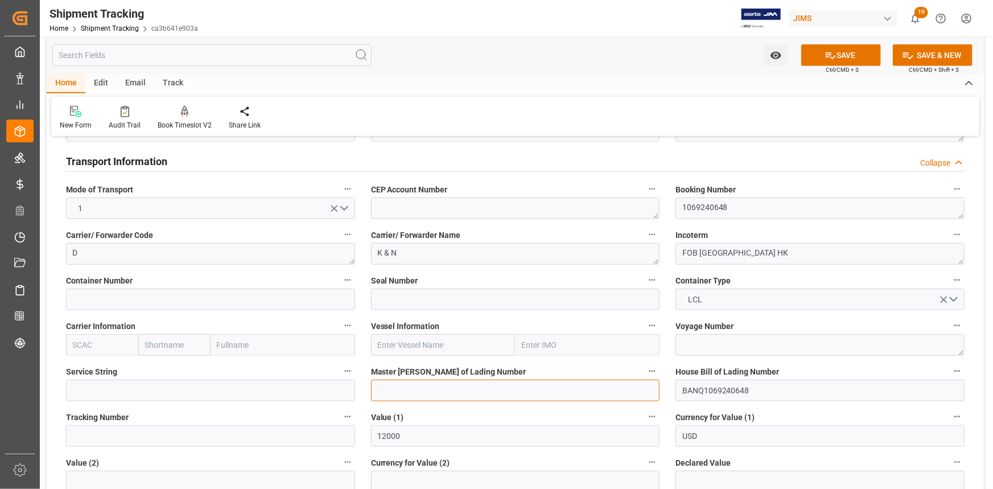
click at [483, 392] on input at bounding box center [515, 391] width 289 height 22
paste input "BANQ1069240648"
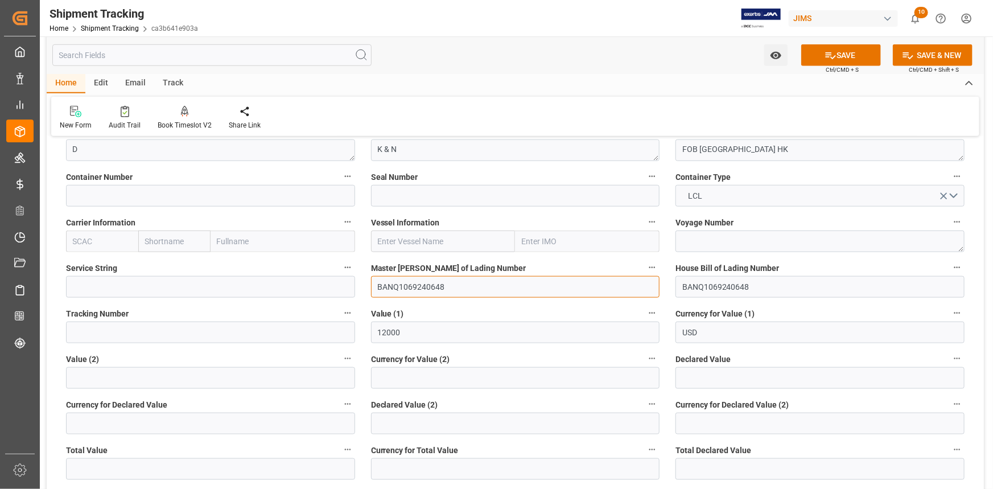
type input "BANQ1069240648"
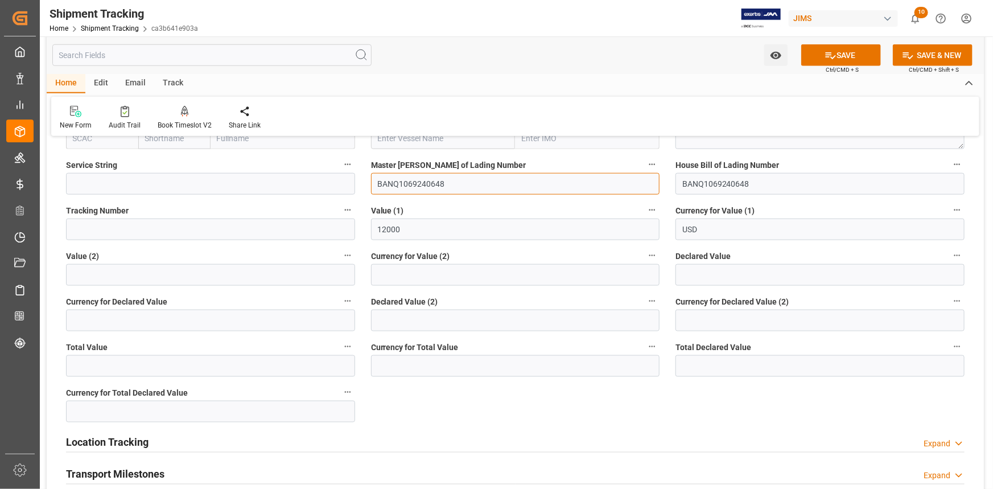
scroll to position [672, 0]
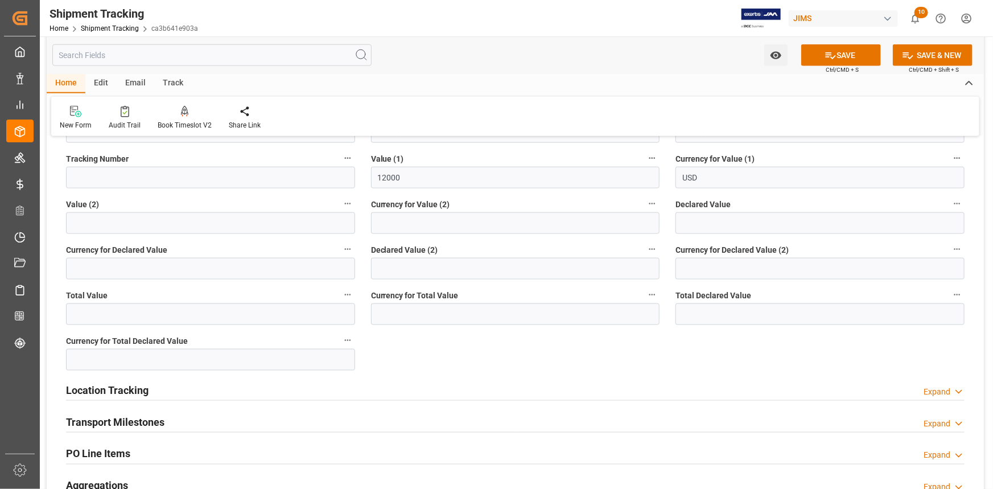
click at [231, 419] on div "Transport Milestones Expand" at bounding box center [515, 421] width 899 height 22
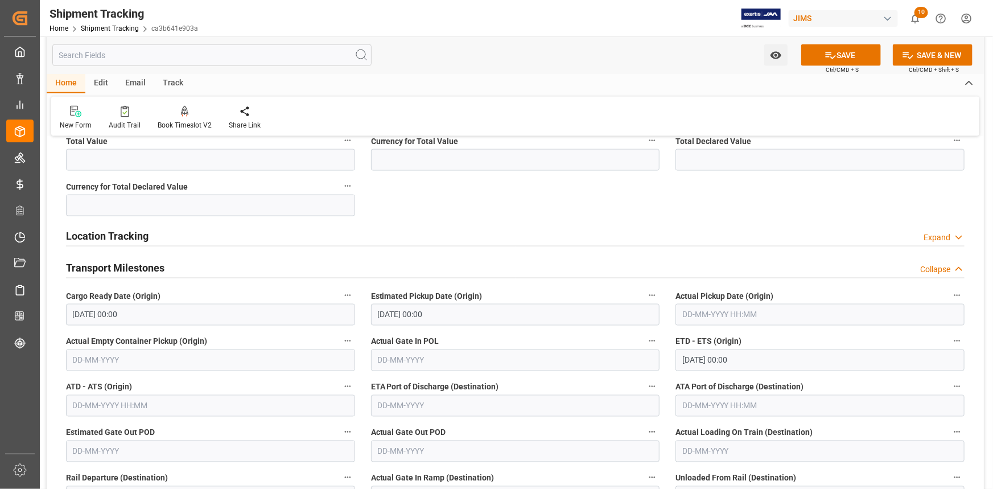
scroll to position [828, 0]
click at [699, 356] on input "20-09-2025 00:00" at bounding box center [820, 359] width 289 height 22
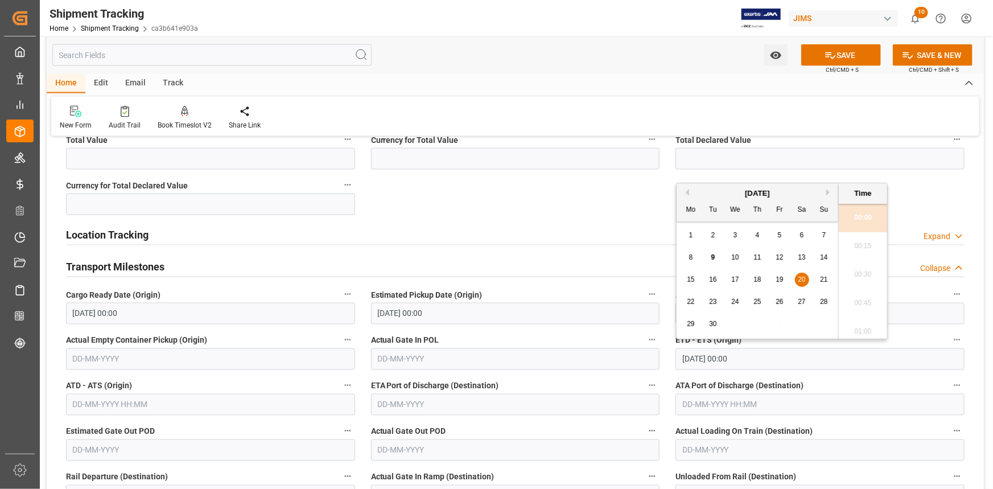
click at [824, 274] on div "21" at bounding box center [824, 280] width 14 height 14
type input "21-09-2025 00:00"
click at [512, 334] on label "Actual Gate In POL" at bounding box center [515, 340] width 289 height 16
click at [645, 334] on button "Actual Gate In POL" at bounding box center [652, 339] width 15 height 15
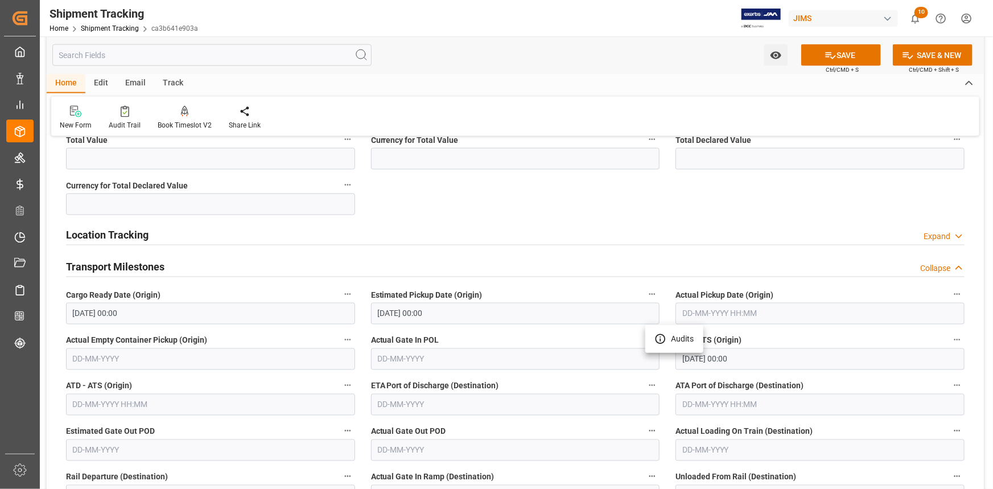
click at [522, 378] on div at bounding box center [496, 244] width 993 height 489
click at [430, 405] on input "text" at bounding box center [515, 405] width 289 height 22
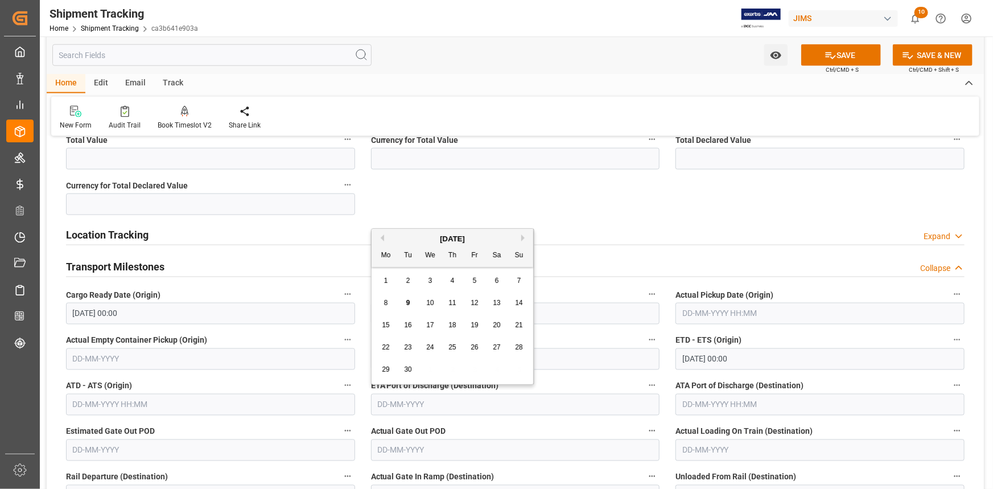
click at [523, 236] on button "Next Month" at bounding box center [524, 237] width 7 height 7
click at [410, 302] on div "7" at bounding box center [408, 304] width 14 height 14
type input "07-10-2025"
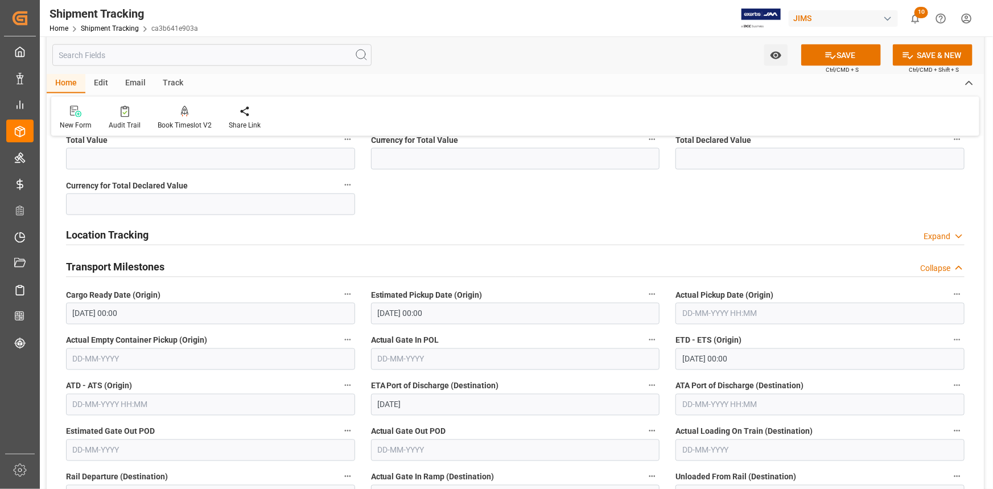
click at [501, 371] on div "Actual Gate In POL" at bounding box center [515, 351] width 305 height 46
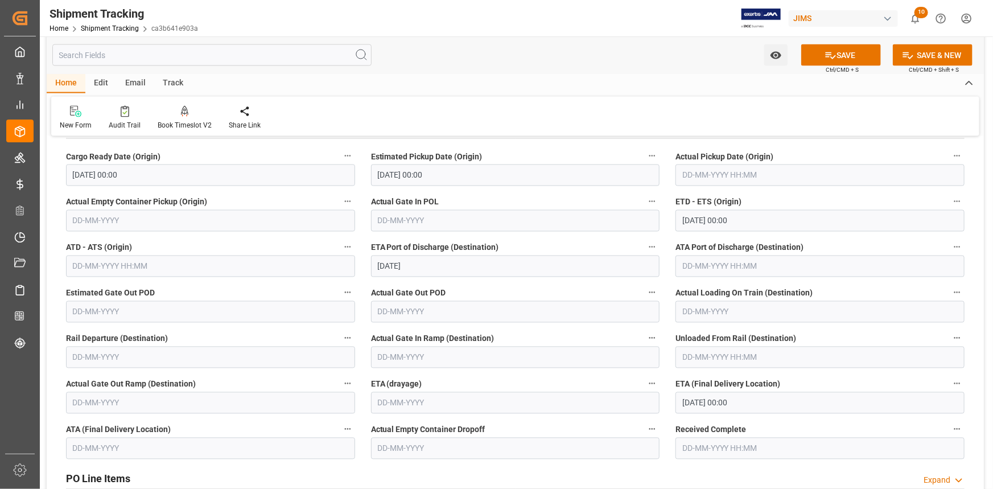
scroll to position [983, 0]
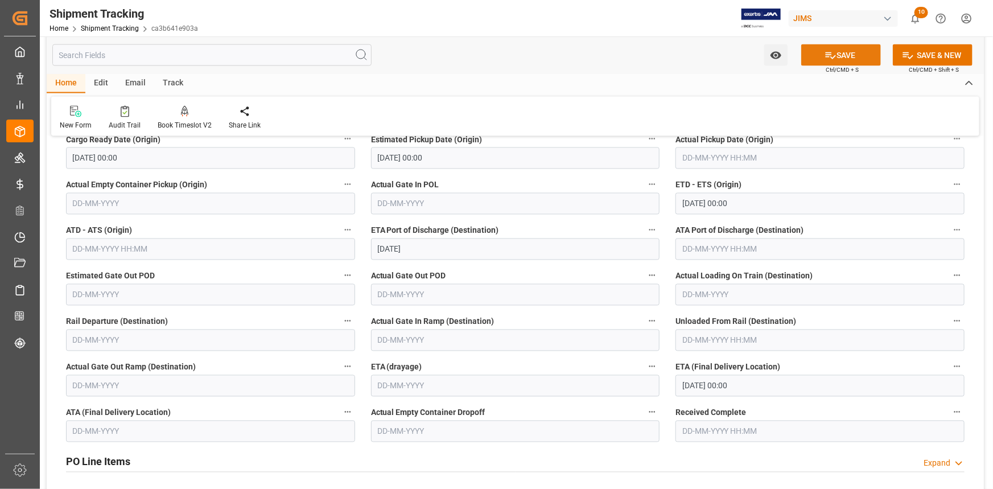
click at [841, 60] on button "SAVE" at bounding box center [841, 55] width 80 height 22
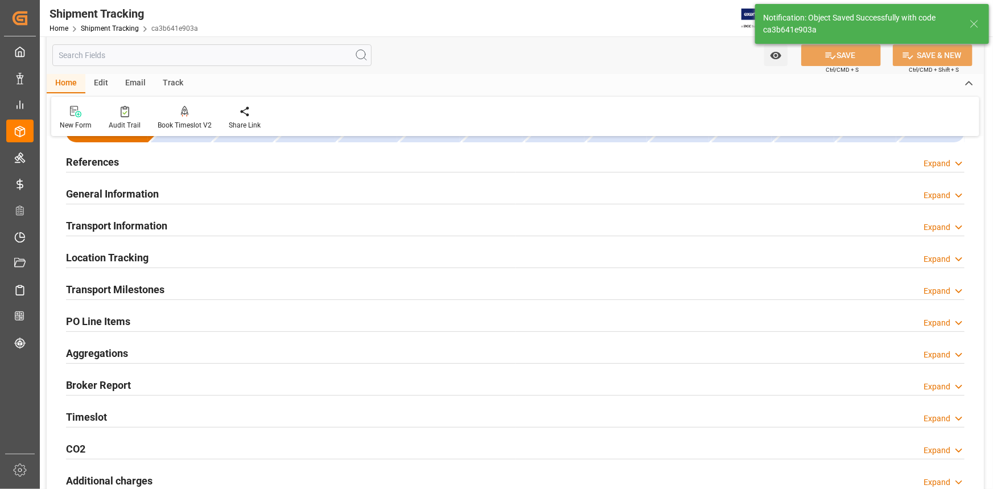
scroll to position [0, 0]
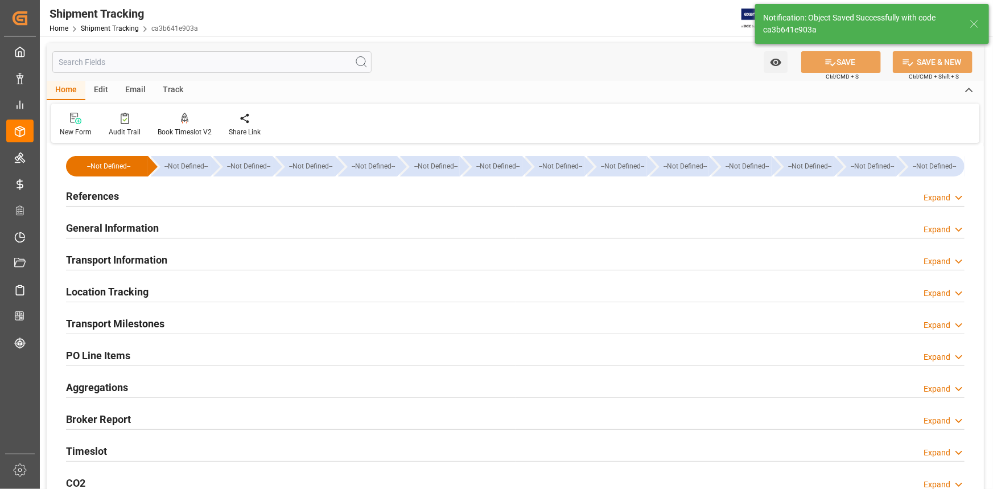
click at [187, 185] on div "References Expand" at bounding box center [515, 195] width 899 height 22
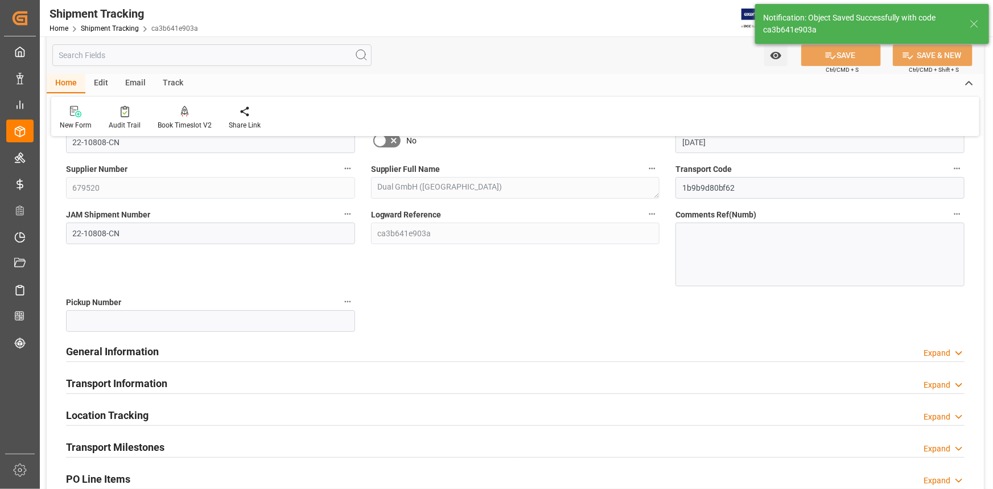
scroll to position [103, 0]
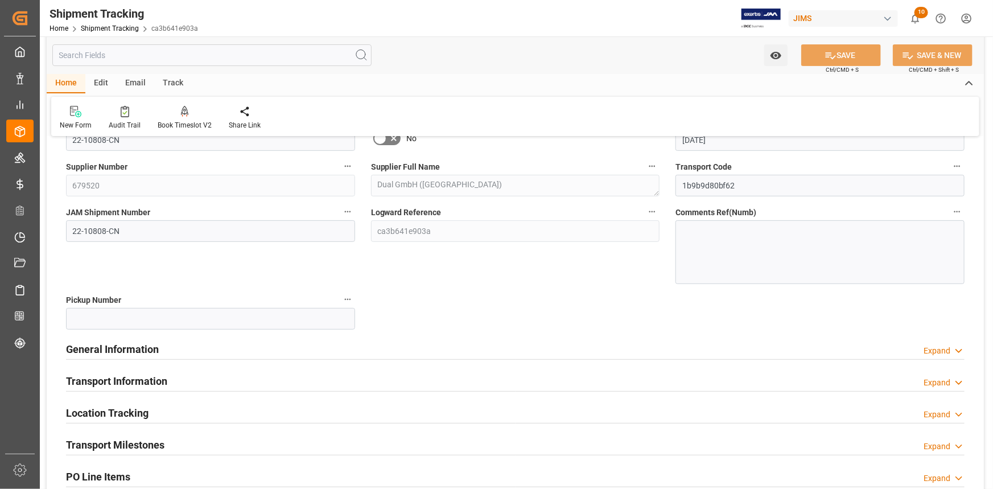
click at [237, 347] on div "General Information Expand" at bounding box center [515, 349] width 899 height 22
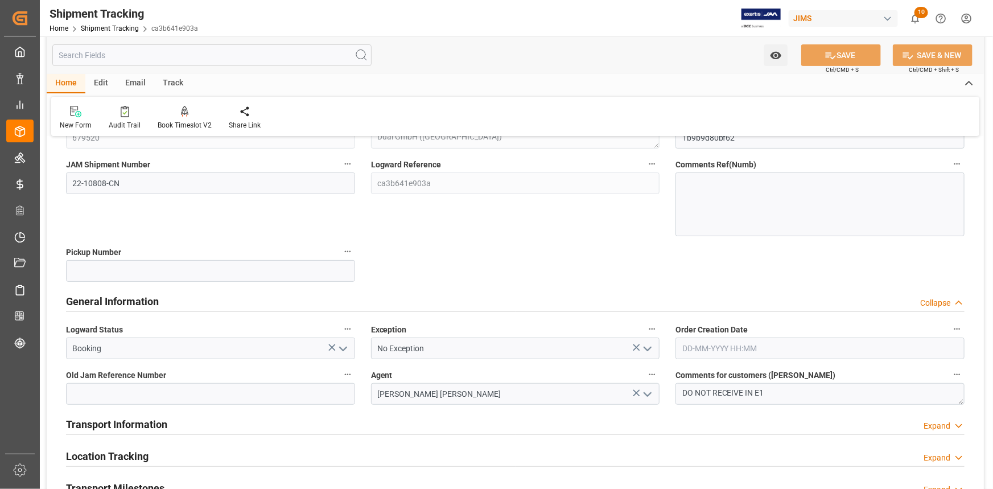
scroll to position [207, 0]
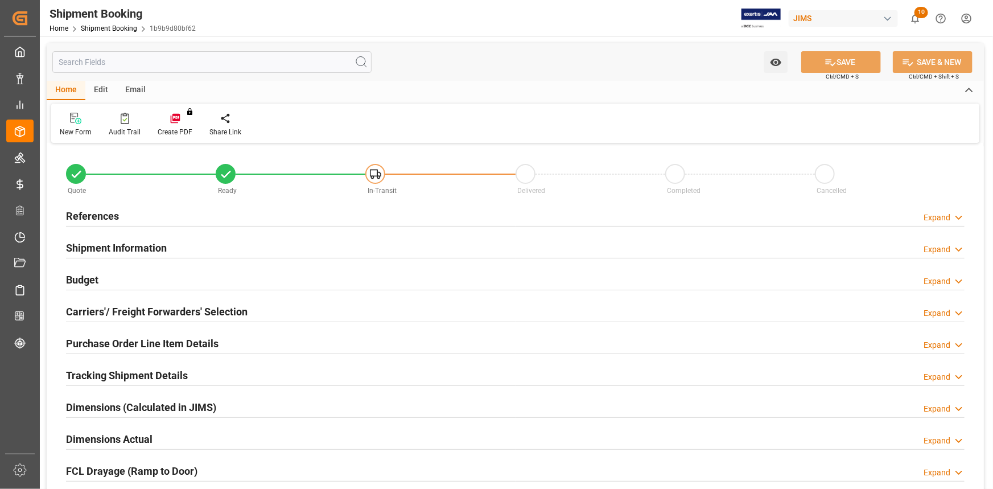
type input "408.32"
type input "3.268"
type input "52"
type input "2"
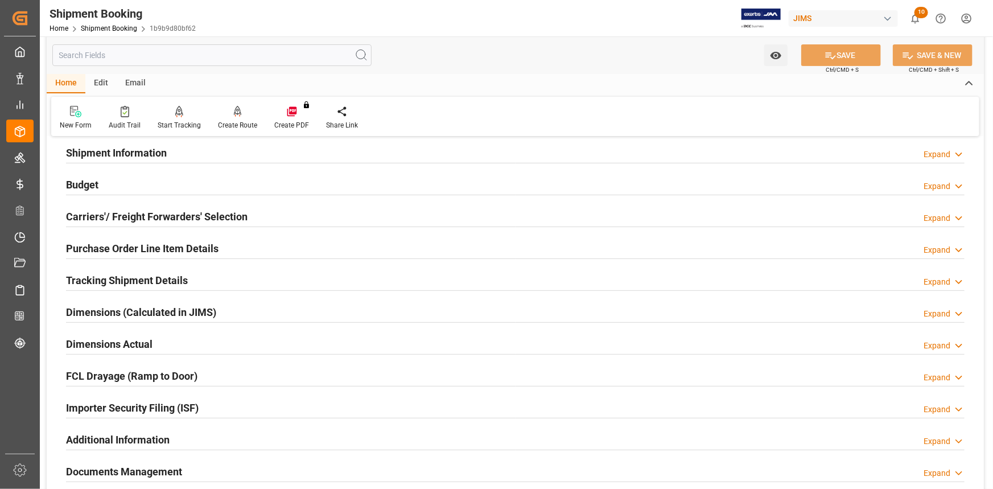
scroll to position [103, 0]
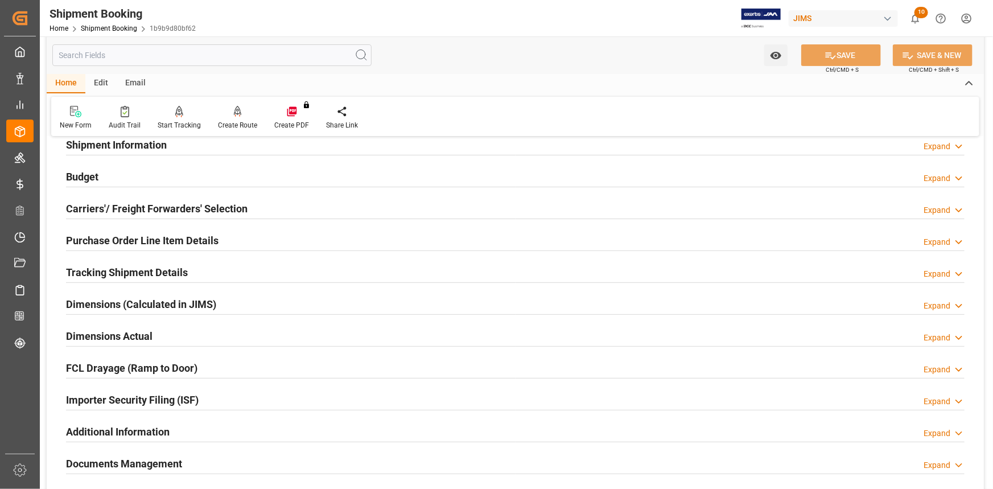
click at [245, 305] on div "Dimensions (Calculated in JIMS) Expand" at bounding box center [515, 304] width 899 height 22
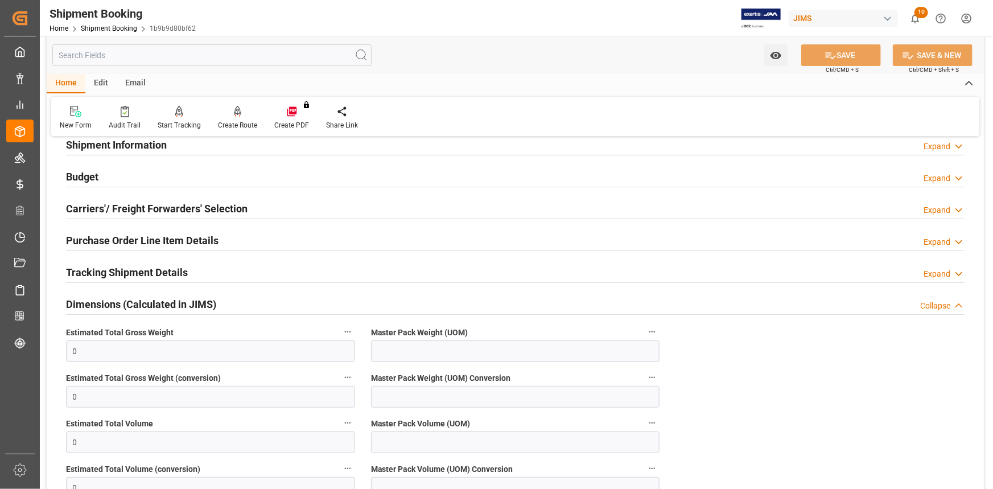
click at [249, 304] on div "Dimensions (Calculated in JIMS) Collapse" at bounding box center [515, 304] width 899 height 22
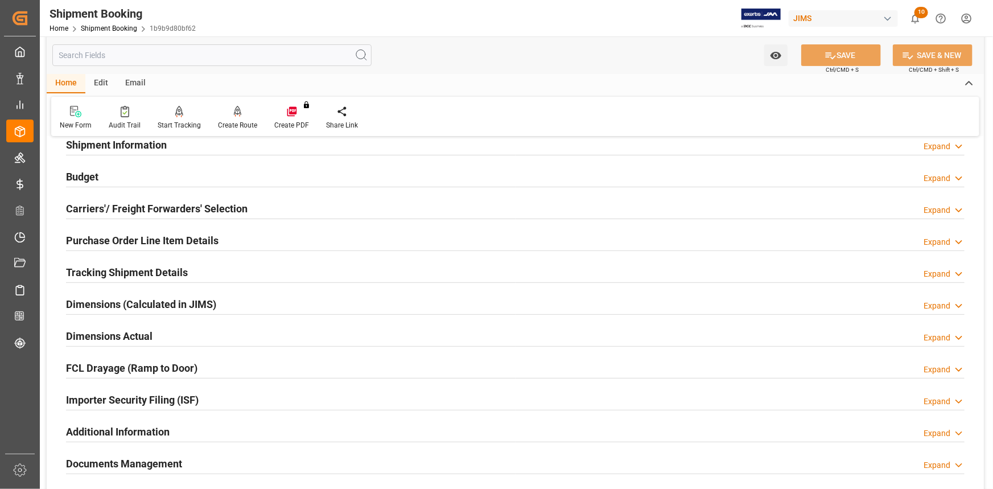
click at [210, 335] on div "Dimensions Actual Expand" at bounding box center [515, 335] width 899 height 22
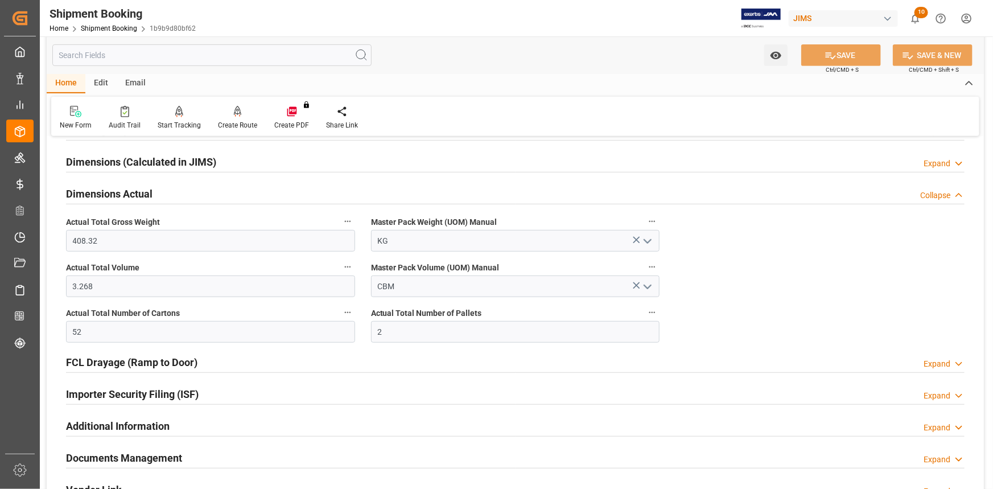
scroll to position [258, 0]
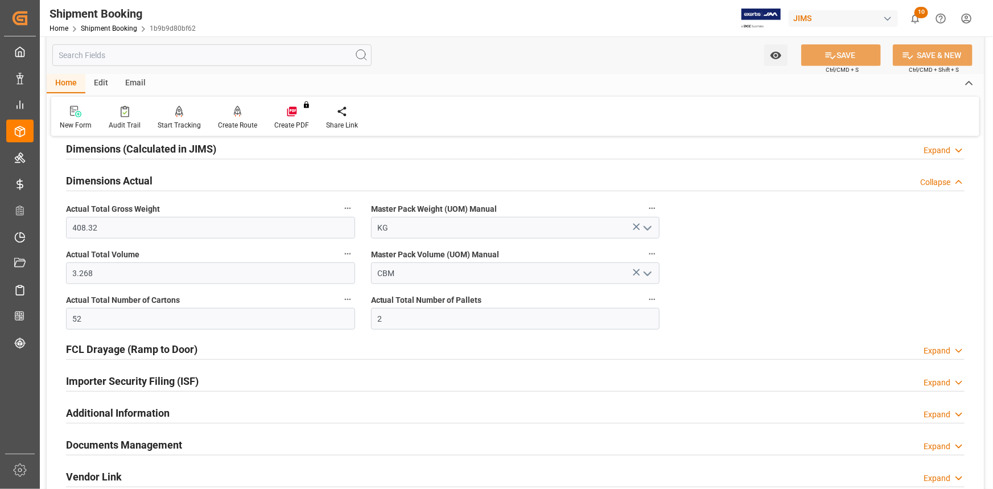
click at [234, 347] on div "FCL Drayage (Ramp to Door) Expand" at bounding box center [515, 349] width 899 height 22
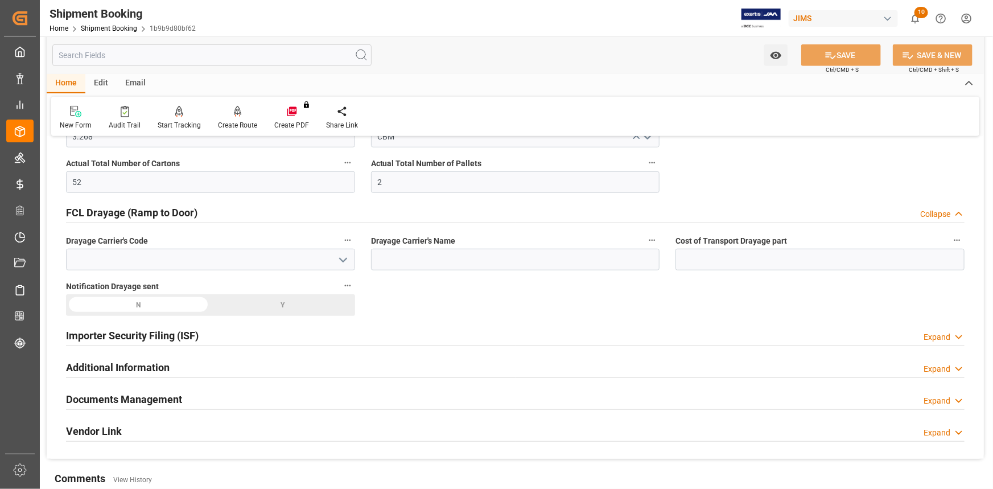
scroll to position [414, 0]
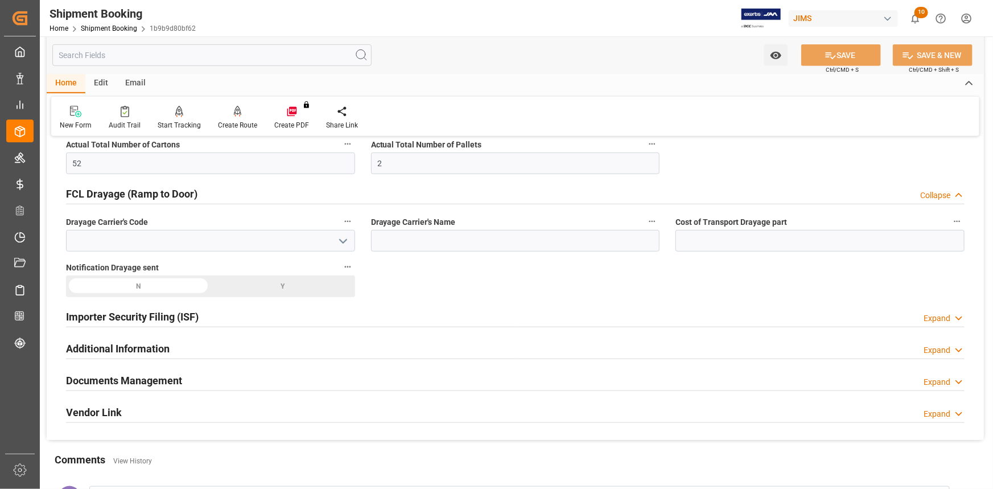
click at [232, 318] on div "Importer Security Filing (ISF) Expand" at bounding box center [515, 316] width 899 height 22
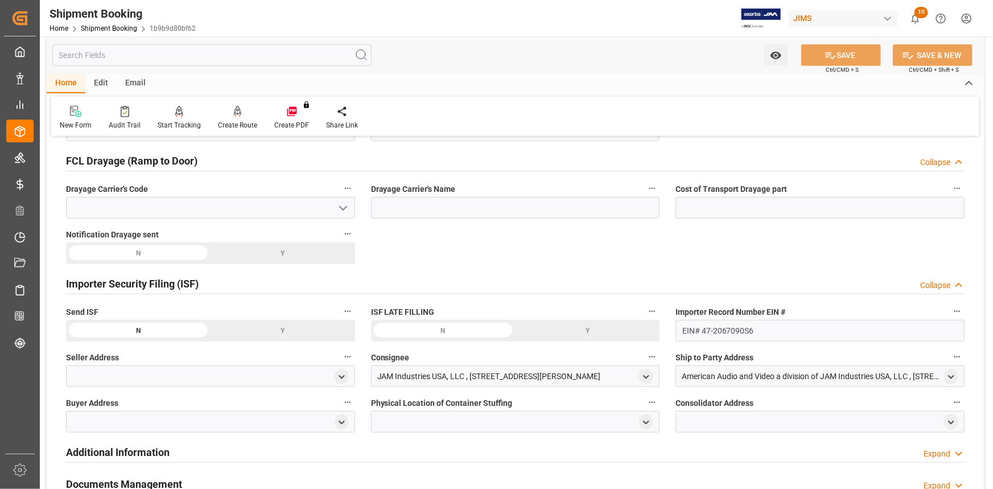
scroll to position [517, 0]
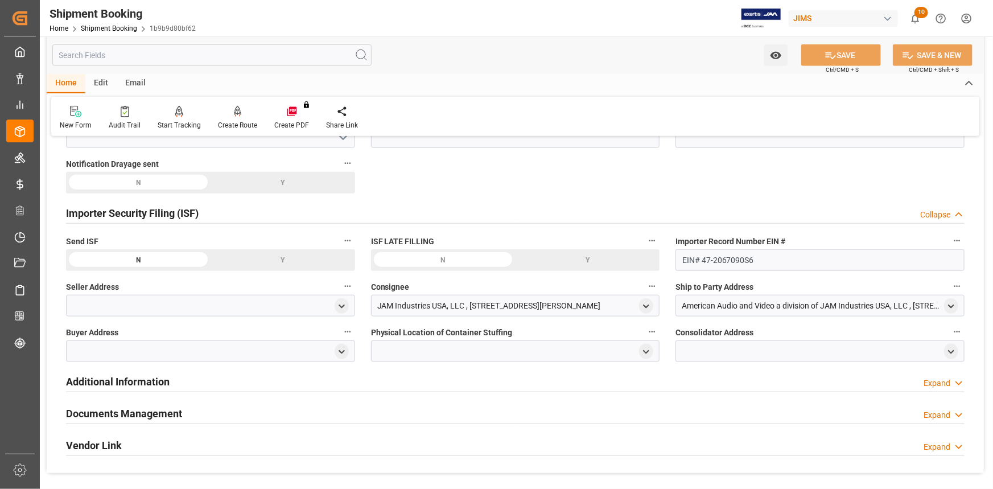
click at [239, 381] on div "Additional Information Expand" at bounding box center [515, 381] width 899 height 22
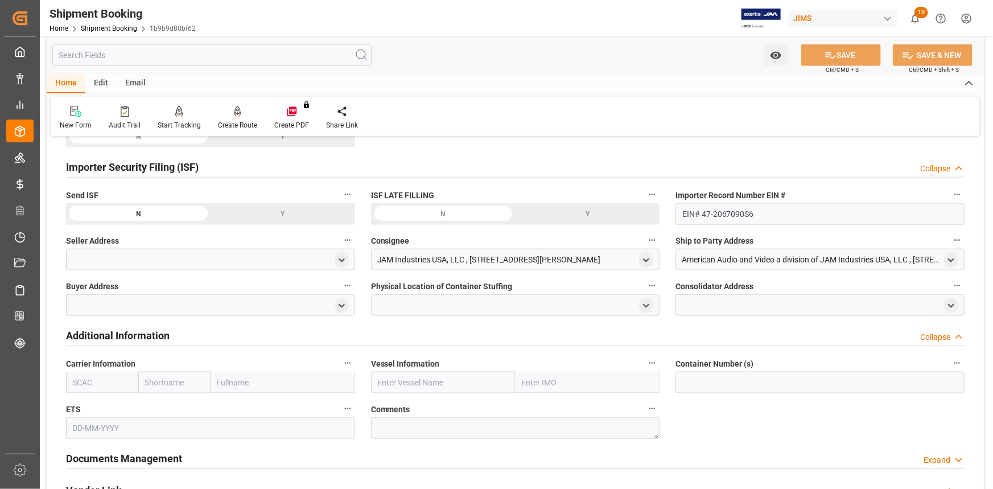
scroll to position [672, 0]
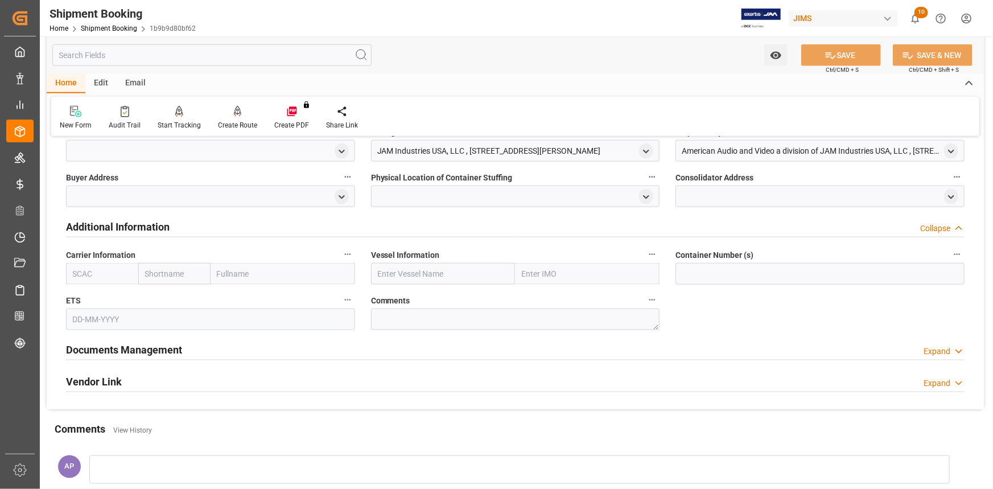
click at [238, 223] on div "Additional Information Collapse" at bounding box center [515, 226] width 899 height 22
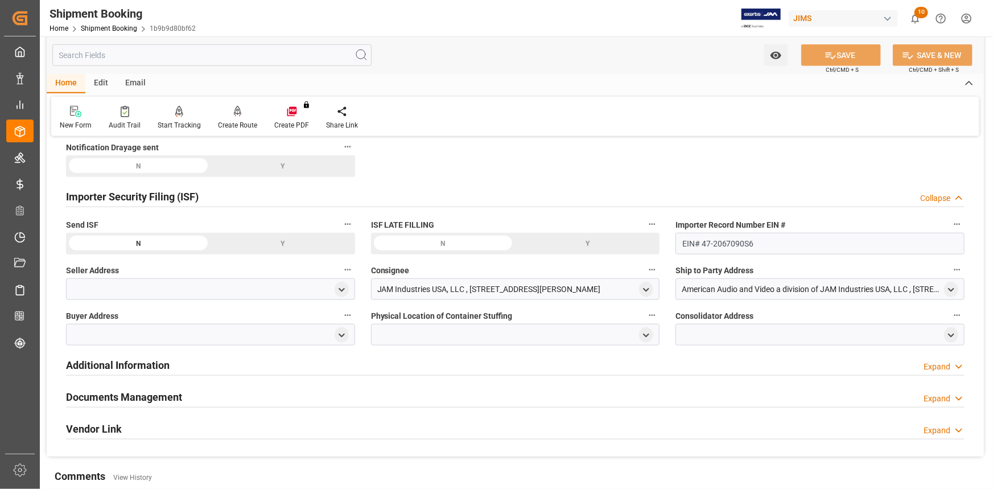
scroll to position [517, 0]
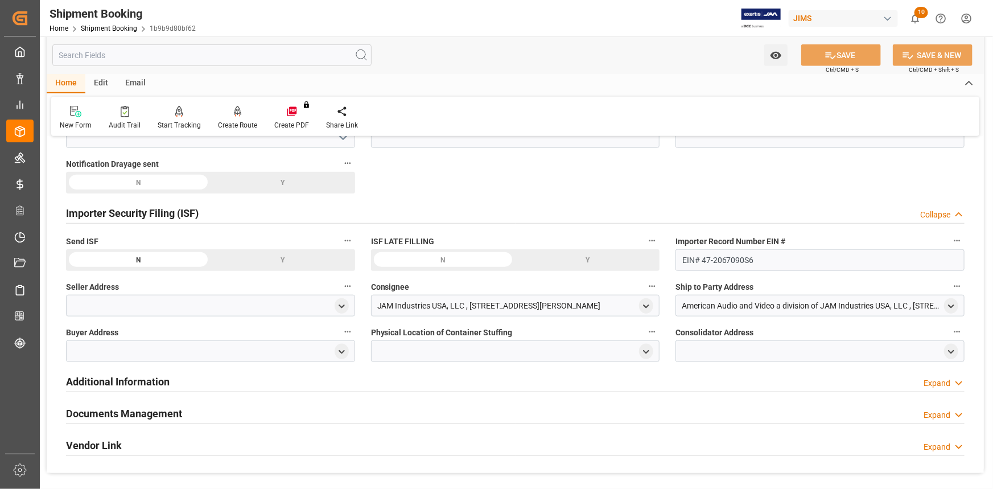
click at [233, 216] on div "Importer Security Filing (ISF) Collapse" at bounding box center [515, 212] width 899 height 22
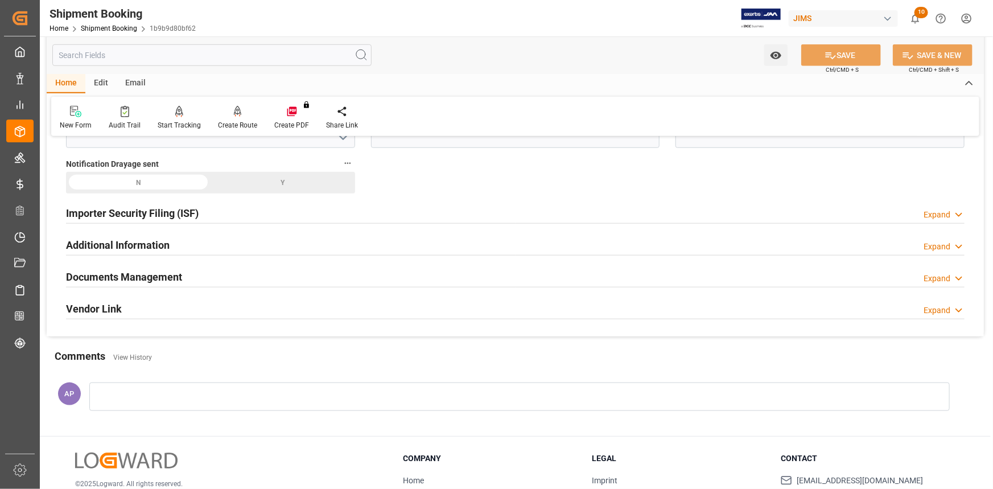
click at [219, 273] on div "Documents Management Expand" at bounding box center [515, 276] width 899 height 22
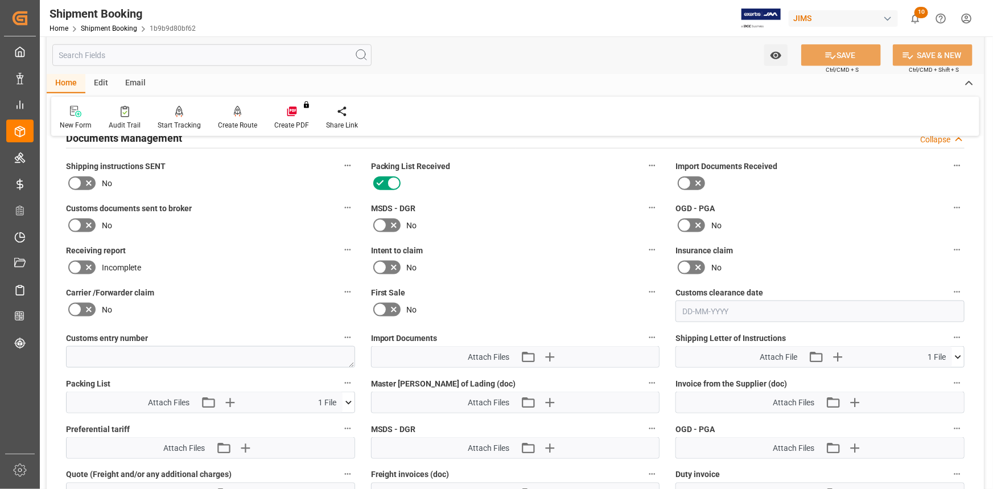
scroll to position [672, 0]
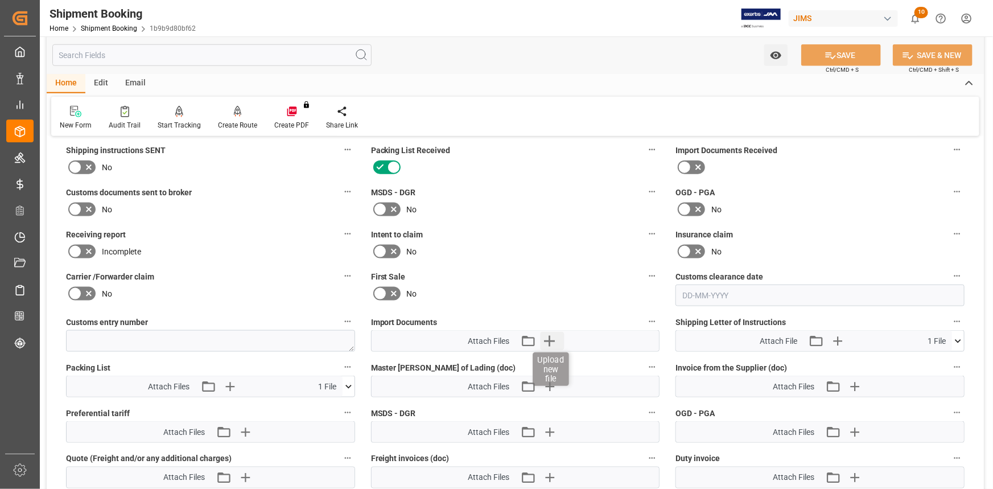
click at [556, 339] on icon "button" at bounding box center [550, 341] width 18 height 18
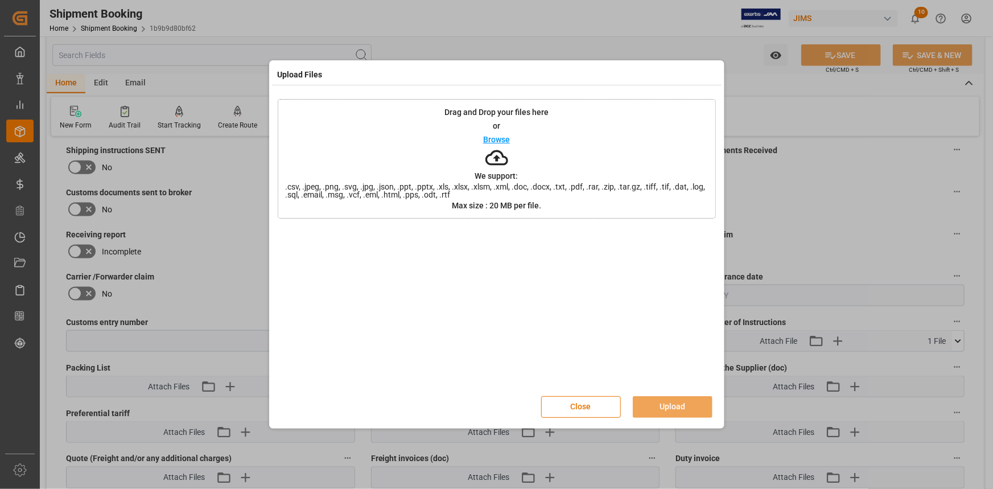
click at [500, 138] on p "Browse" at bounding box center [496, 139] width 27 height 8
click at [670, 401] on button "Upload" at bounding box center [673, 407] width 80 height 22
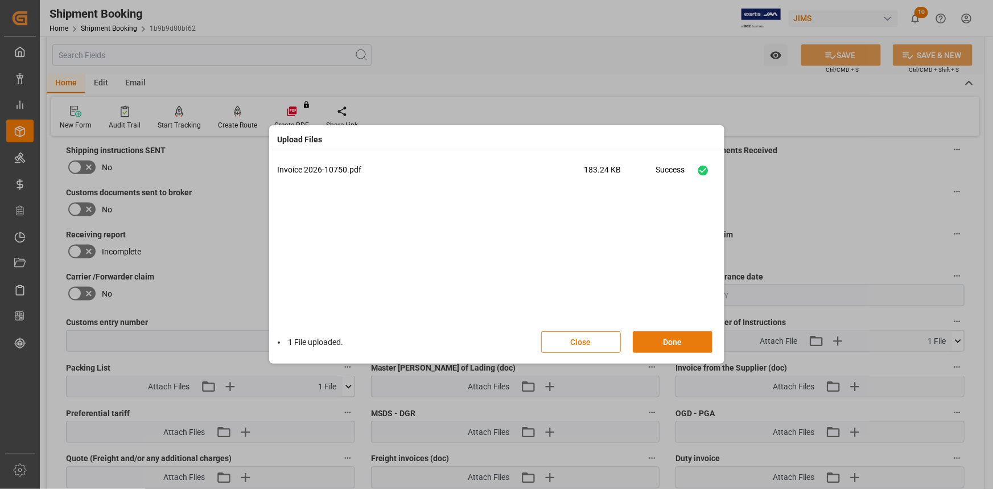
click at [671, 338] on button "Done" at bounding box center [673, 342] width 80 height 22
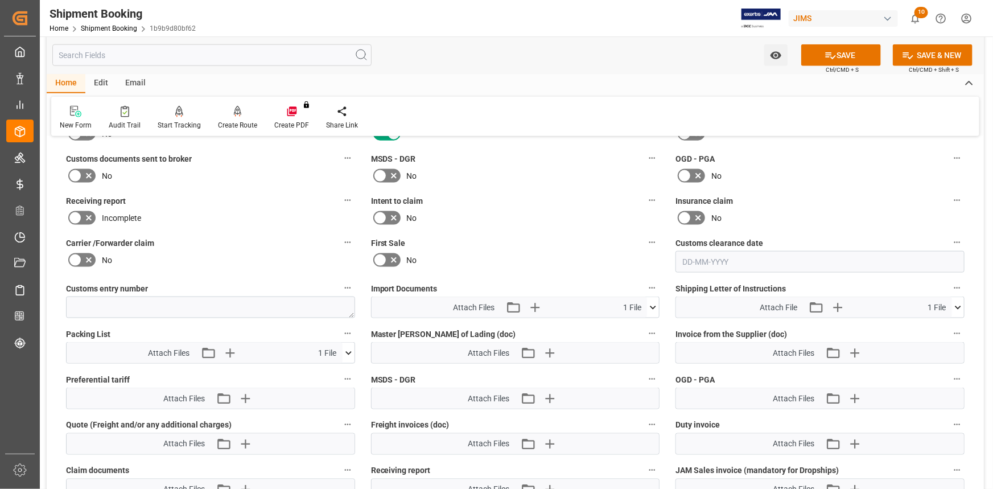
scroll to position [724, 0]
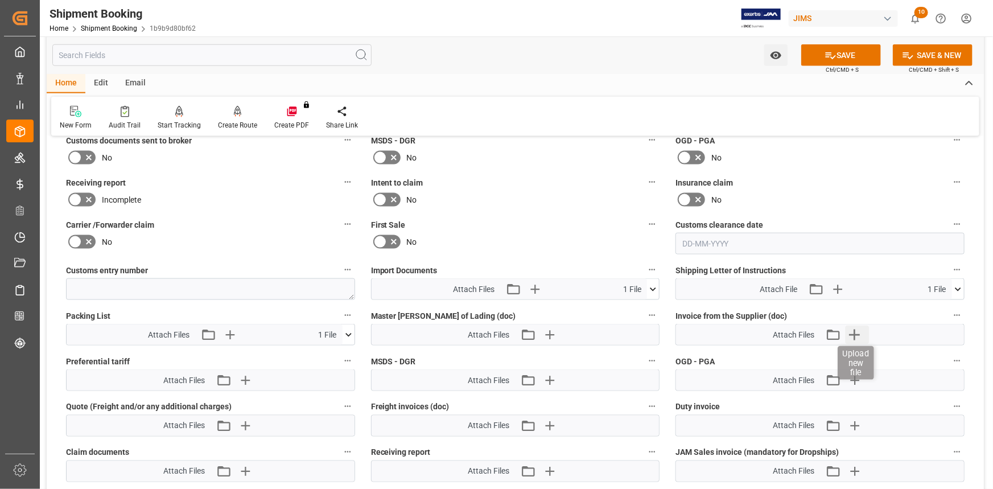
click at [859, 332] on icon "button" at bounding box center [854, 335] width 11 height 11
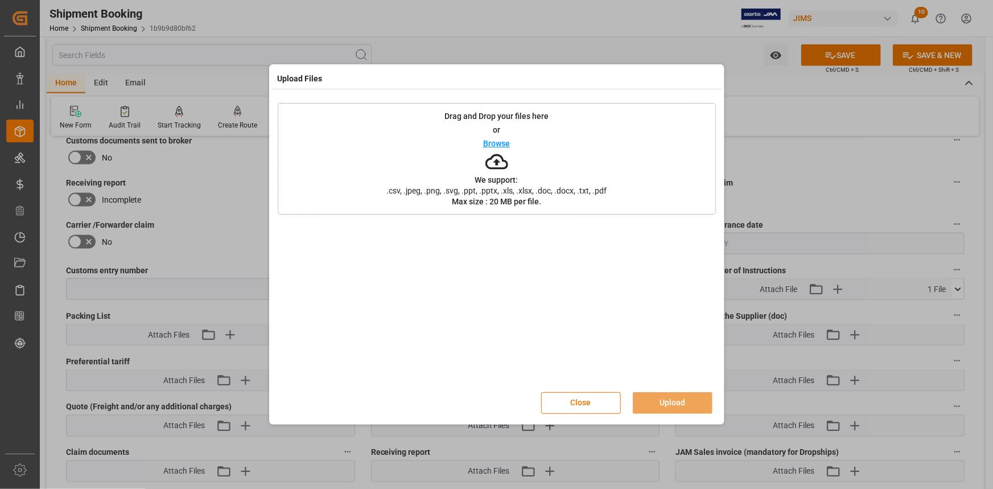
click at [511, 143] on div "Drag and Drop your files here or Browse We support: .csv, .jpeg, .png, .svg, .p…" at bounding box center [497, 159] width 438 height 112
click at [684, 404] on button "Upload" at bounding box center [673, 403] width 80 height 22
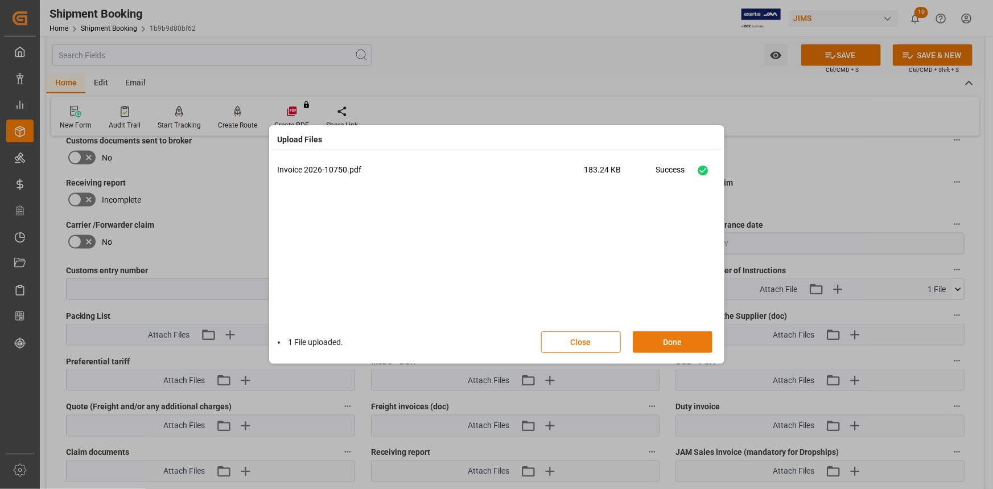
click at [676, 338] on button "Done" at bounding box center [673, 342] width 80 height 22
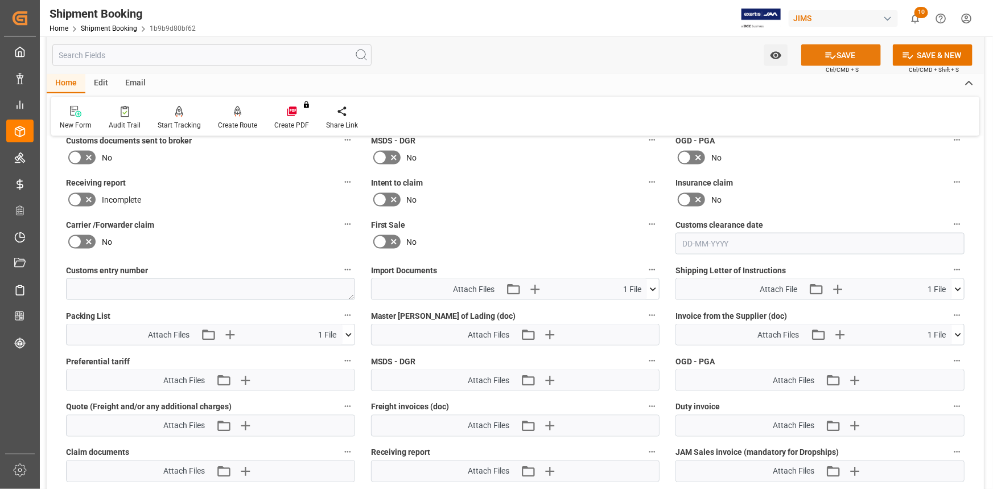
click at [846, 59] on button "SAVE" at bounding box center [841, 55] width 80 height 22
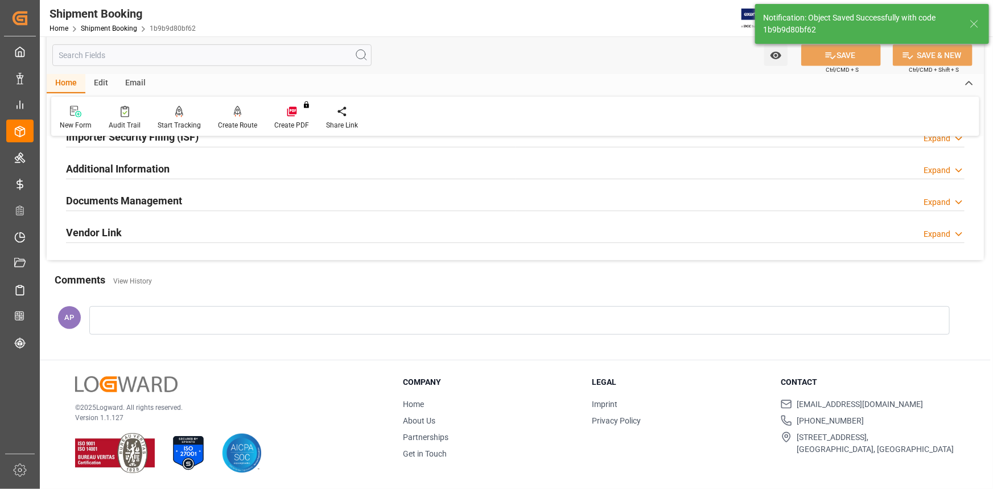
scroll to position [364, 0]
